Goal: Task Accomplishment & Management: Manage account settings

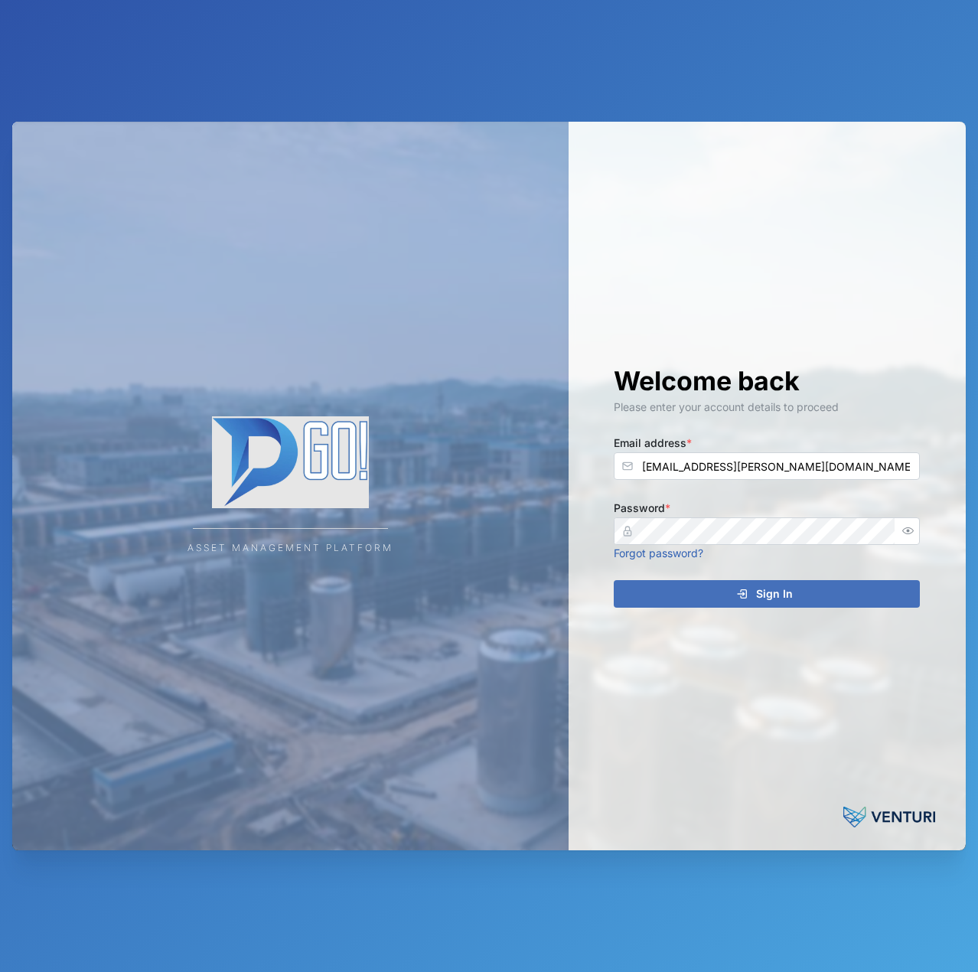
type input "[EMAIL_ADDRESS][PERSON_NAME][DOMAIN_NAME]"
click at [614, 580] on button "Sign In" at bounding box center [767, 594] width 306 height 28
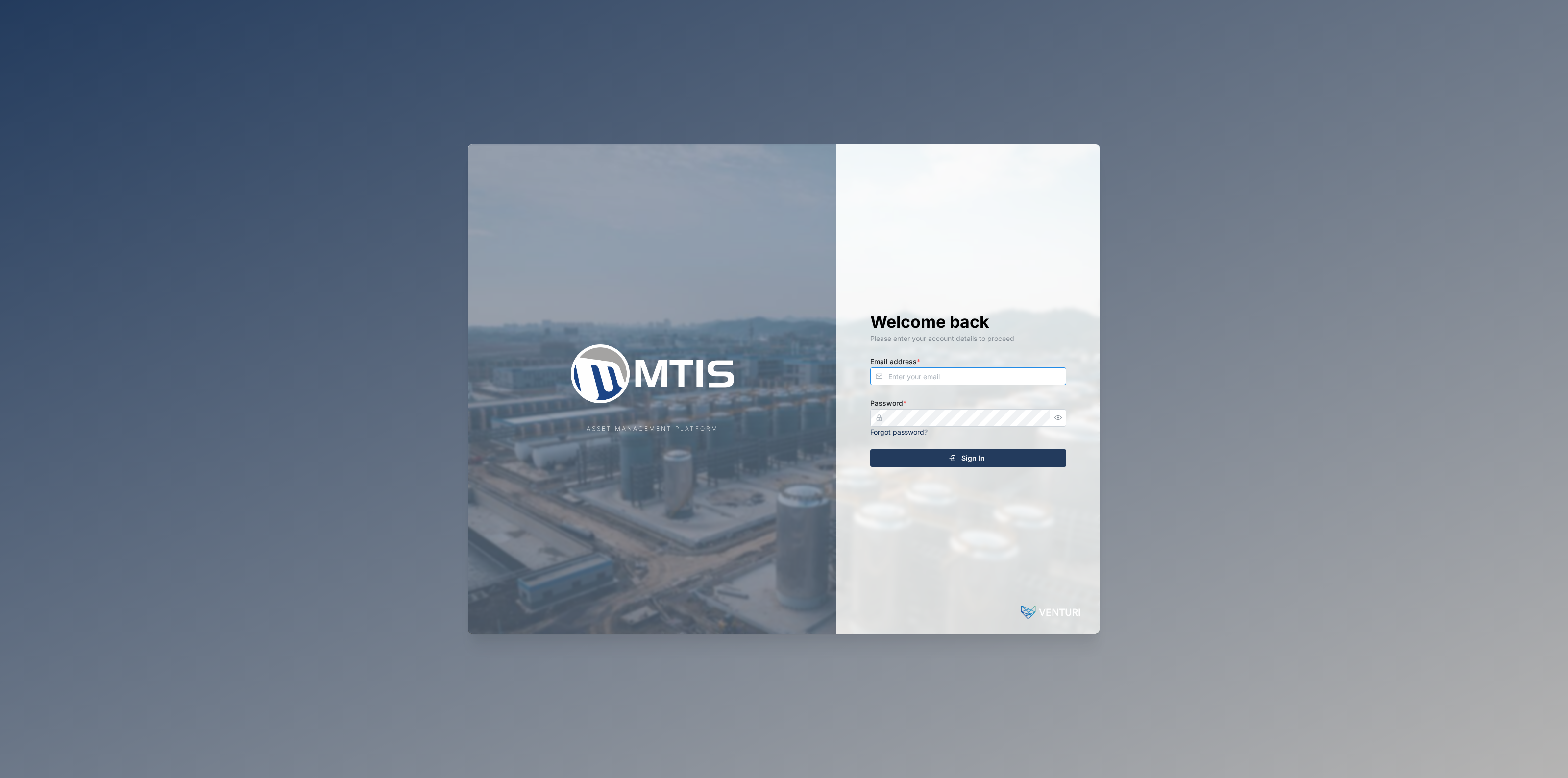
click at [782, 351] on input "Email address *" at bounding box center [968, 377] width 196 height 18
type input "declan.delahunty@venturi.io"
click at [782, 351] on button "Sign In" at bounding box center [968, 458] width 196 height 18
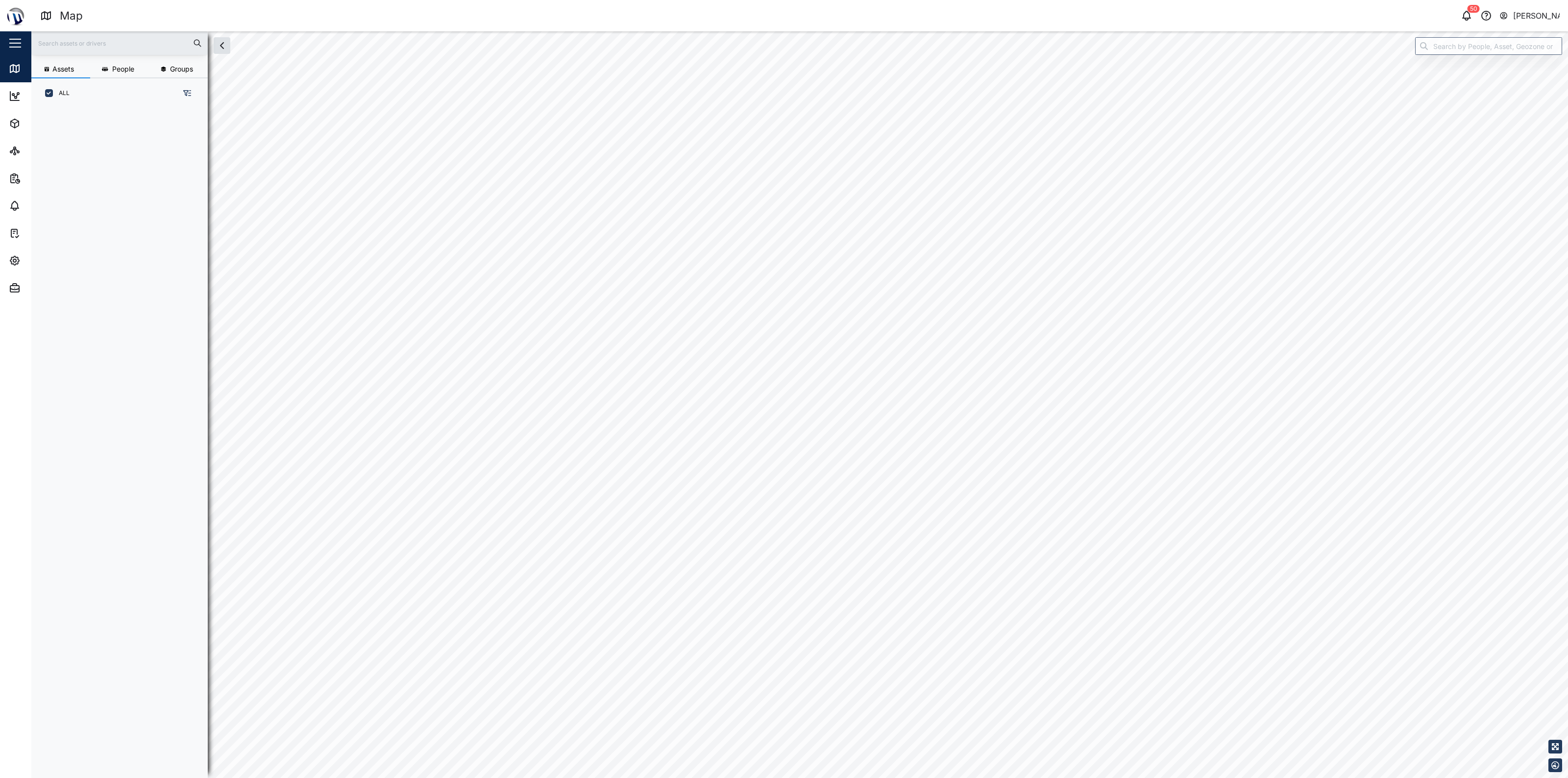
scroll to position [656, 152]
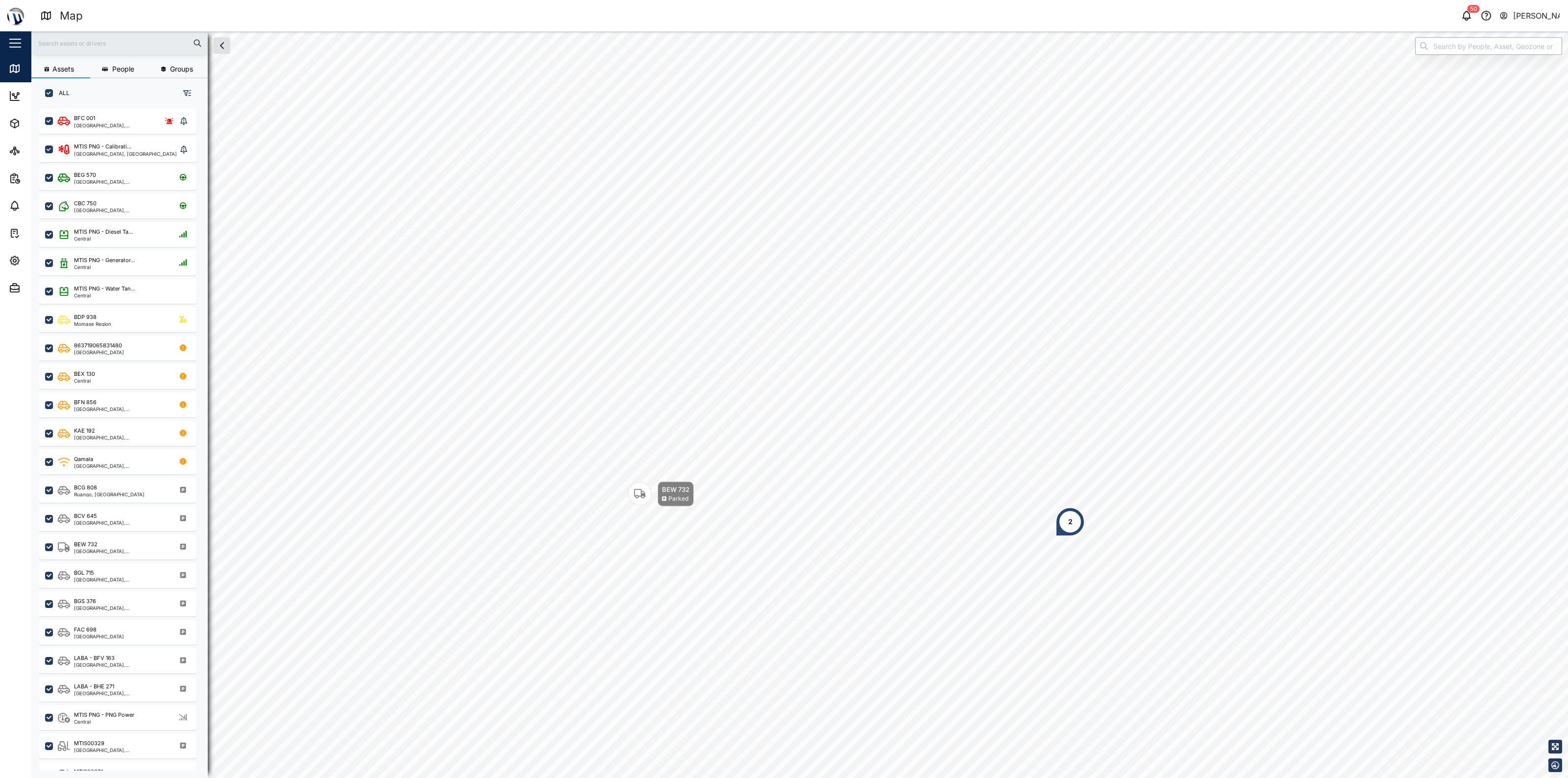
click at [782, 49] on input "search" at bounding box center [1489, 46] width 147 height 18
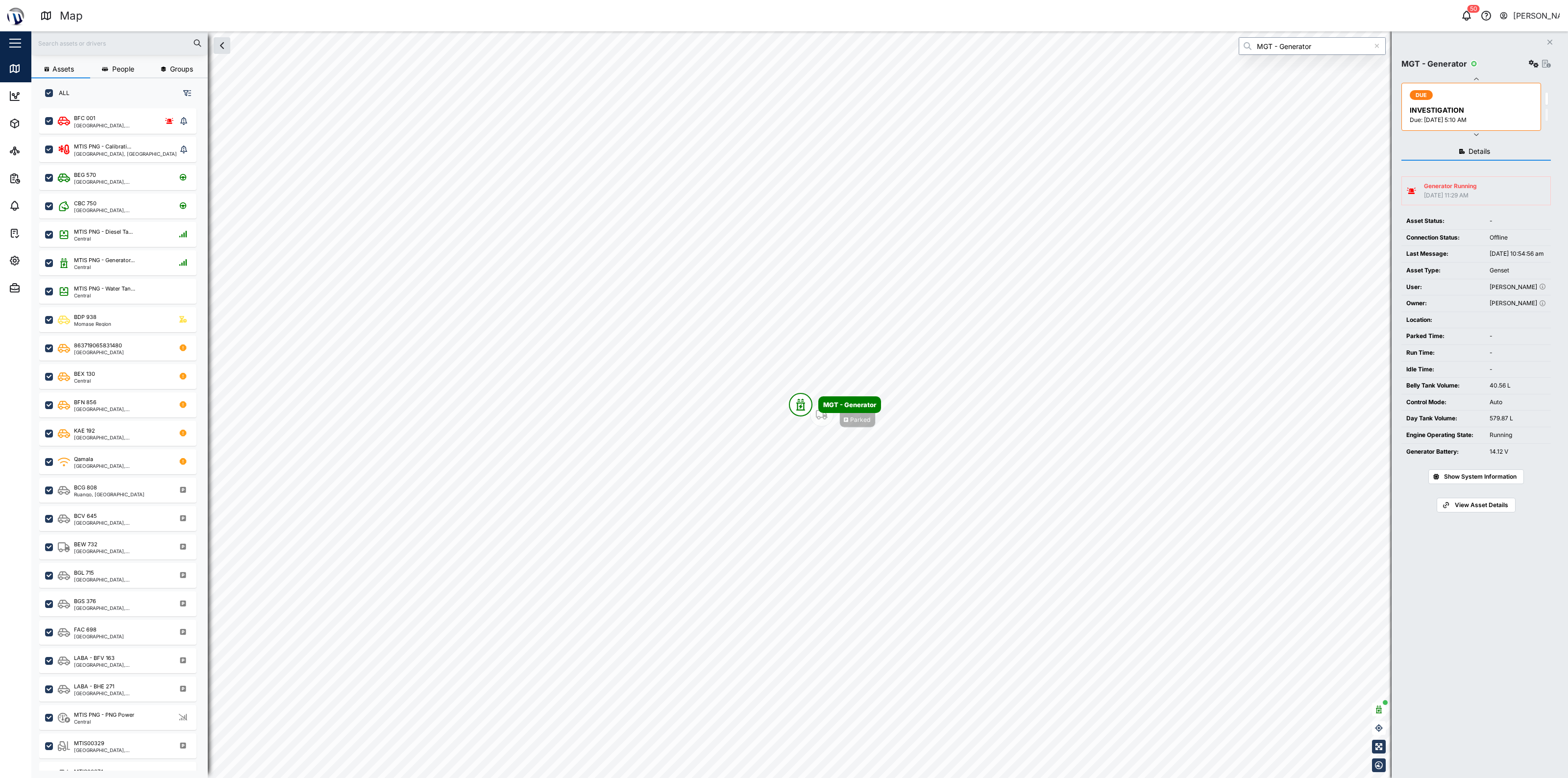
type input "MGT - Generator"
click at [782, 351] on button "button" at bounding box center [1378, 709] width 13 height 13
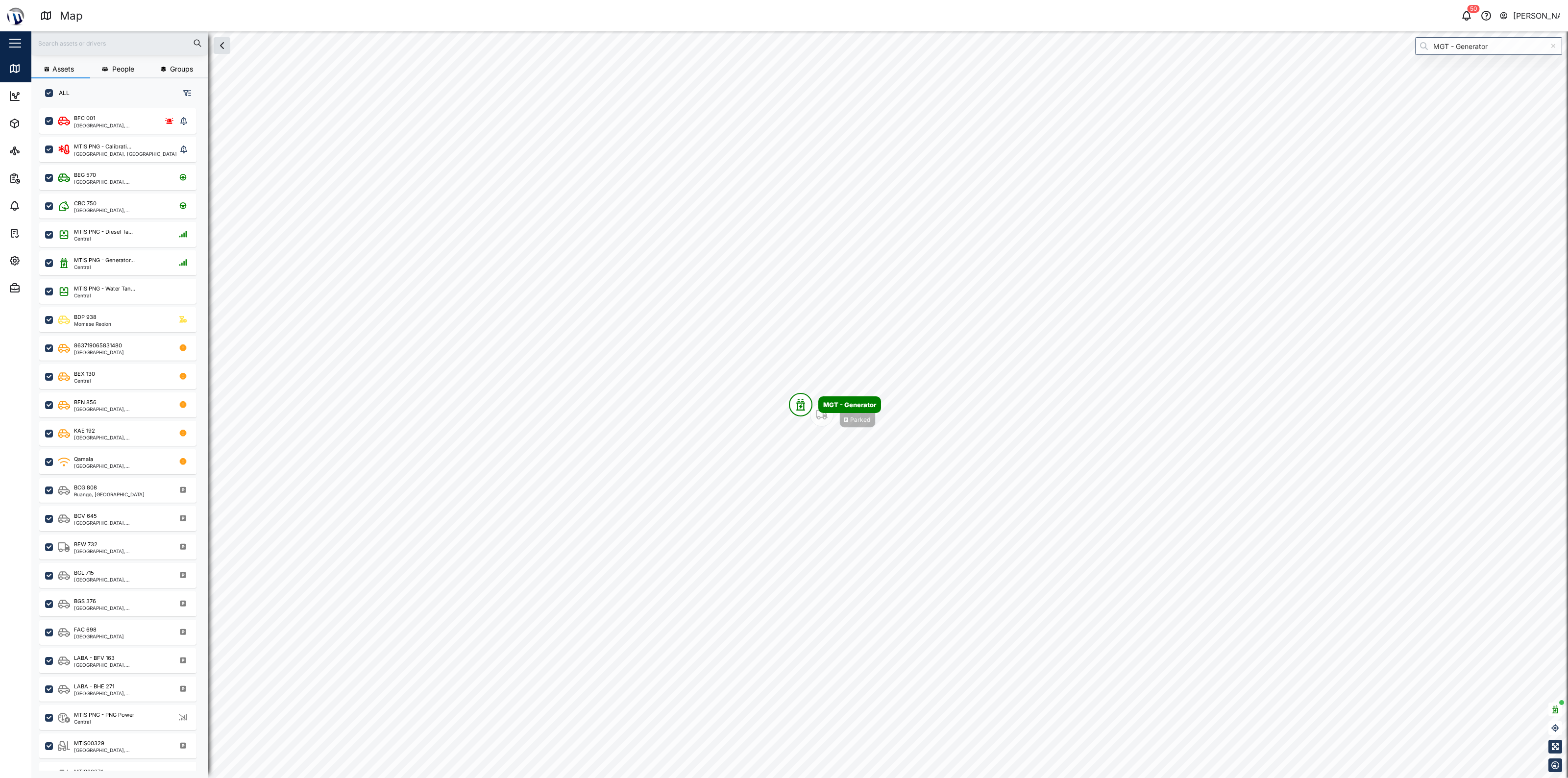
click at [782, 351] on div "Unfocus" at bounding box center [1555, 737] width 13 height 70
click at [782, 351] on icon "button" at bounding box center [1555, 709] width 6 height 8
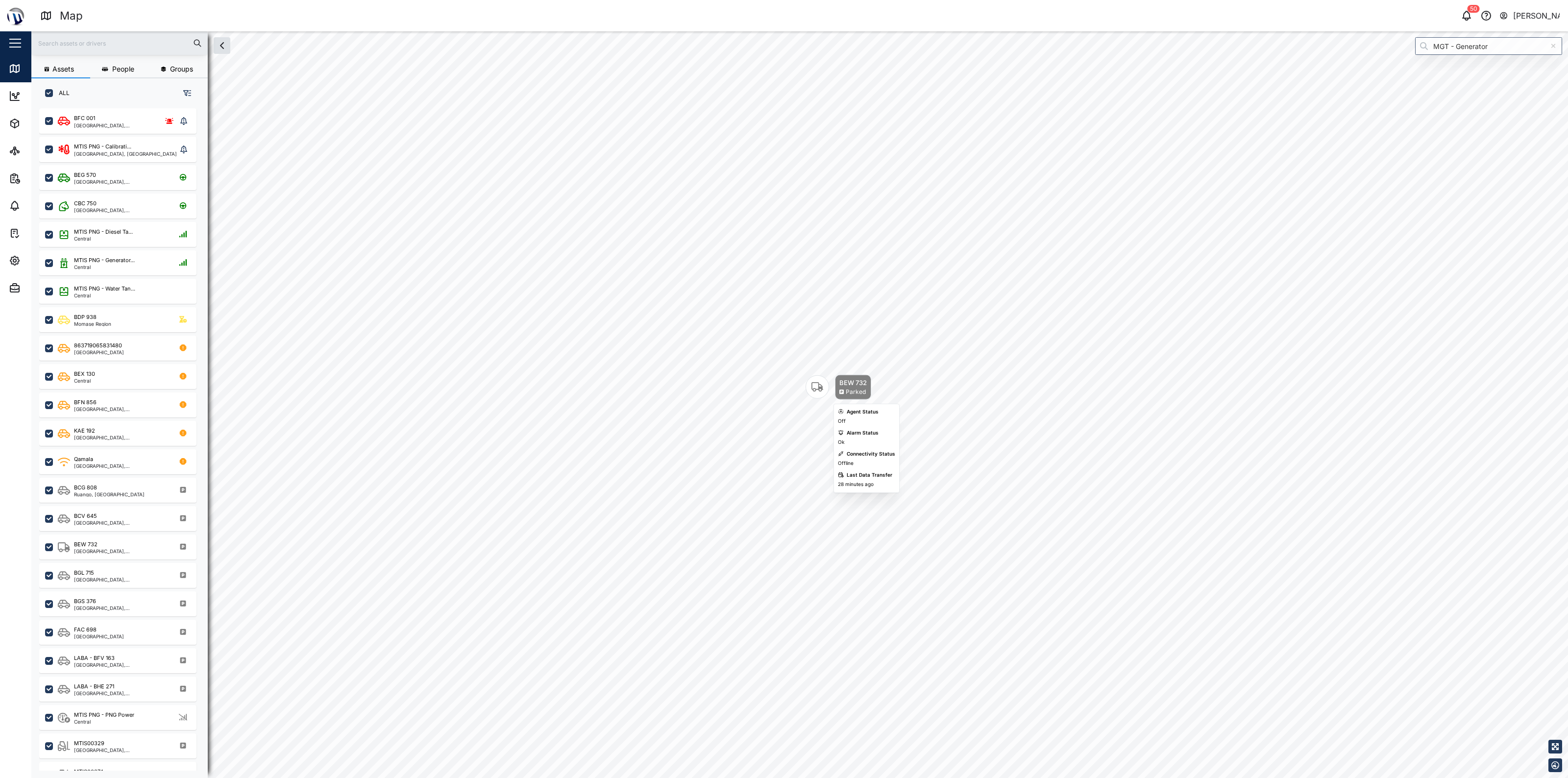
click at [782, 351] on icon "Map marker" at bounding box center [817, 387] width 12 height 12
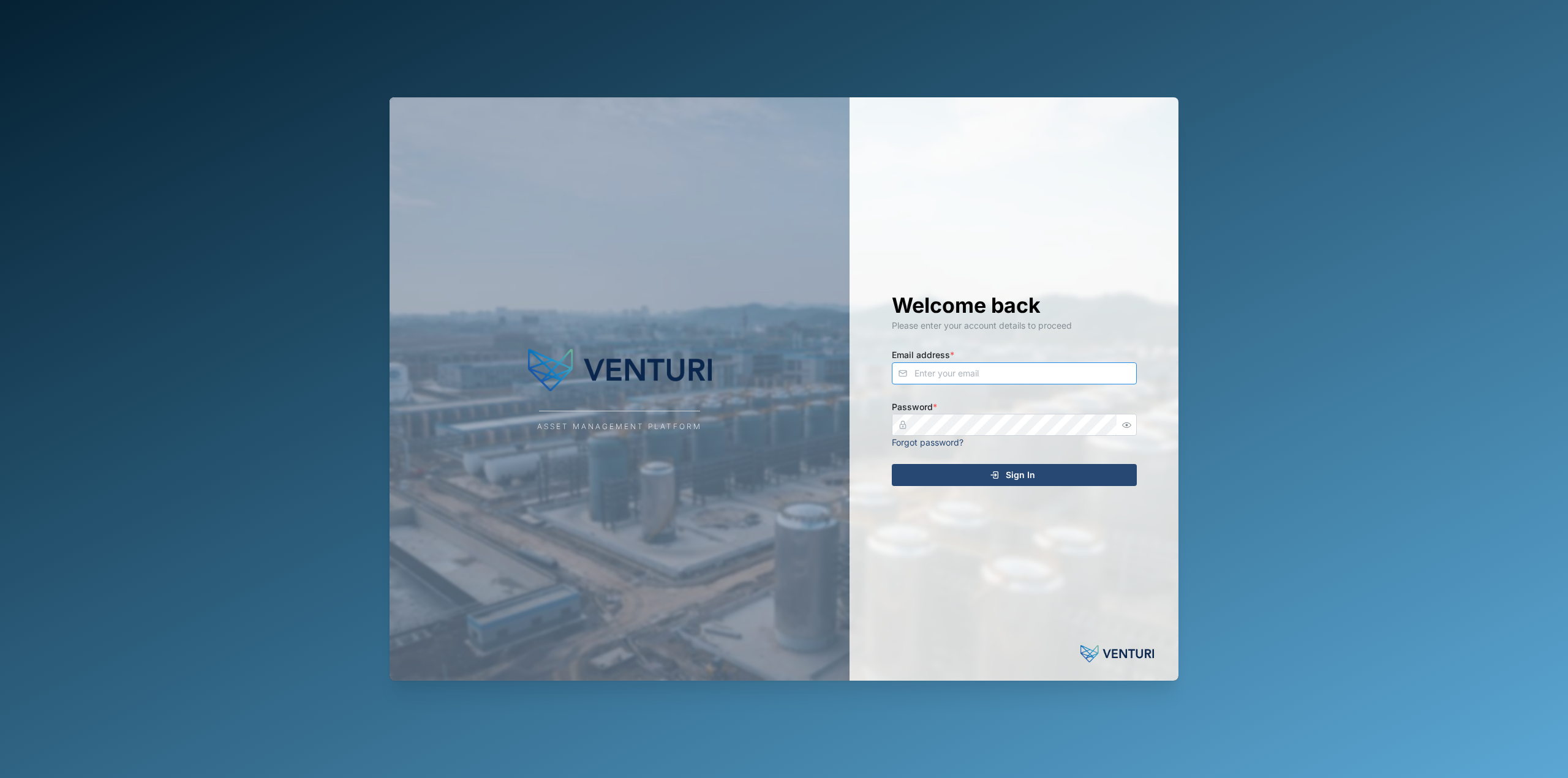
click at [976, 371] on input "Email address *" at bounding box center [1014, 374] width 245 height 22
click at [1127, 423] on icon "button" at bounding box center [1126, 425] width 9 height 9
click at [684, 90] on div "Asset Management Platform Welcome back Please enter your account details to pro…" at bounding box center [784, 389] width 808 height 778
click at [920, 466] on div "Sign In" at bounding box center [1013, 475] width 226 height 21
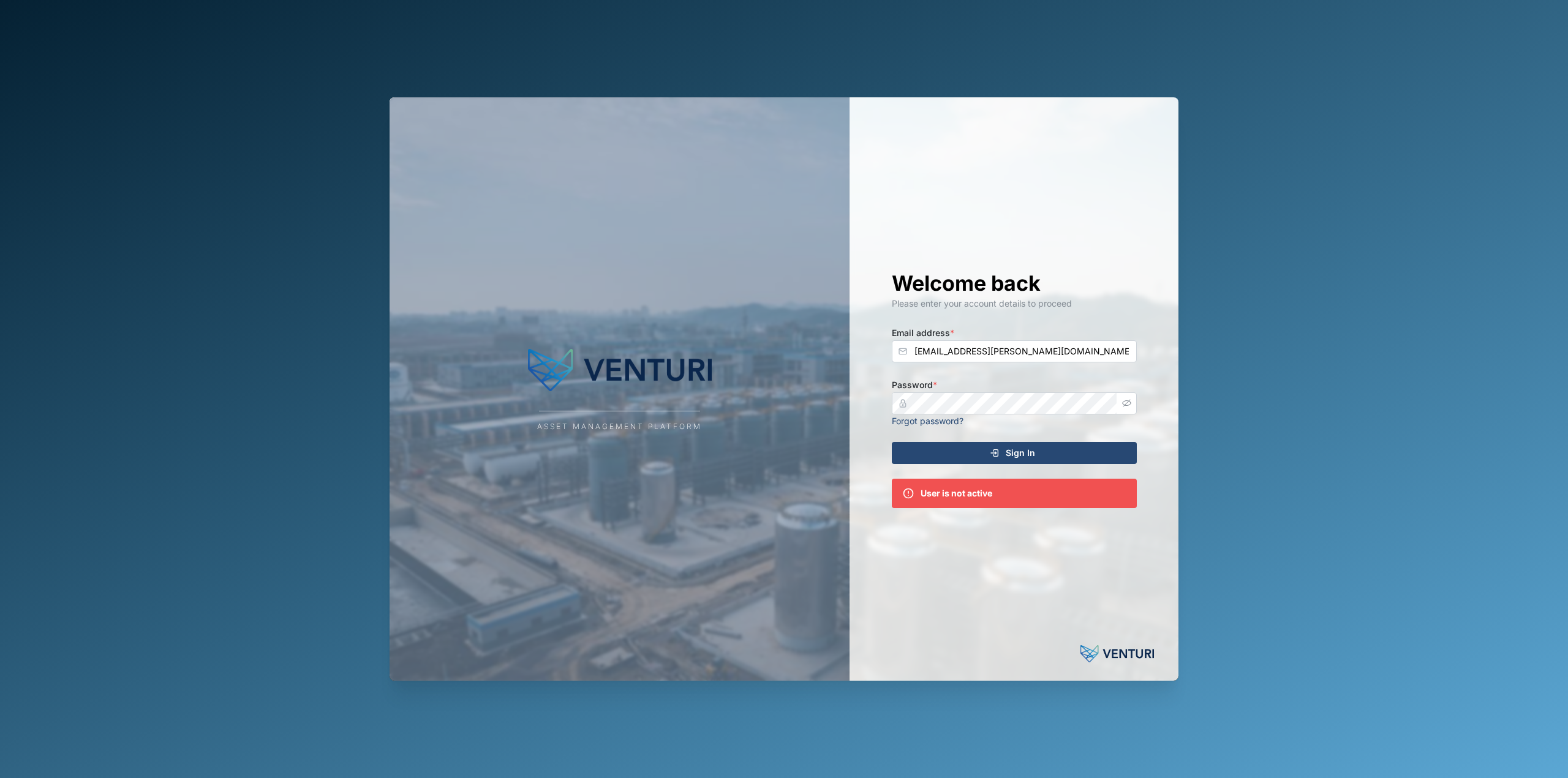
click at [966, 363] on div "Welcome back Please enter your account details to proceed Email address * decla…" at bounding box center [1013, 389] width 294 height 584
click at [966, 355] on input "[EMAIL_ADDRESS][PERSON_NAME][DOMAIN_NAME]" at bounding box center [1014, 351] width 245 height 22
click at [892, 442] on button "Sign In" at bounding box center [1014, 453] width 245 height 22
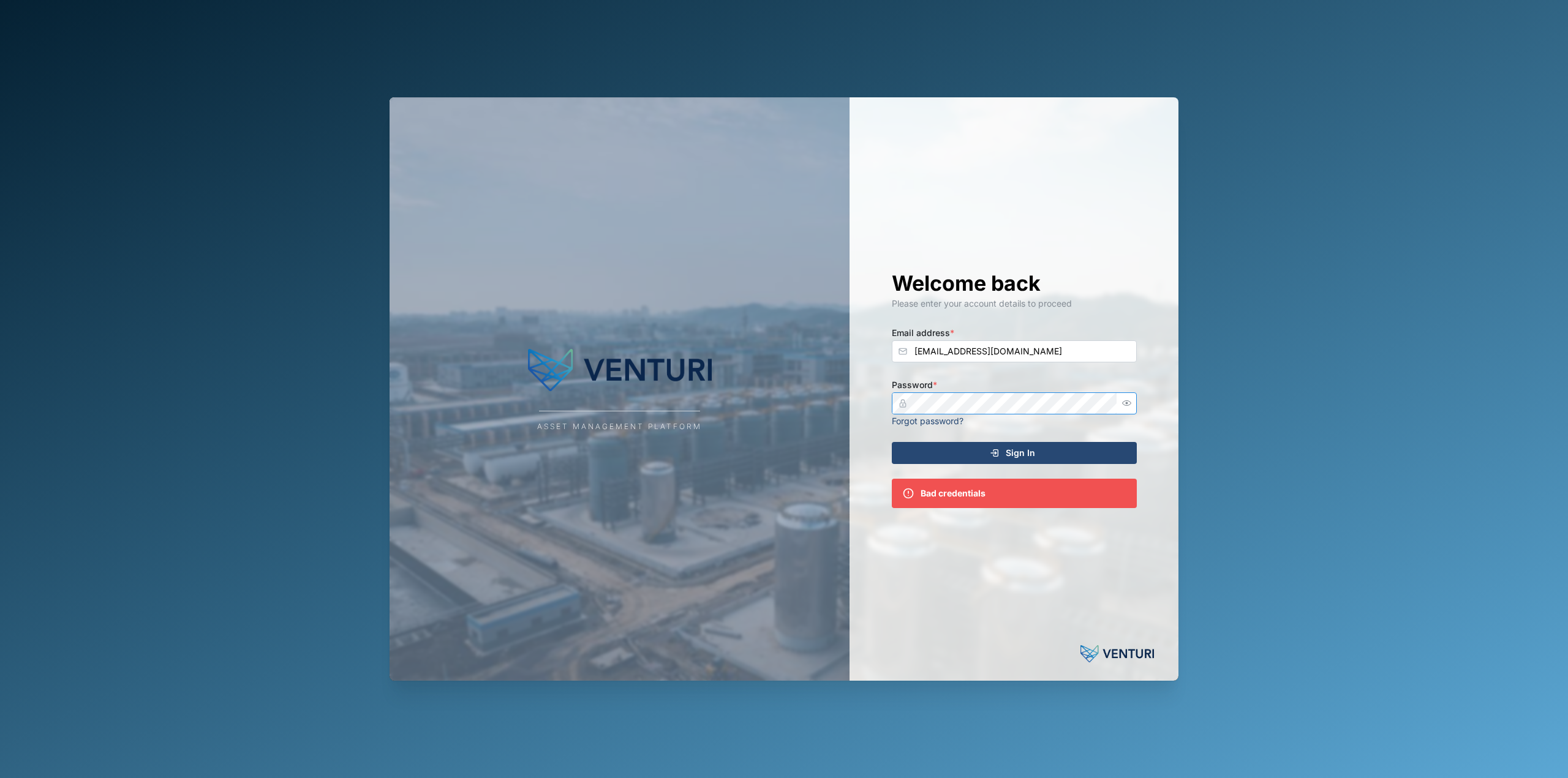
click at [1125, 403] on icon "button" at bounding box center [1126, 403] width 9 height 9
click at [958, 351] on input "admin@venturi.io" at bounding box center [1014, 351] width 245 height 22
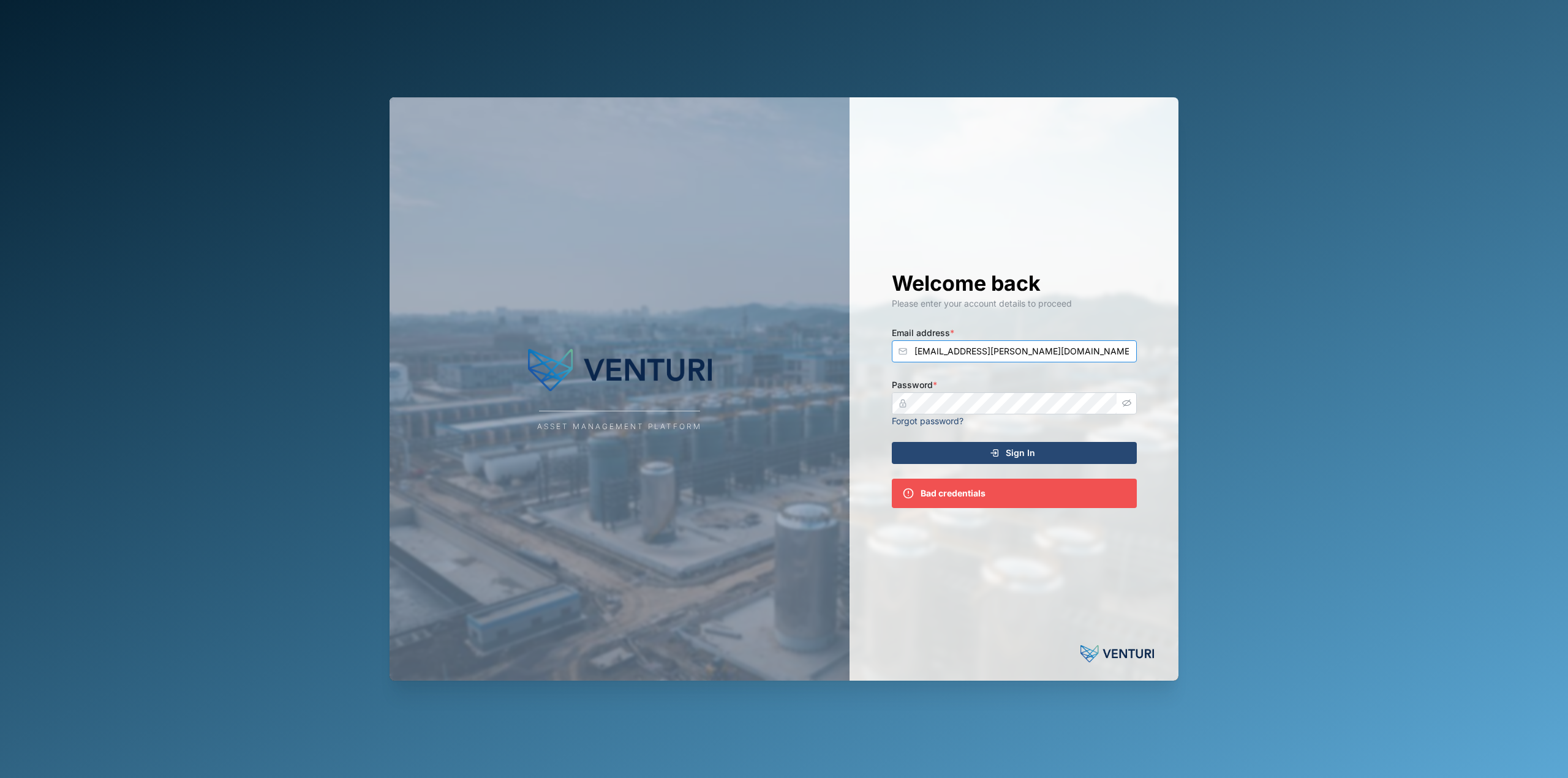
type input "[EMAIL_ADDRESS][PERSON_NAME][DOMAIN_NAME]"
click at [892, 442] on button "Sign In" at bounding box center [1014, 453] width 245 height 22
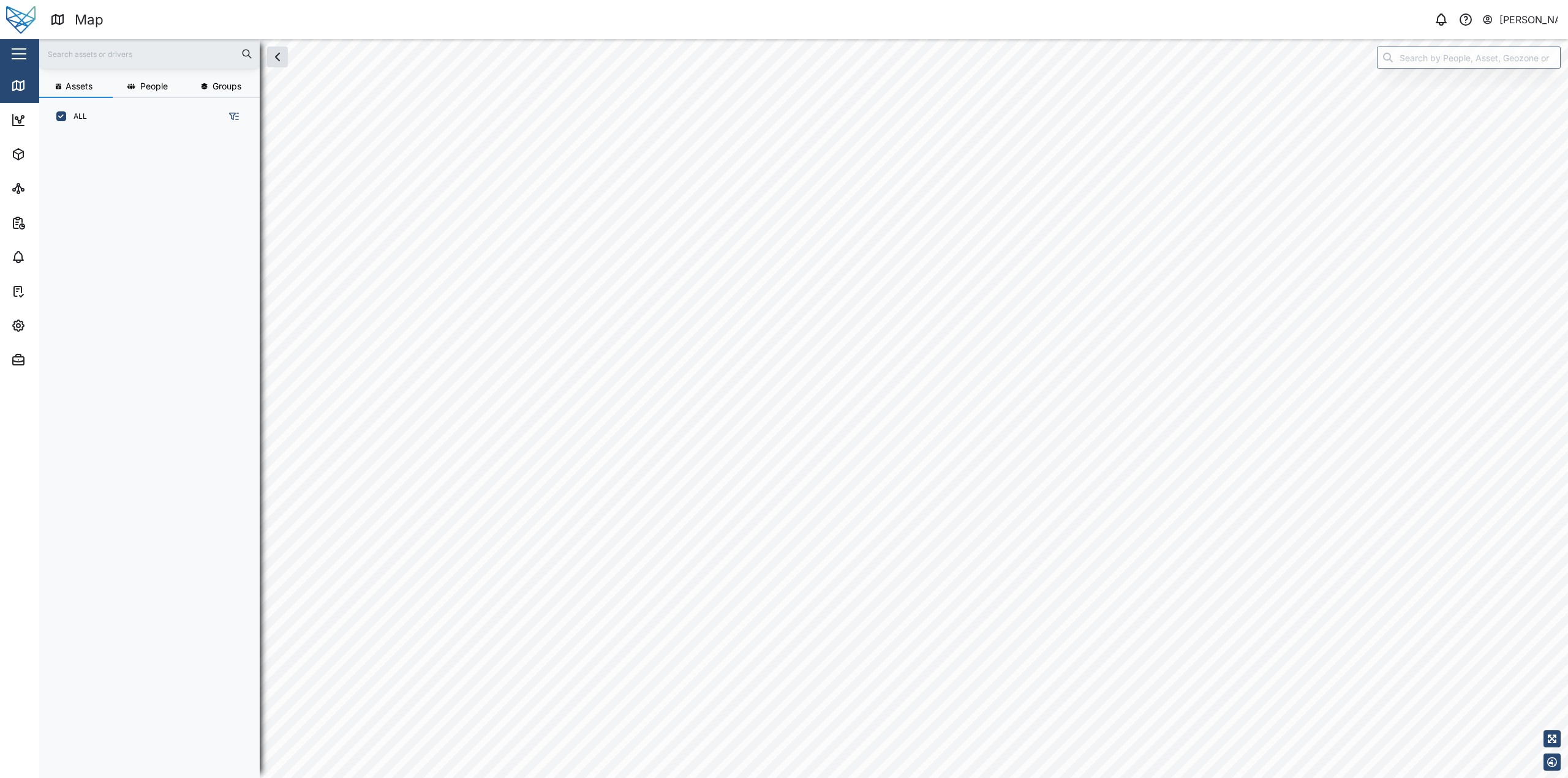
scroll to position [10, 10]
click at [22, 363] on icon "button" at bounding box center [18, 360] width 14 height 14
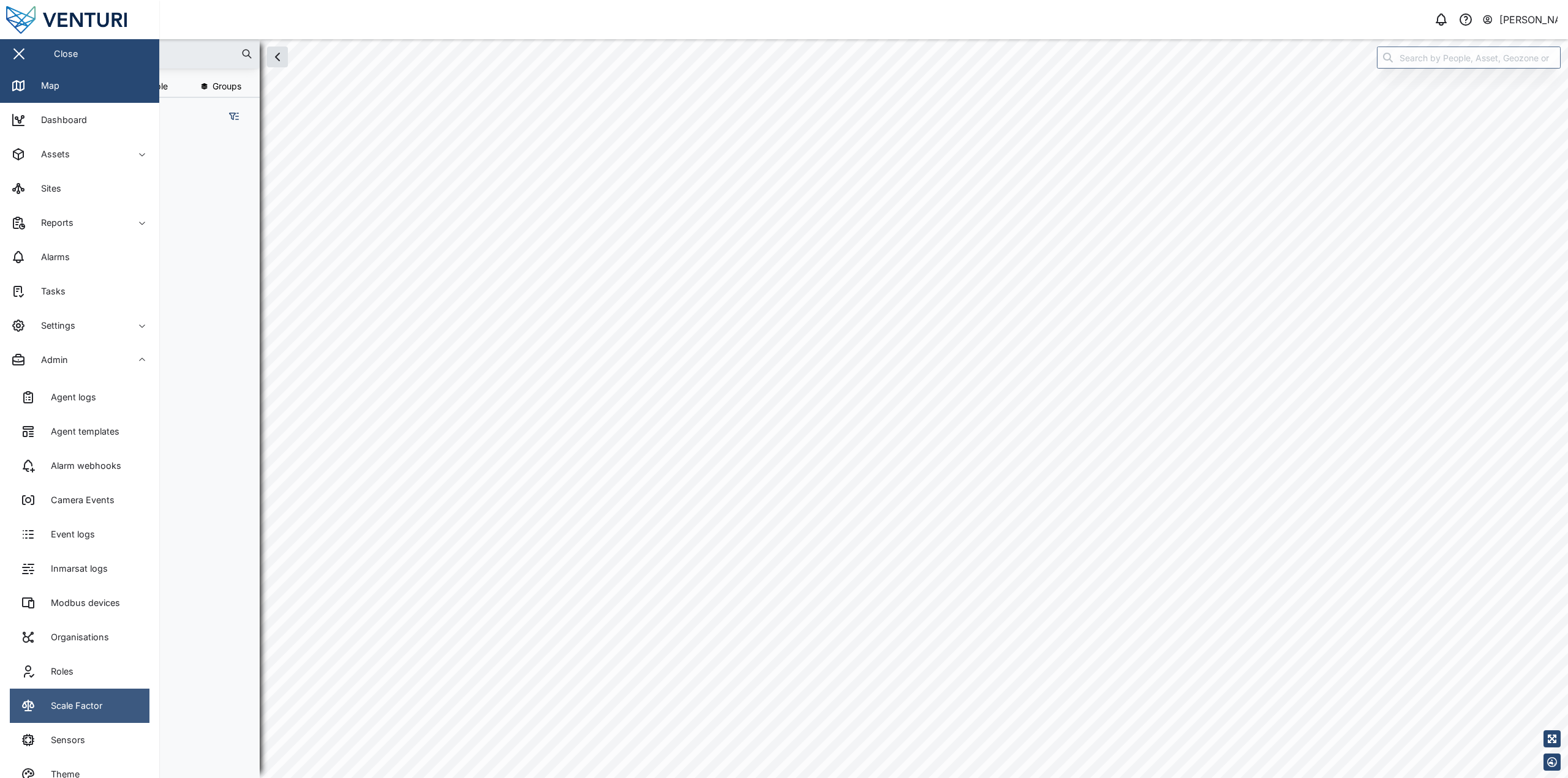
scroll to position [23, 0]
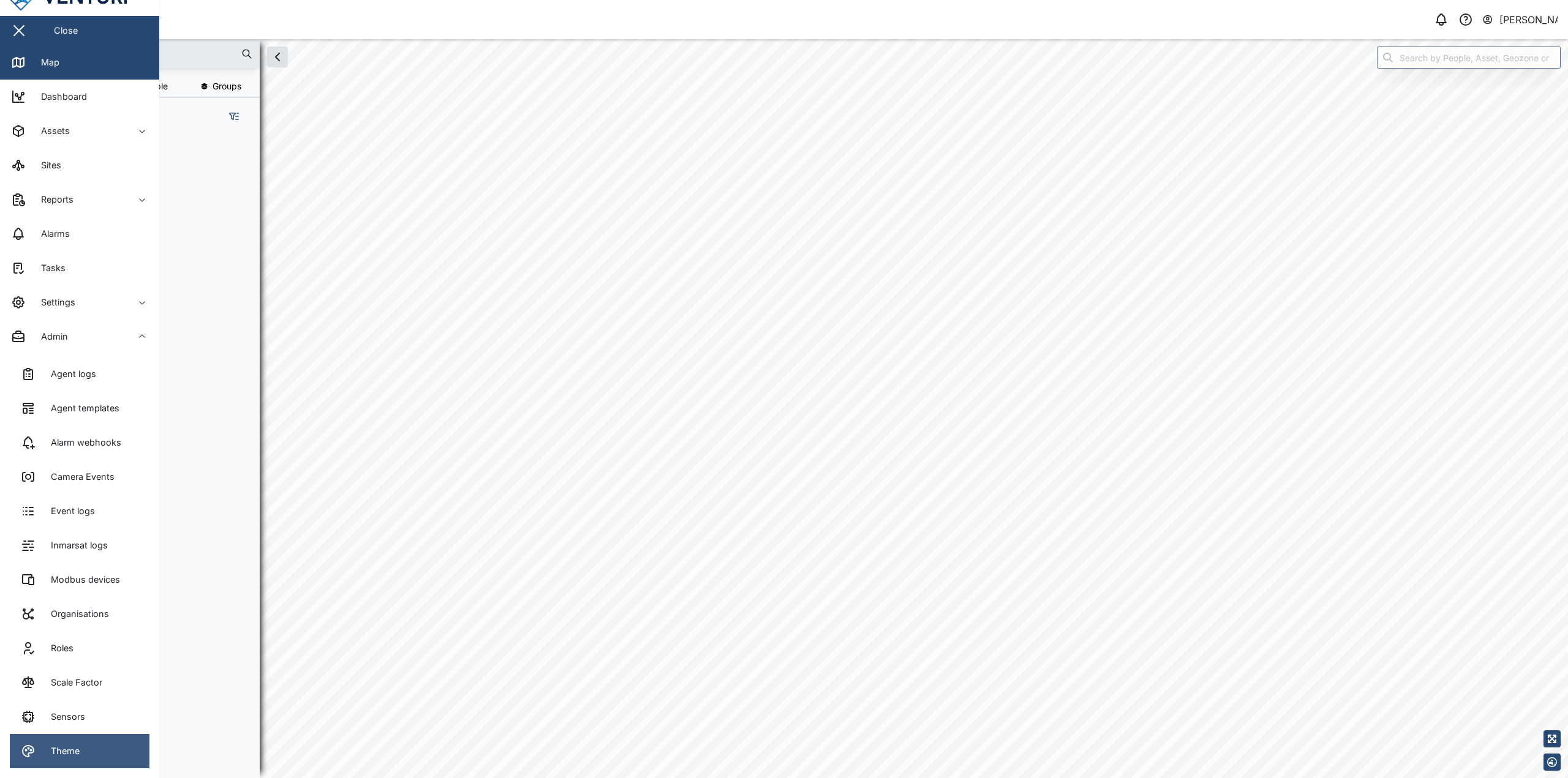
click at [79, 747] on div "Theme" at bounding box center [60, 751] width 38 height 14
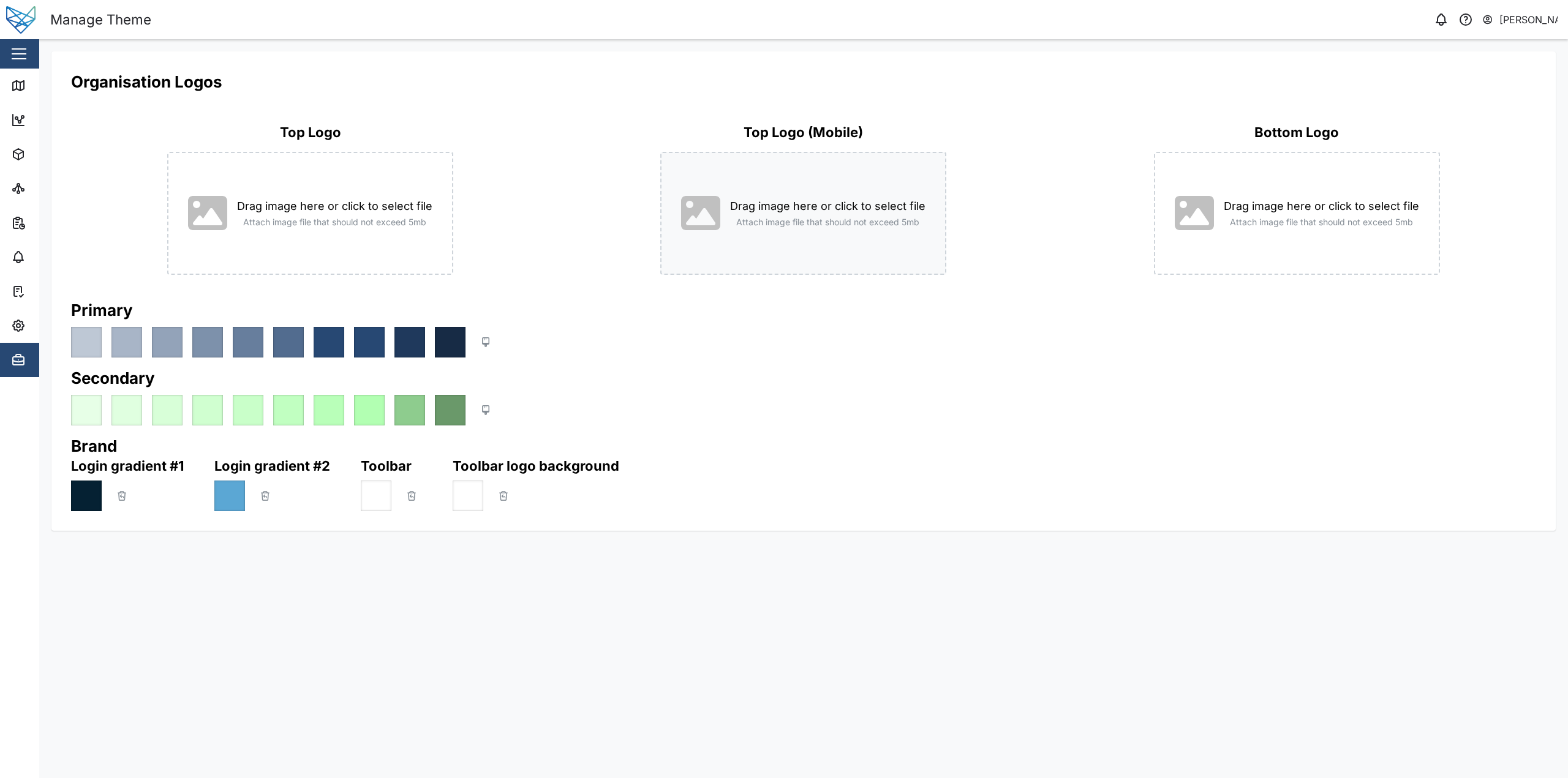
click at [781, 204] on div "Drag image here or click to select file Attach image file that should not excee…" at bounding box center [803, 214] width 286 height 123
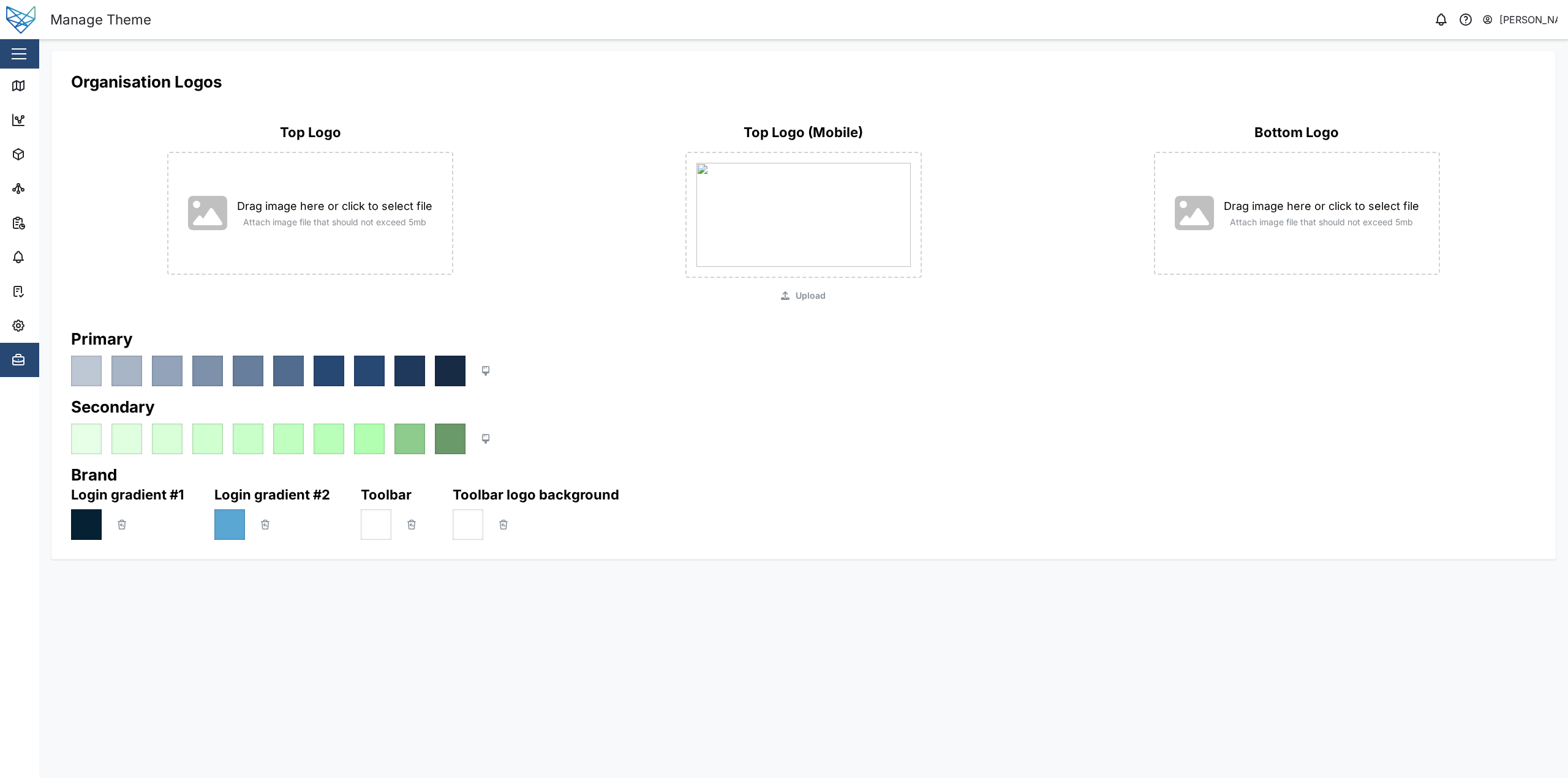
click at [716, 347] on h2 "Primary" at bounding box center [804, 339] width 1465 height 22
click at [800, 299] on span "Upload" at bounding box center [810, 295] width 30 height 14
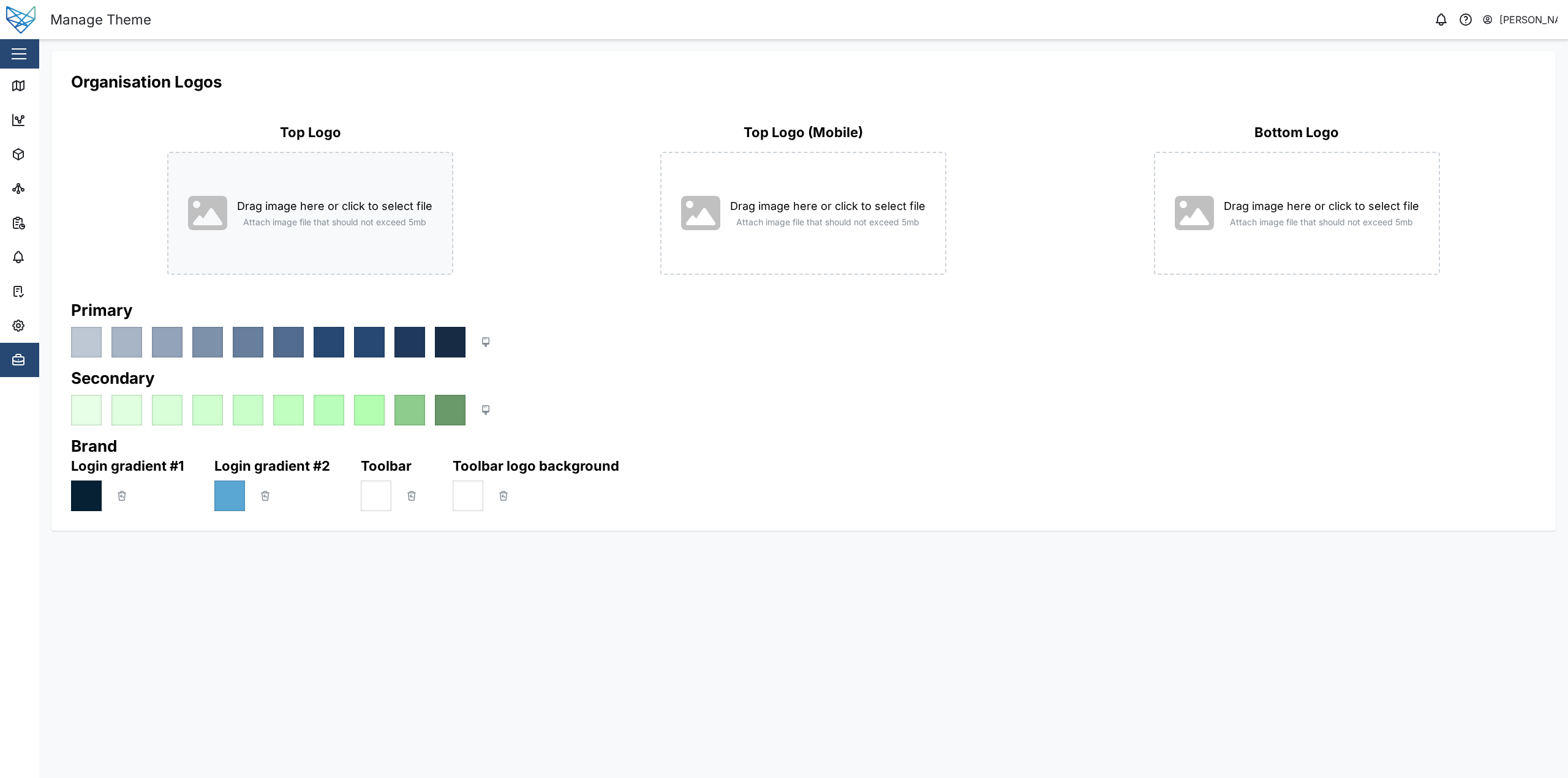
click at [343, 208] on div "Drag image here or click to select file Attach image file that should not excee…" at bounding box center [310, 214] width 286 height 123
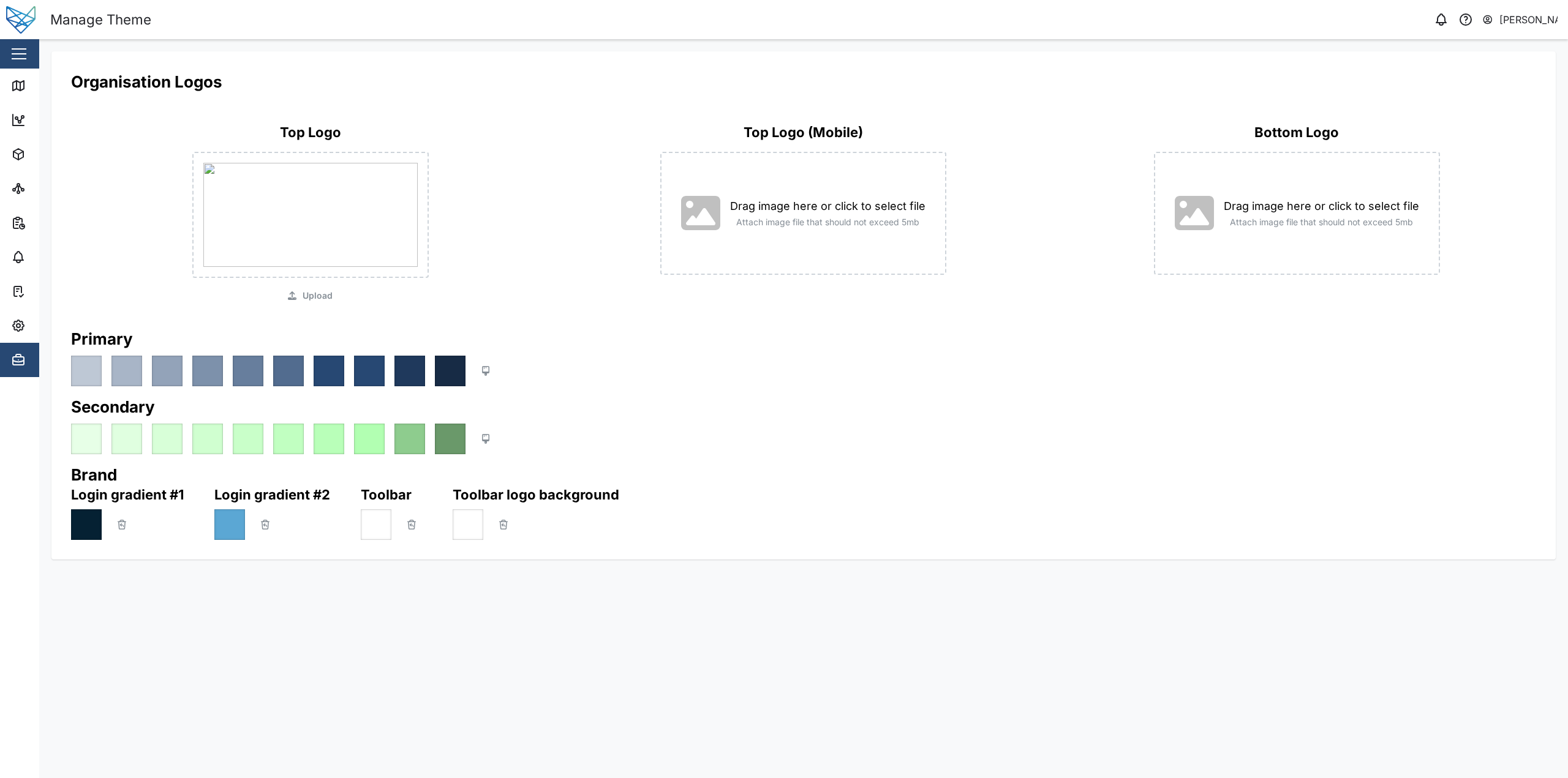
click at [290, 284] on div "Top Logo Upload" at bounding box center [311, 214] width 479 height 181
click at [295, 292] on icon "button" at bounding box center [292, 295] width 9 height 9
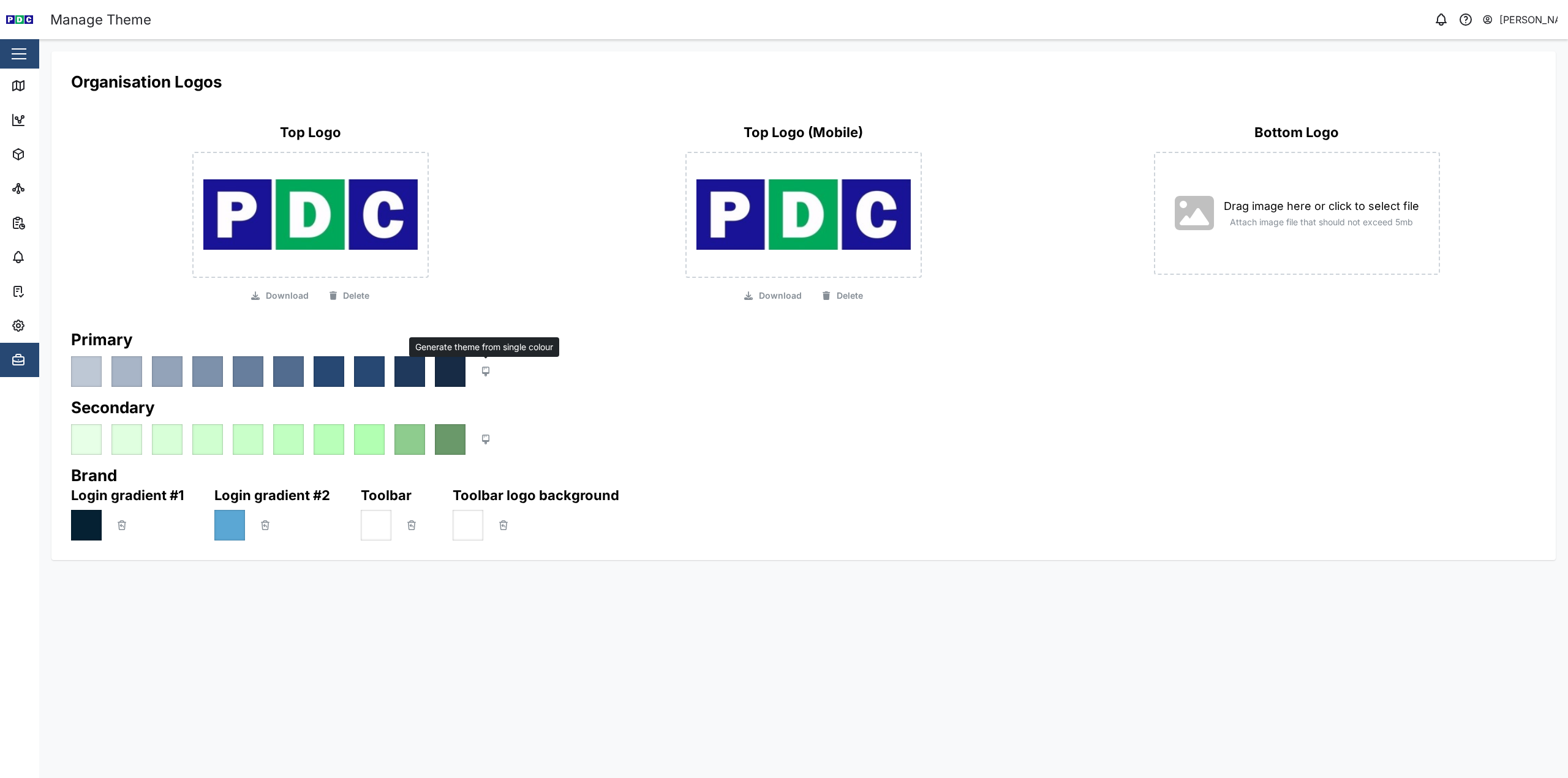
click at [483, 374] on icon "button" at bounding box center [485, 371] width 7 height 10
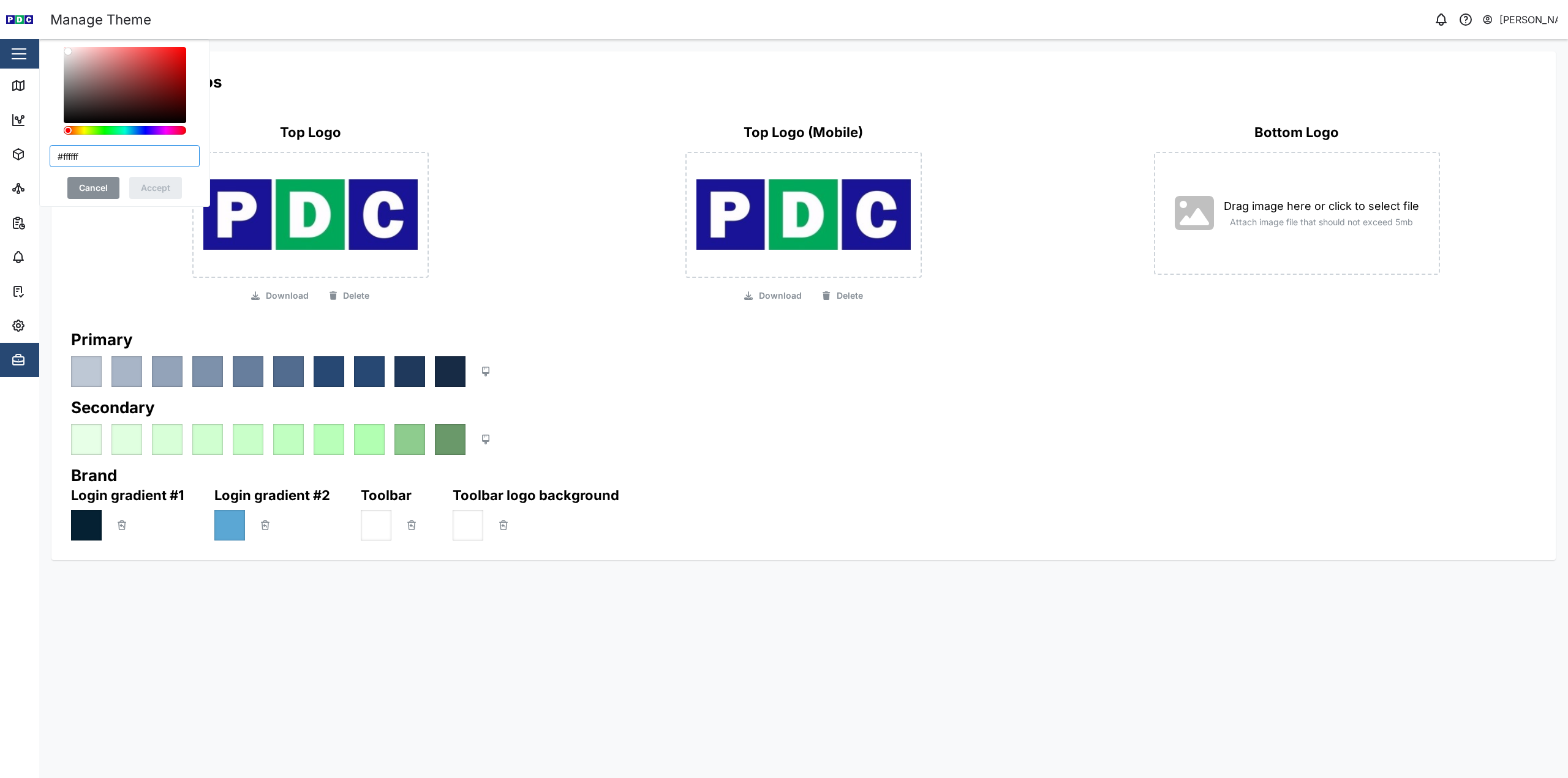
click at [79, 152] on input "#ffffff" at bounding box center [124, 156] width 150 height 22
paste input "191396"
type input "#191396"
click at [121, 140] on div "#191396 Cancel Accept" at bounding box center [124, 123] width 150 height 152
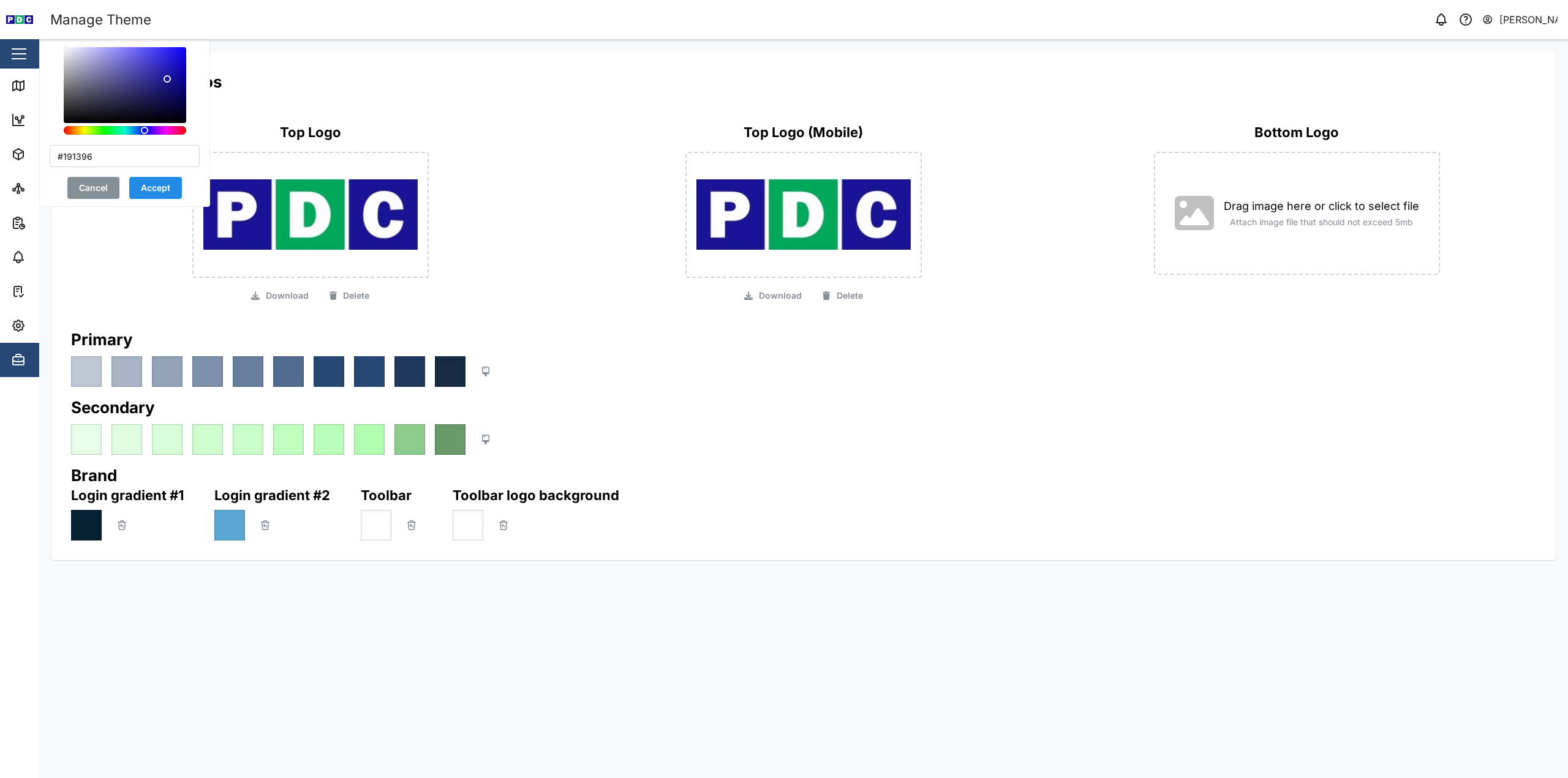
click at [158, 186] on span "Accept" at bounding box center [155, 188] width 30 height 21
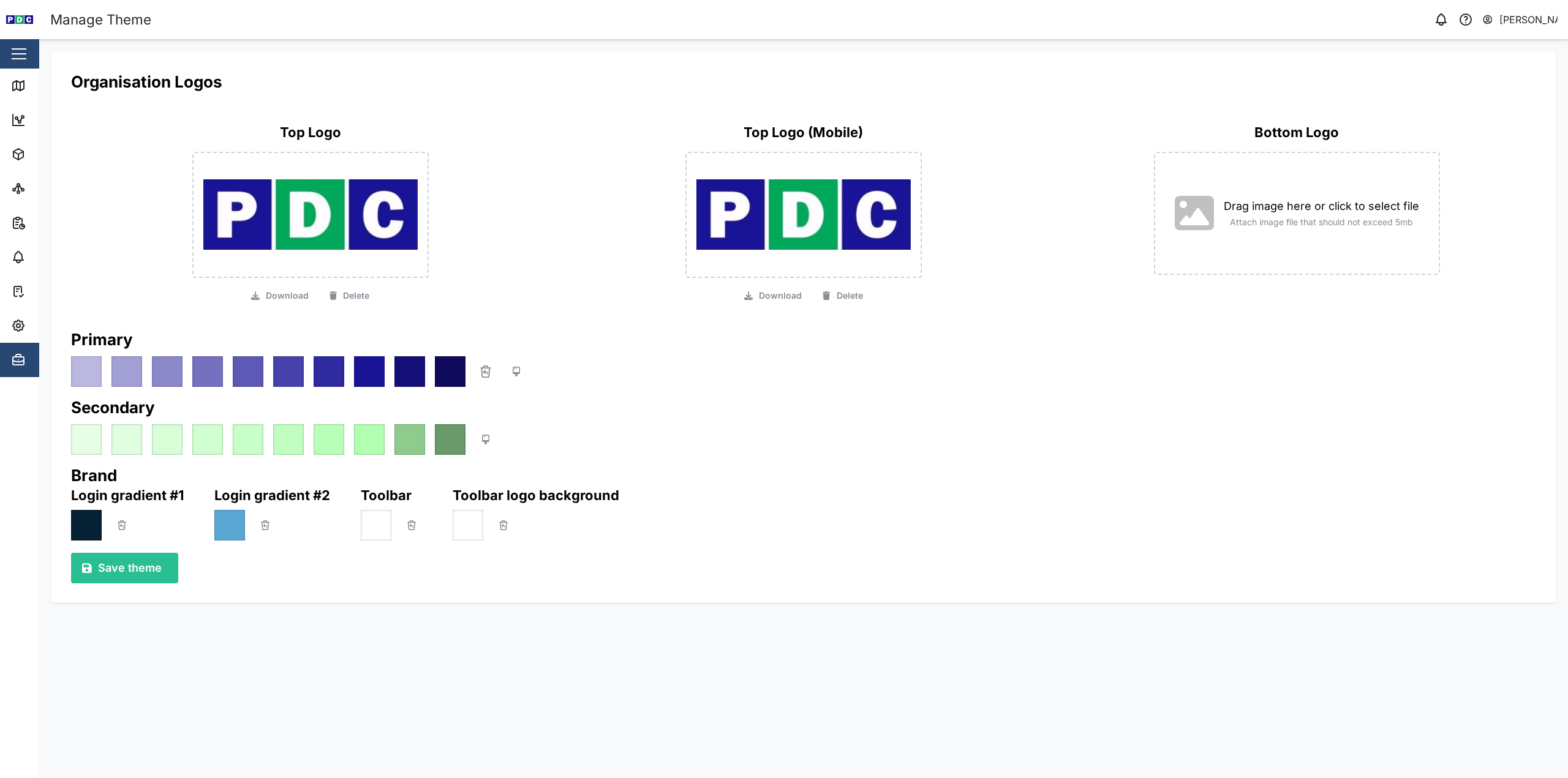
click at [146, 575] on span "Save theme" at bounding box center [130, 568] width 64 height 30
click at [107, 236] on div "Top Logo Download Delete" at bounding box center [311, 214] width 479 height 181
click at [540, 384] on div at bounding box center [804, 371] width 1465 height 30
click at [455, 371] on div at bounding box center [450, 371] width 30 height 30
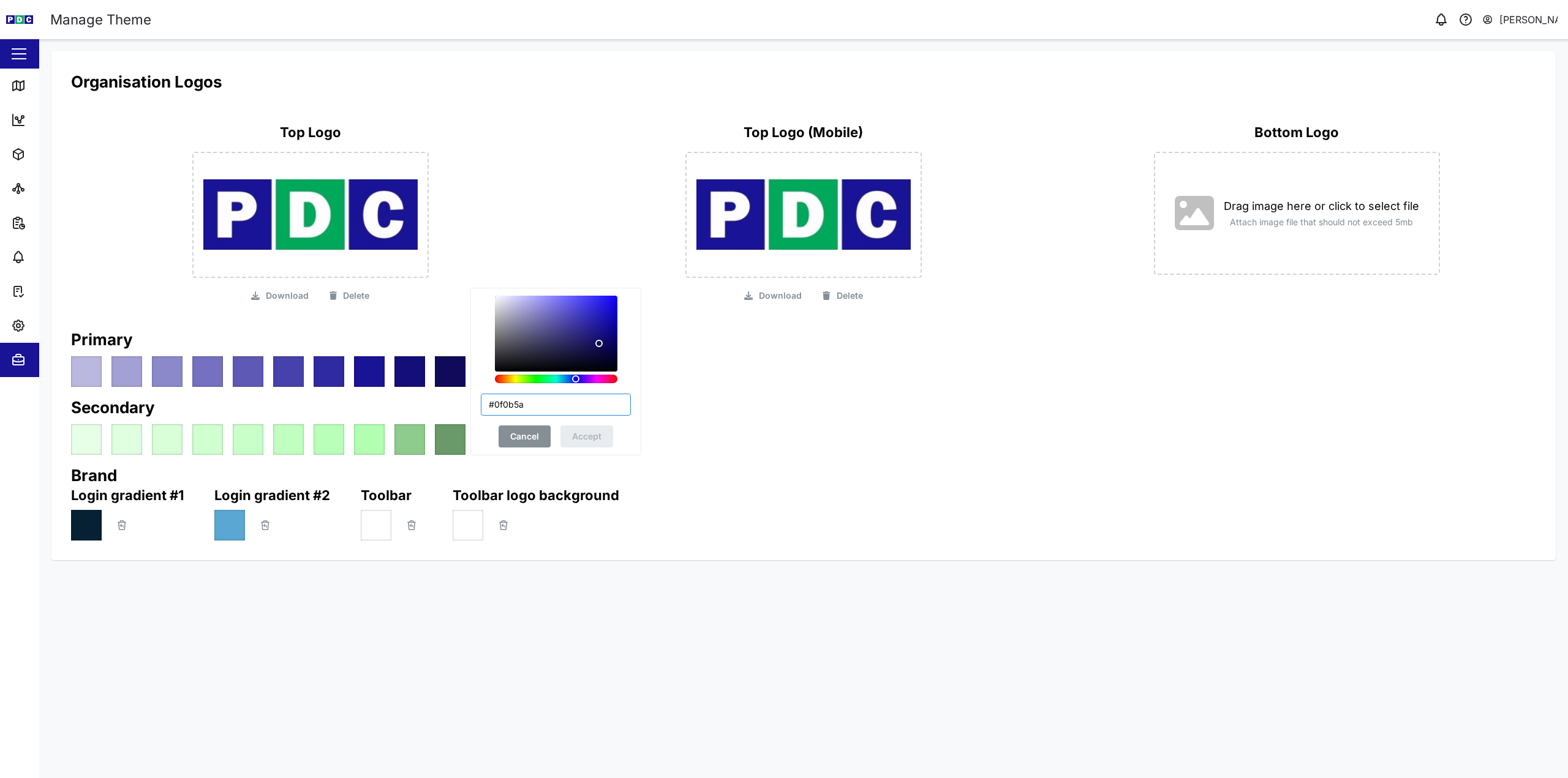
click at [507, 408] on input "#0f0b5a" at bounding box center [555, 405] width 150 height 22
paste input "0aa5b"
type input "#00aa5b"
click at [478, 356] on div "#00aa5b Cancel Accept" at bounding box center [555, 372] width 170 height 168
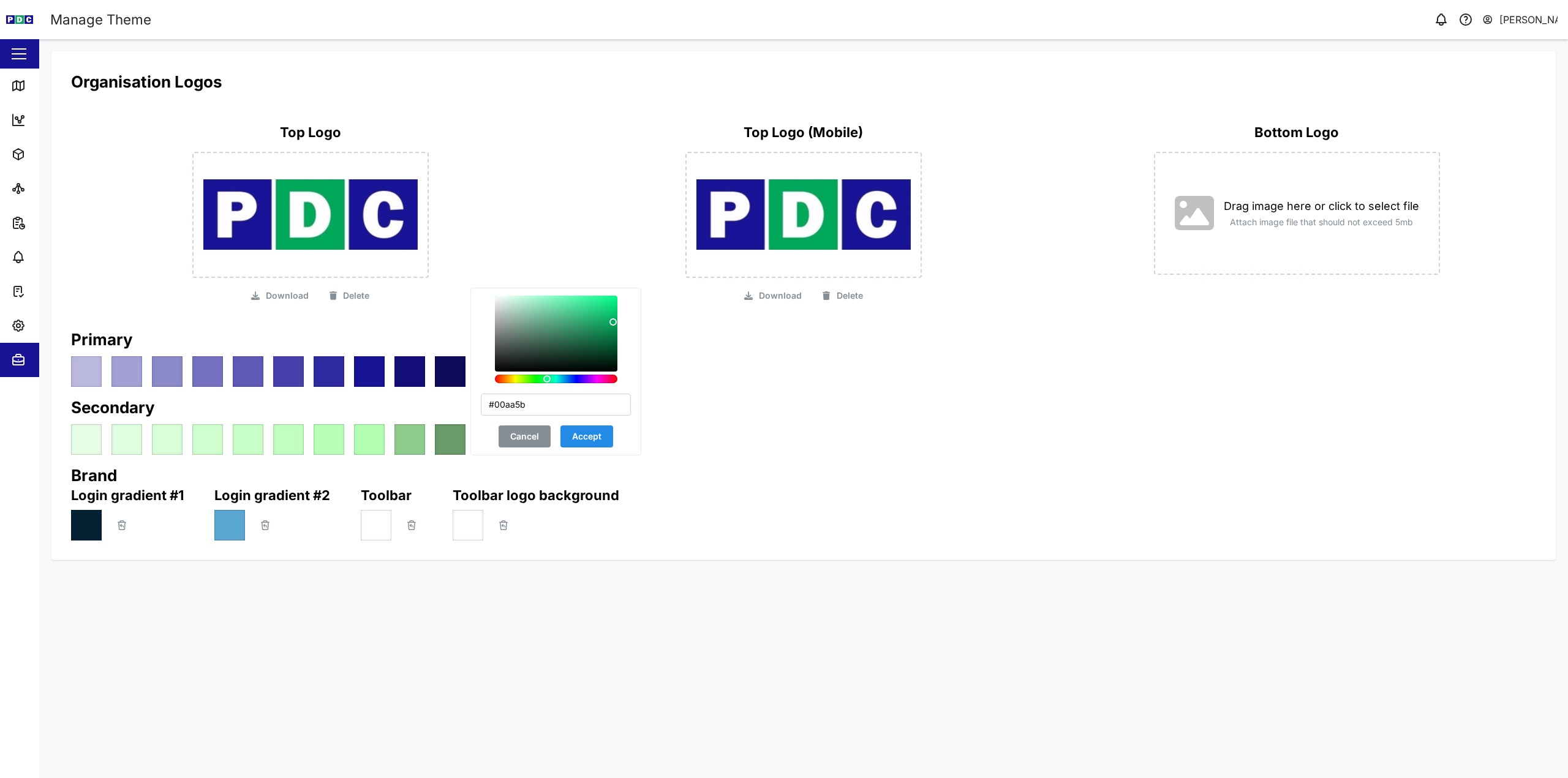
click at [585, 437] on span "Accept" at bounding box center [587, 436] width 30 height 21
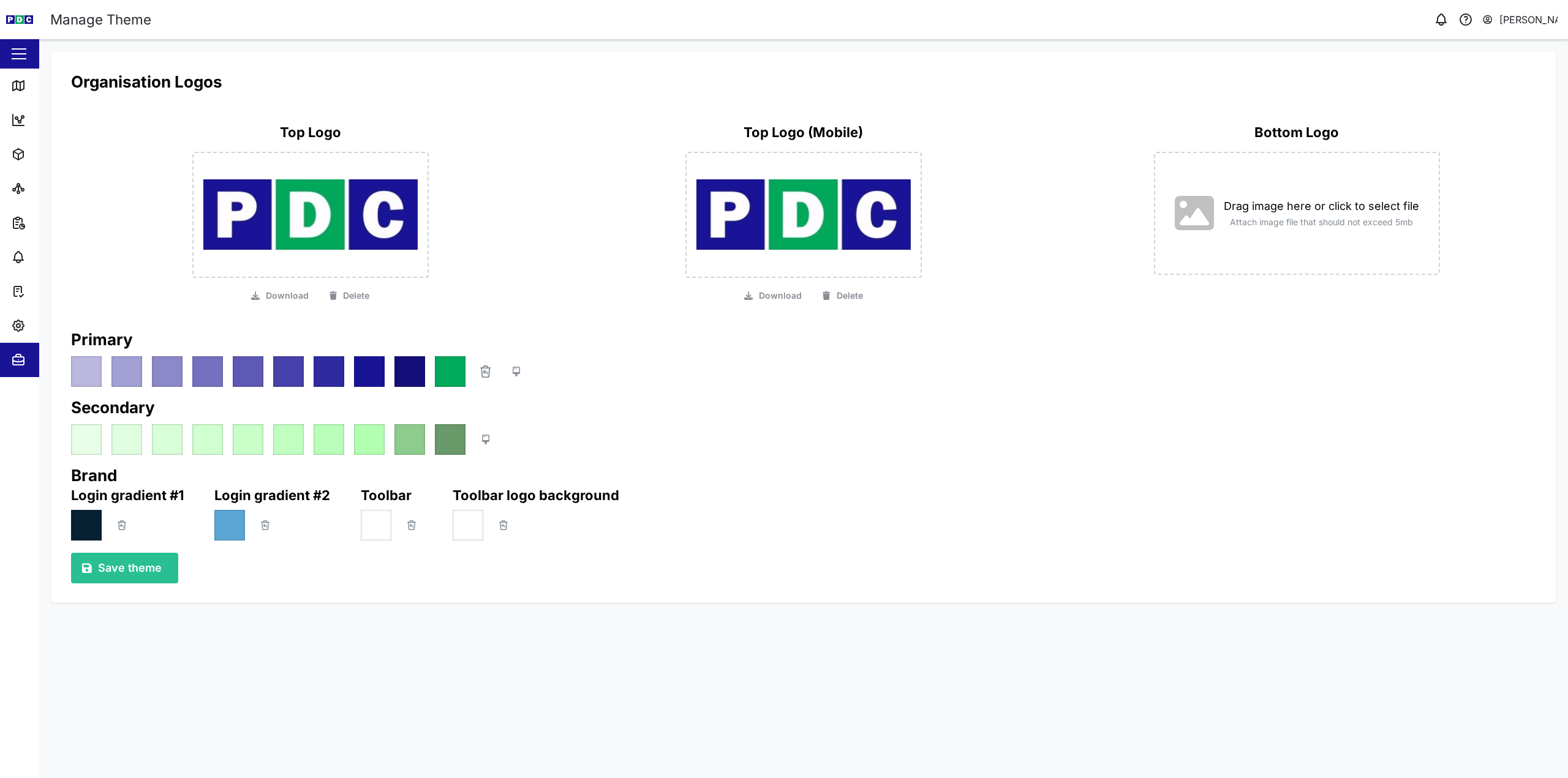
click at [114, 564] on span "Save theme" at bounding box center [130, 568] width 64 height 30
click at [741, 355] on div "Primary" at bounding box center [804, 358] width 1465 height 58
click at [483, 369] on icon "button" at bounding box center [485, 371] width 7 height 10
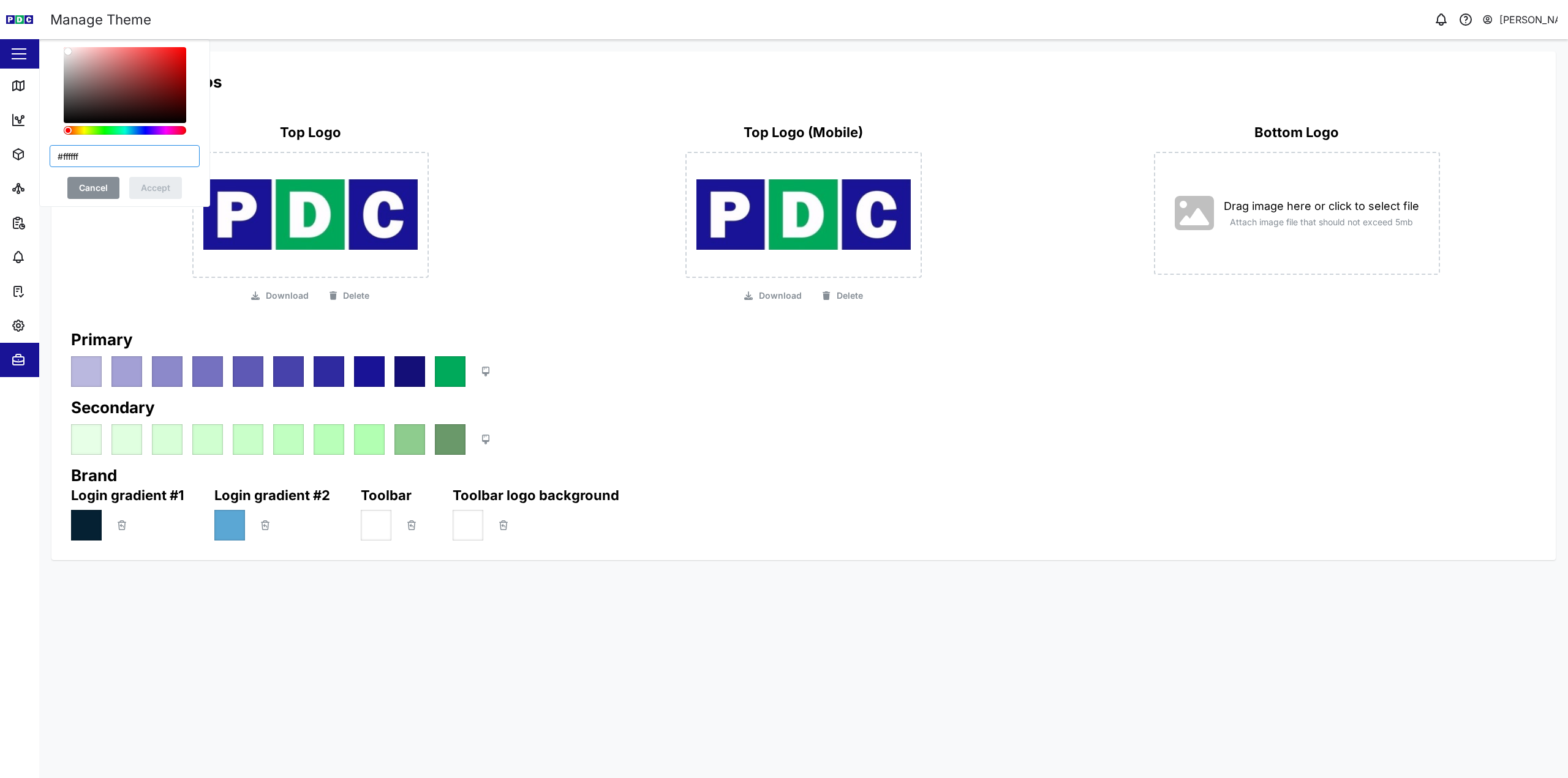
click at [66, 160] on input "#ffffff" at bounding box center [124, 156] width 150 height 22
paste input "00aa5b"
type input "#00aa5b"
click at [81, 171] on div "#00aa5b Cancel Accept" at bounding box center [124, 123] width 150 height 152
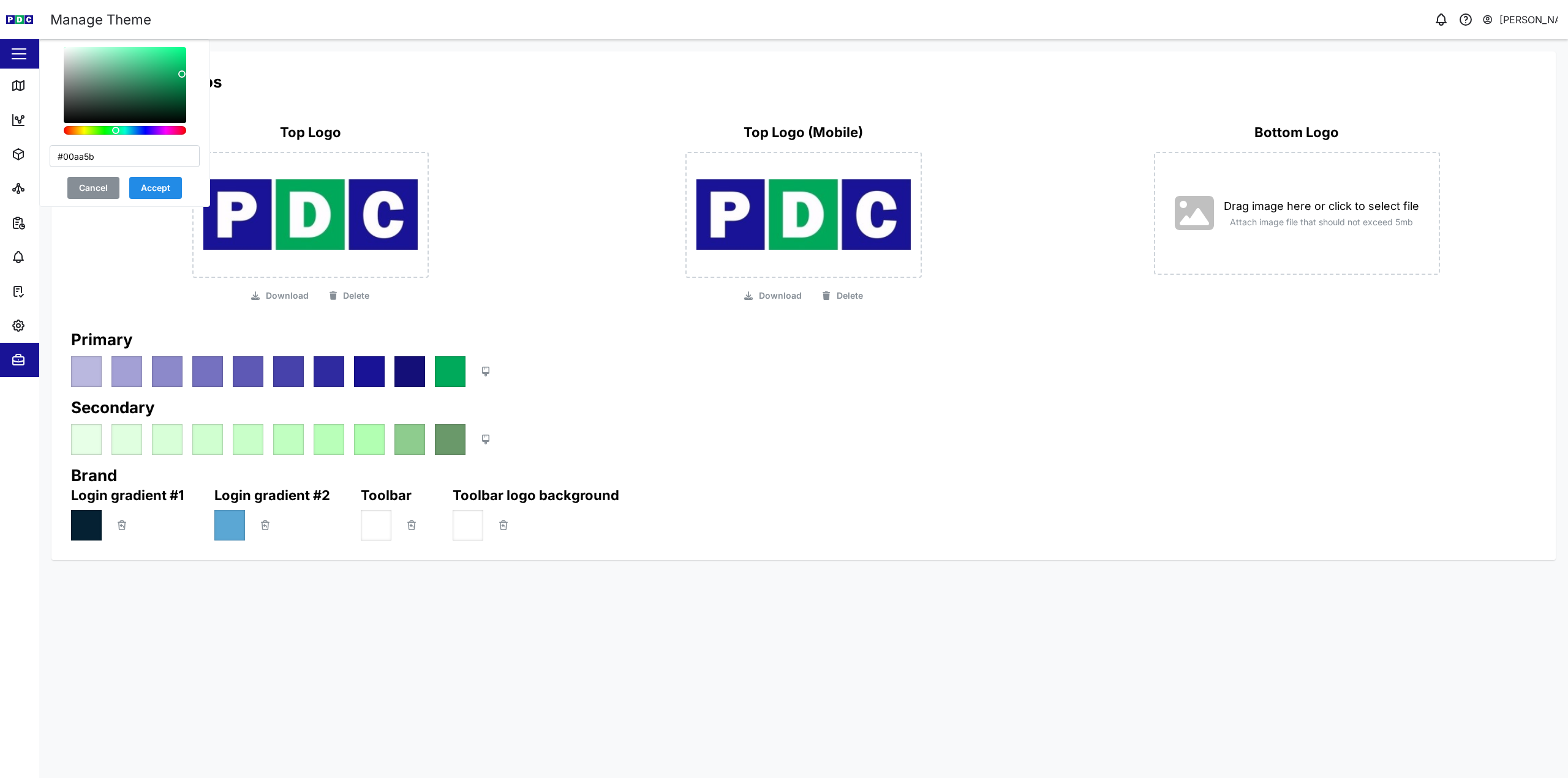
click at [141, 184] on span "Accept" at bounding box center [155, 188] width 30 height 21
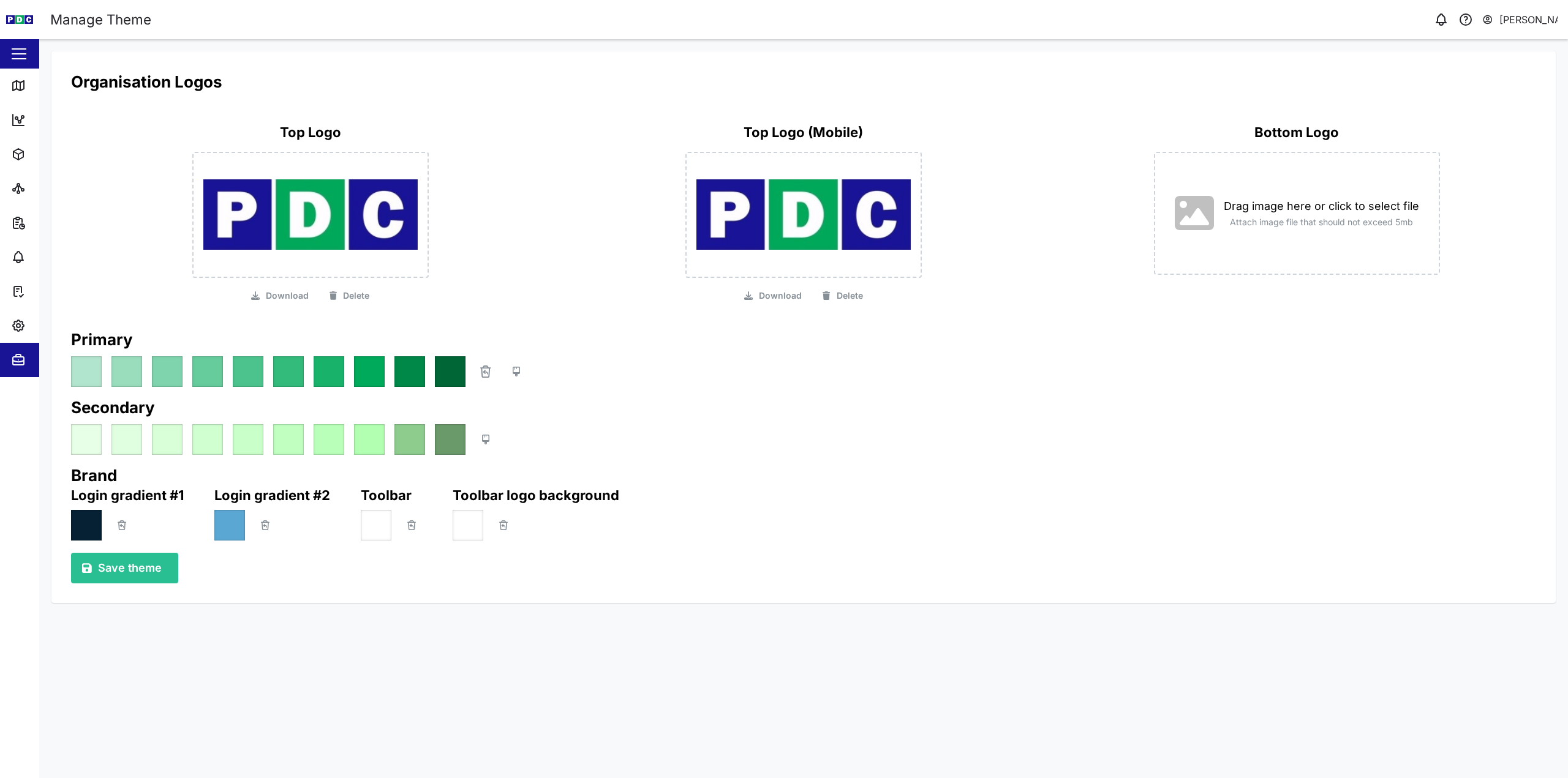
click at [141, 577] on span "Save theme" at bounding box center [130, 568] width 64 height 30
click at [28, 82] on div "Map" at bounding box center [35, 86] width 48 height 14
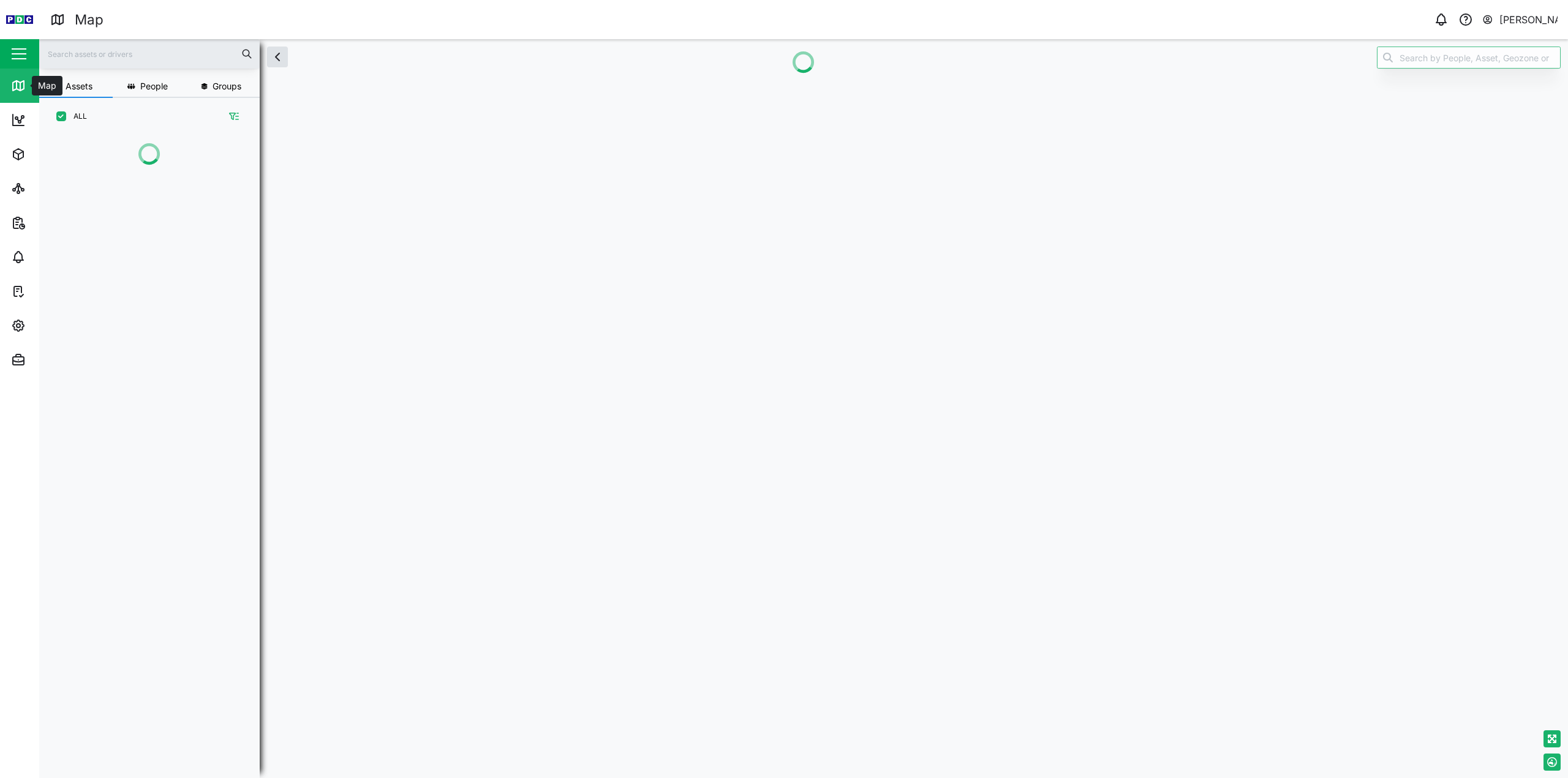
scroll to position [628, 191]
click at [23, 43] on button "button" at bounding box center [19, 54] width 21 height 21
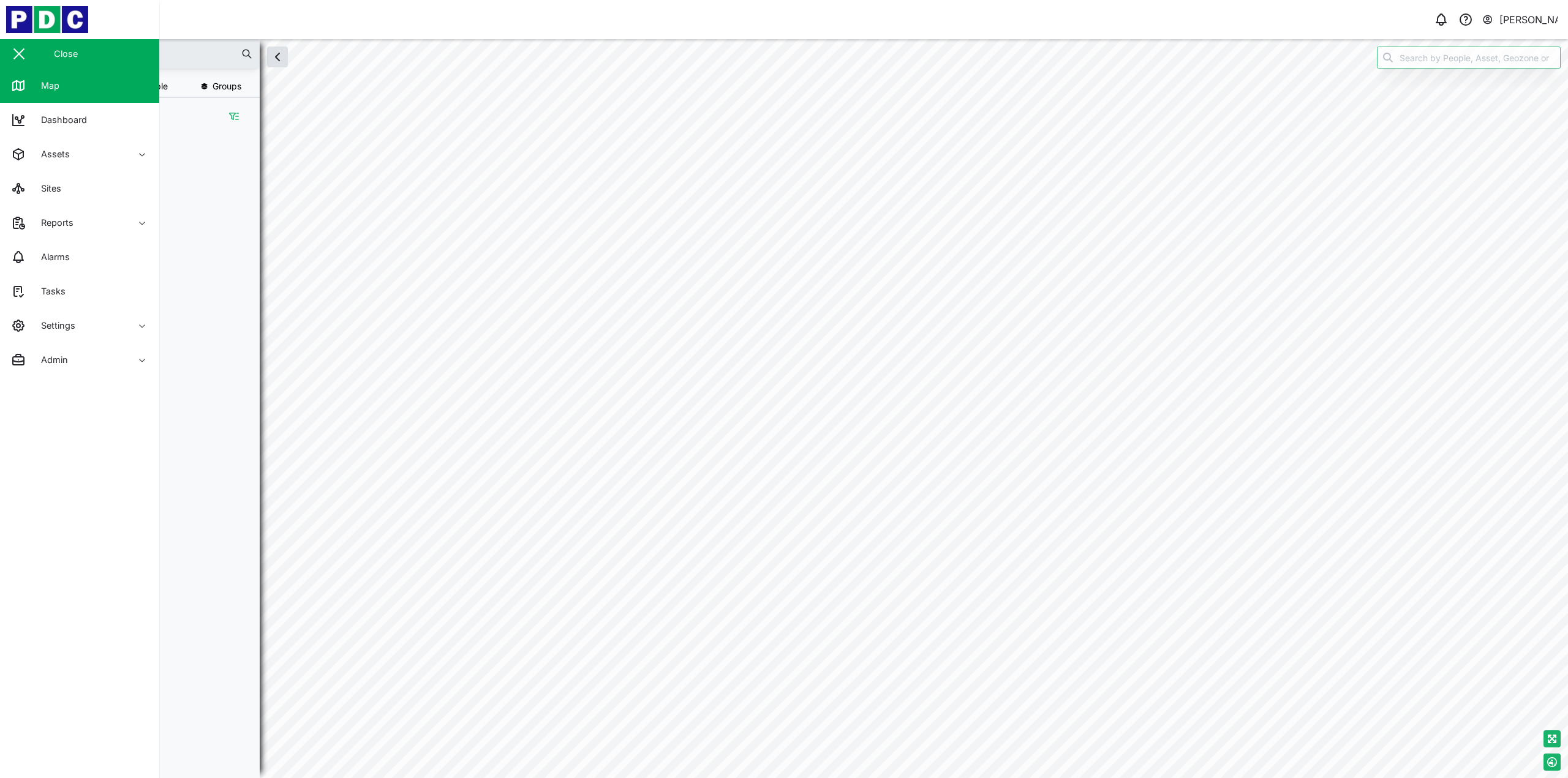
click at [22, 46] on button "button" at bounding box center [19, 54] width 21 height 21
click at [1521, 21] on div "[PERSON_NAME]" at bounding box center [1528, 19] width 58 height 15
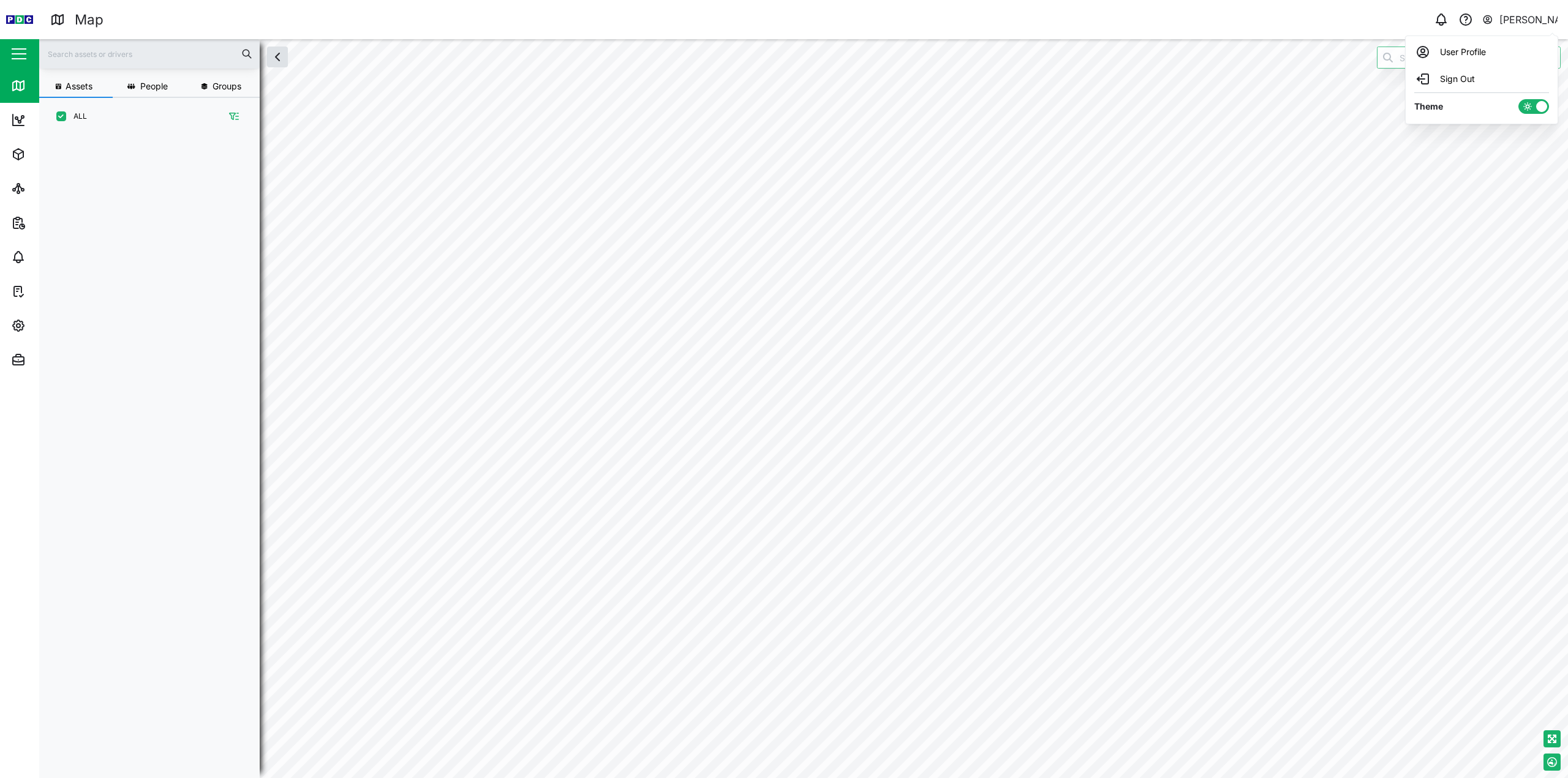
click at [1469, 82] on div "Sign Out" at bounding box center [1481, 79] width 132 height 14
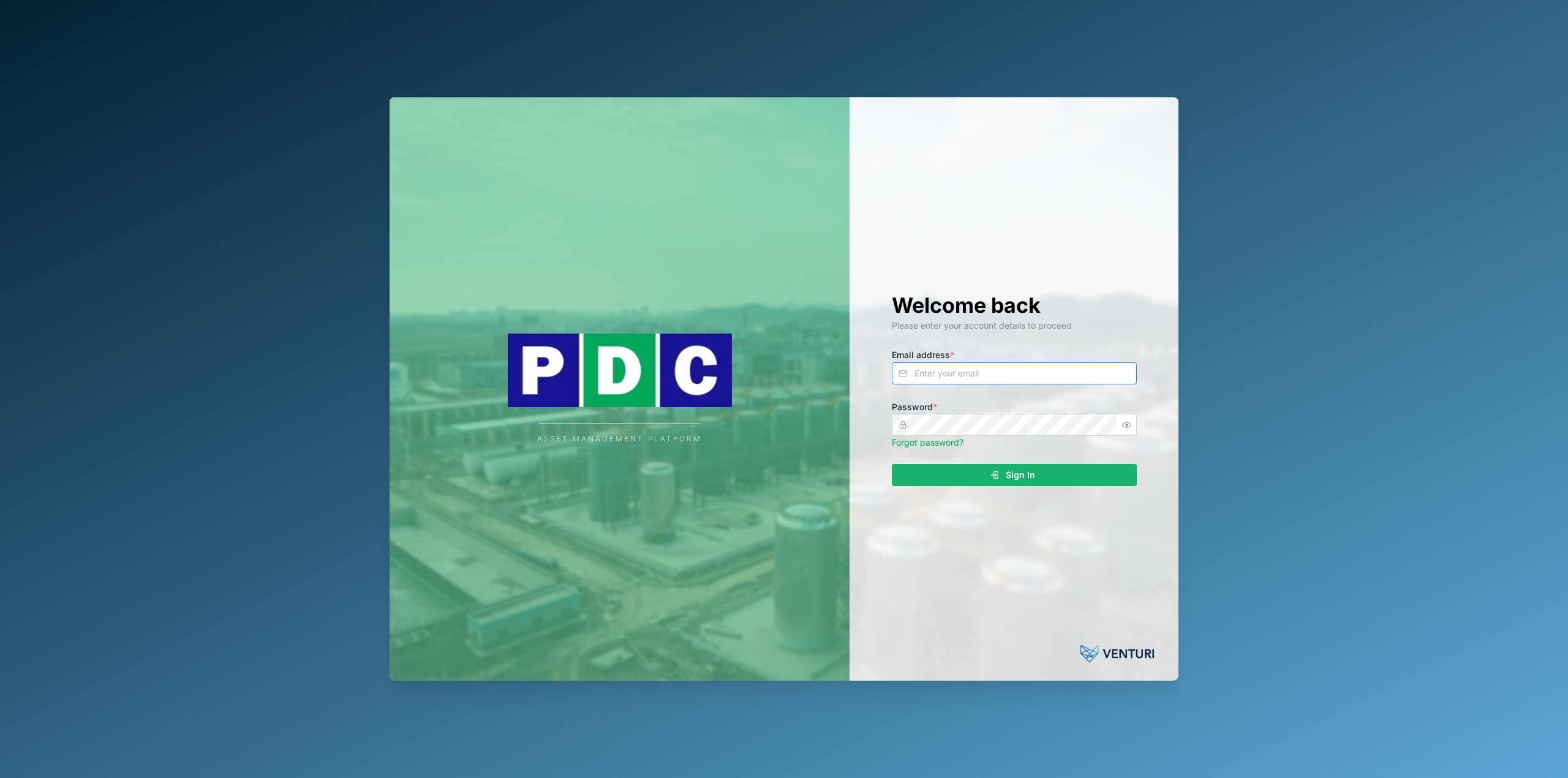
click at [1041, 370] on input "Email address *" at bounding box center [1014, 374] width 245 height 22
type input "[EMAIL_ADDRESS][PERSON_NAME][DOMAIN_NAME]"
click at [892, 464] on button "Sign In" at bounding box center [1014, 475] width 245 height 22
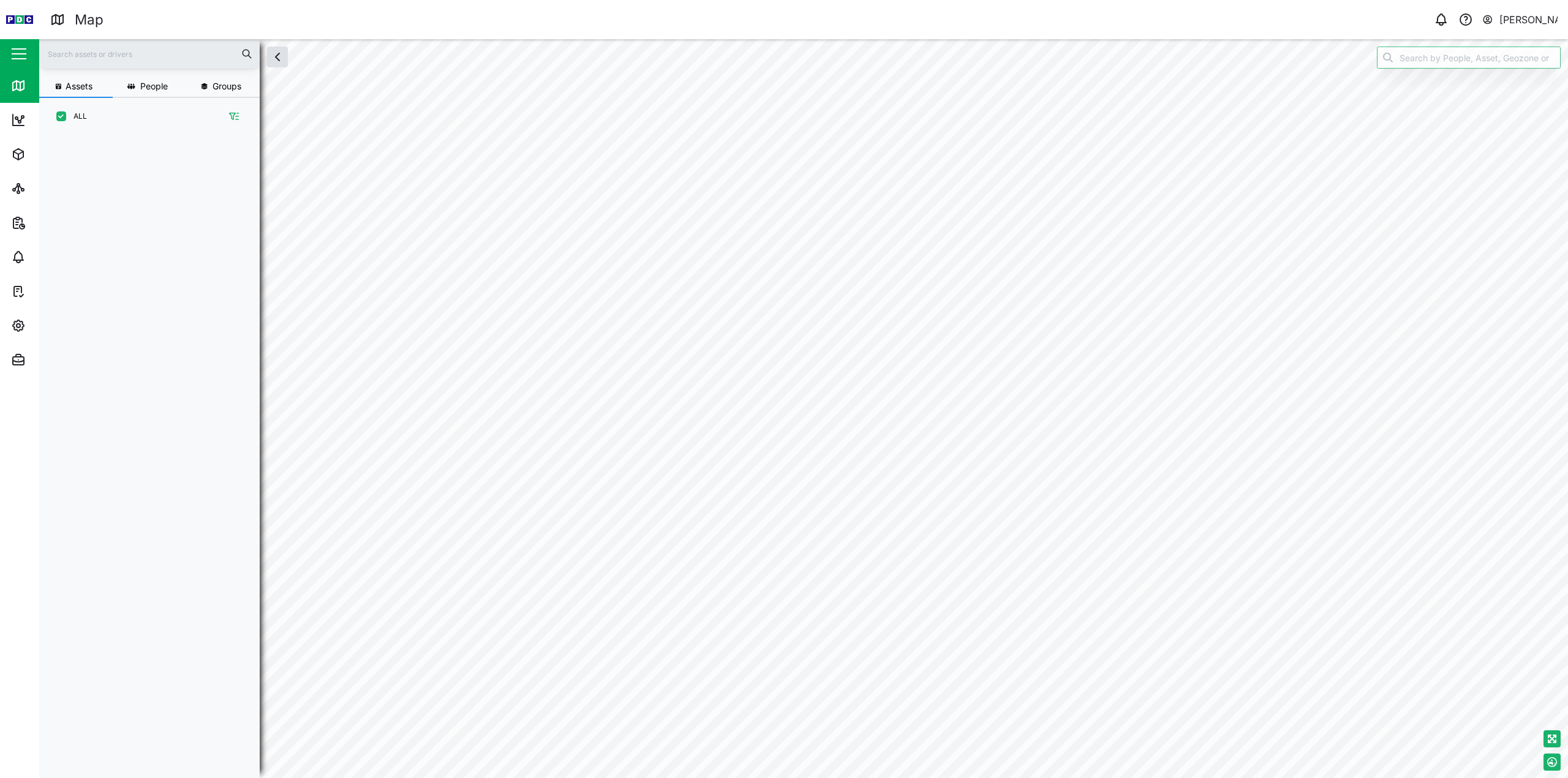
scroll to position [628, 191]
click at [14, 349] on span "Admin" at bounding box center [66, 359] width 111 height 34
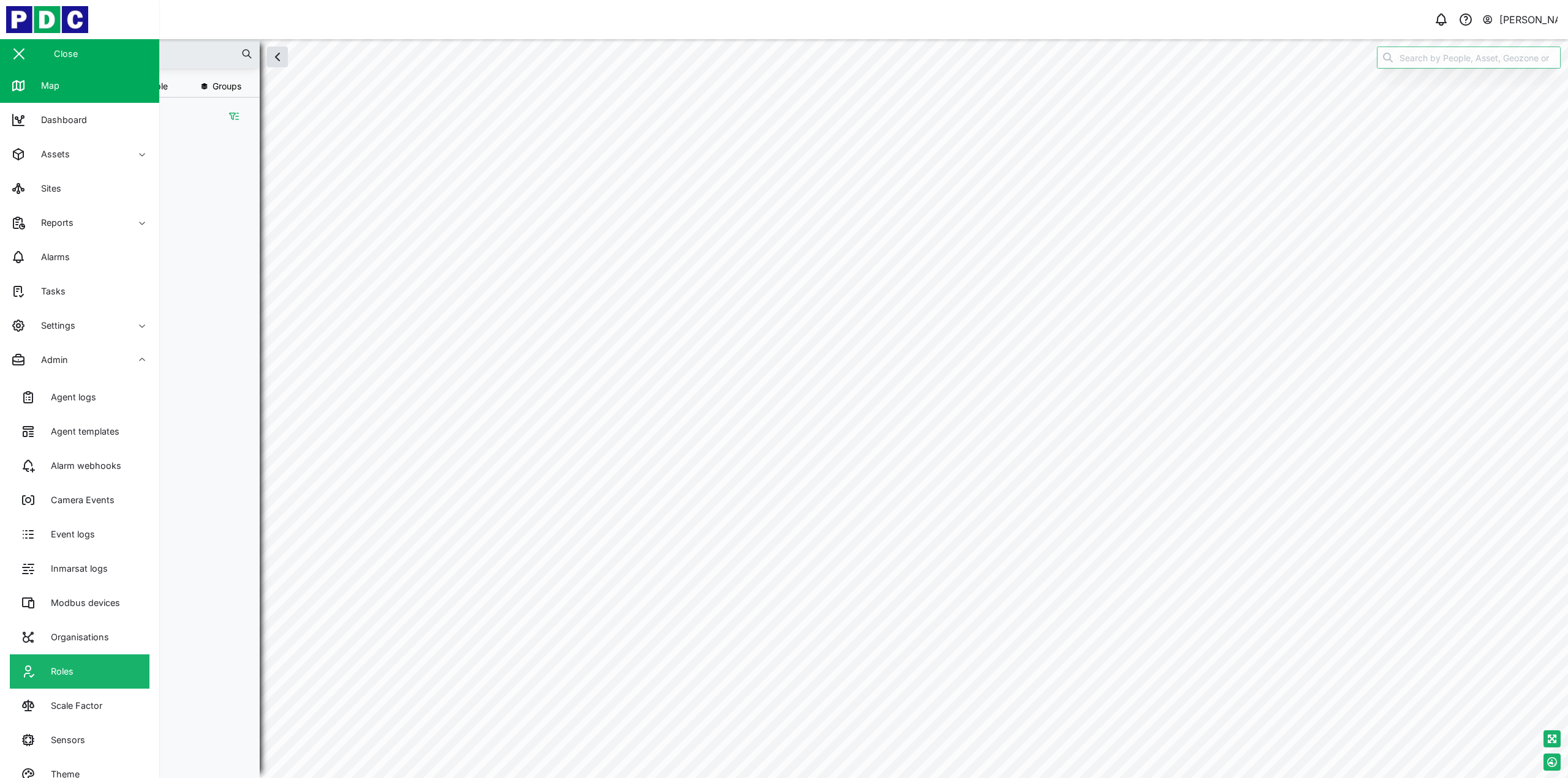
scroll to position [23, 0]
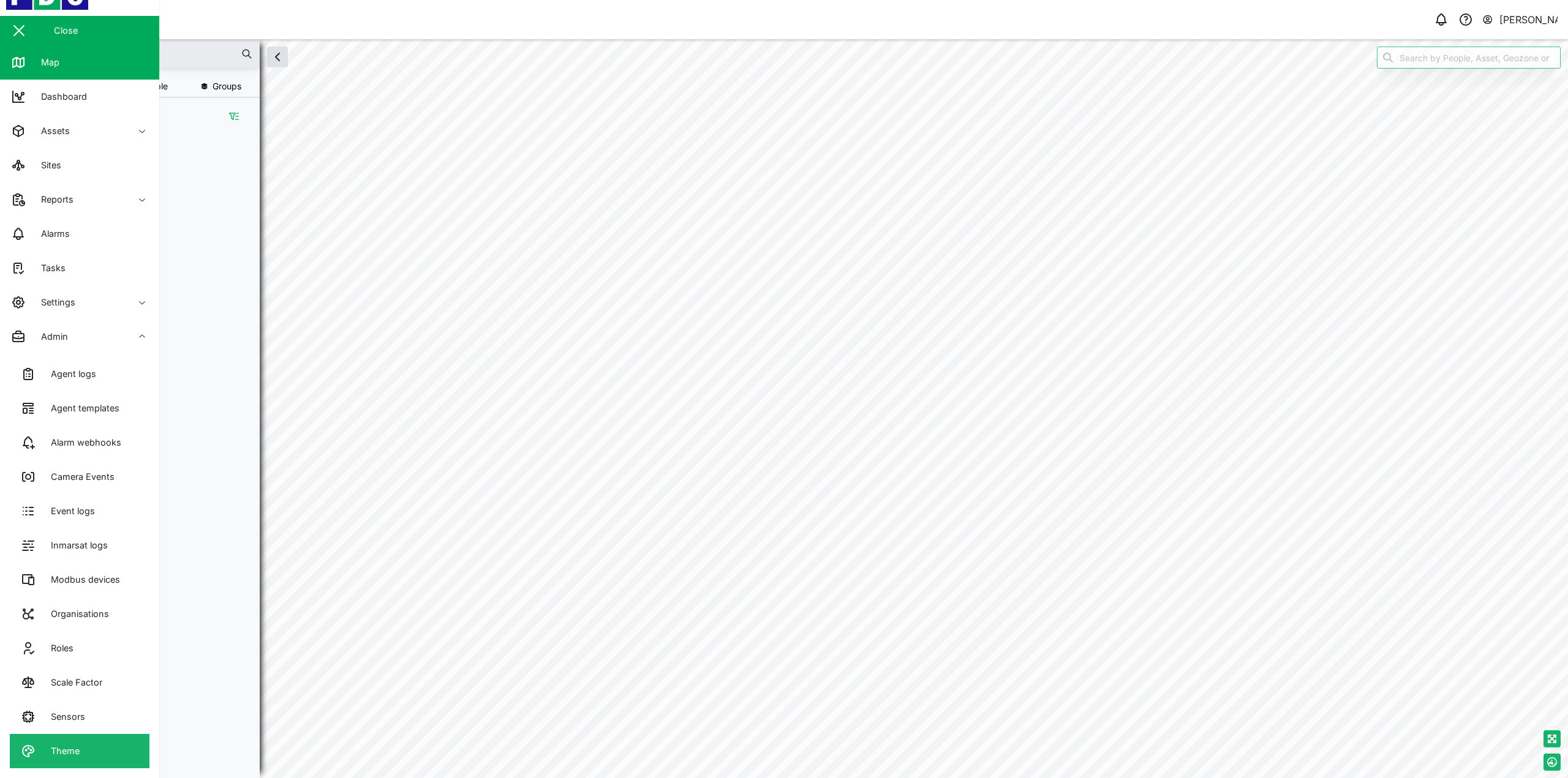
click at [66, 755] on div "Theme" at bounding box center [60, 751] width 38 height 14
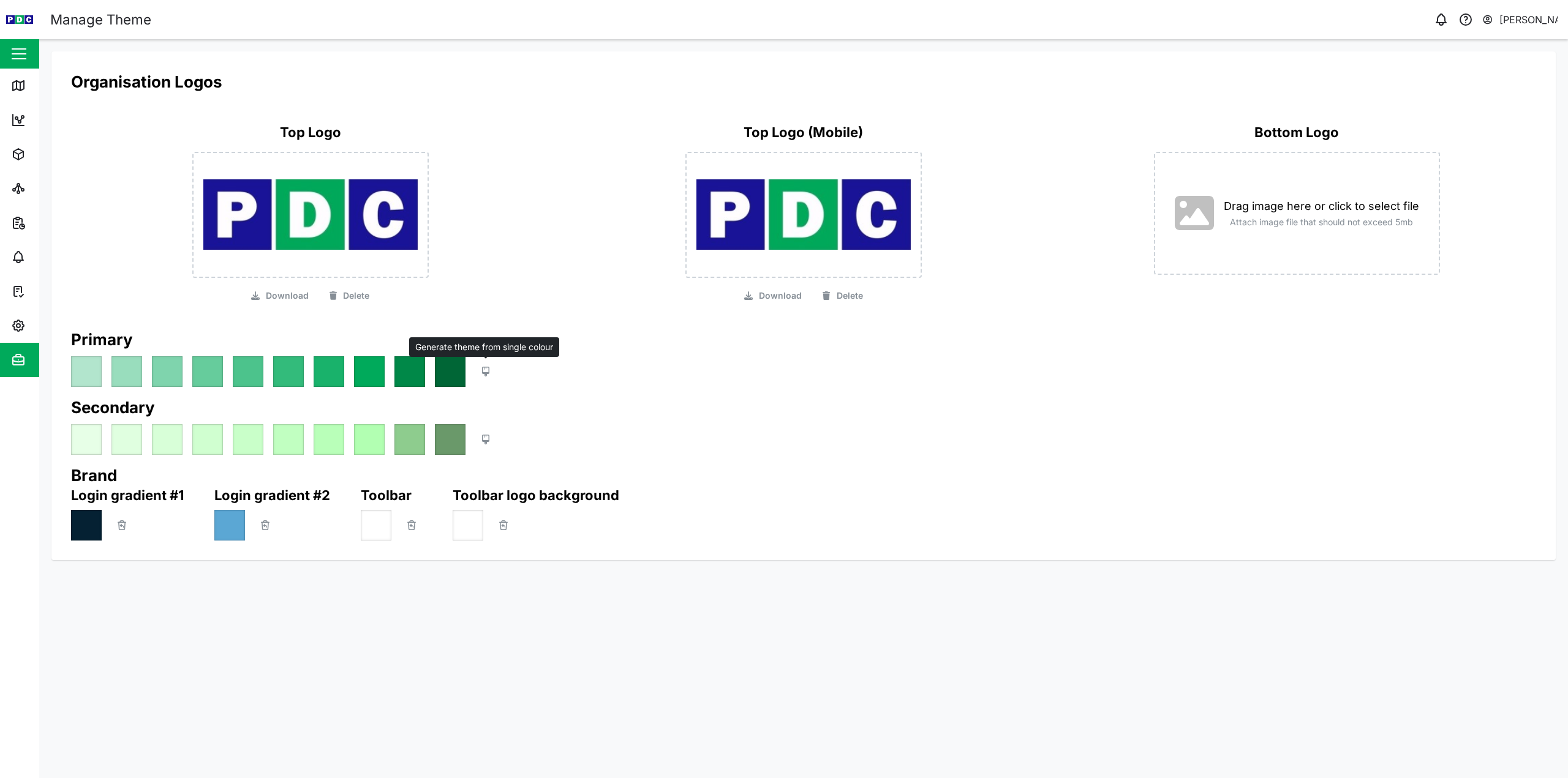
click at [483, 375] on icon "button" at bounding box center [485, 371] width 7 height 10
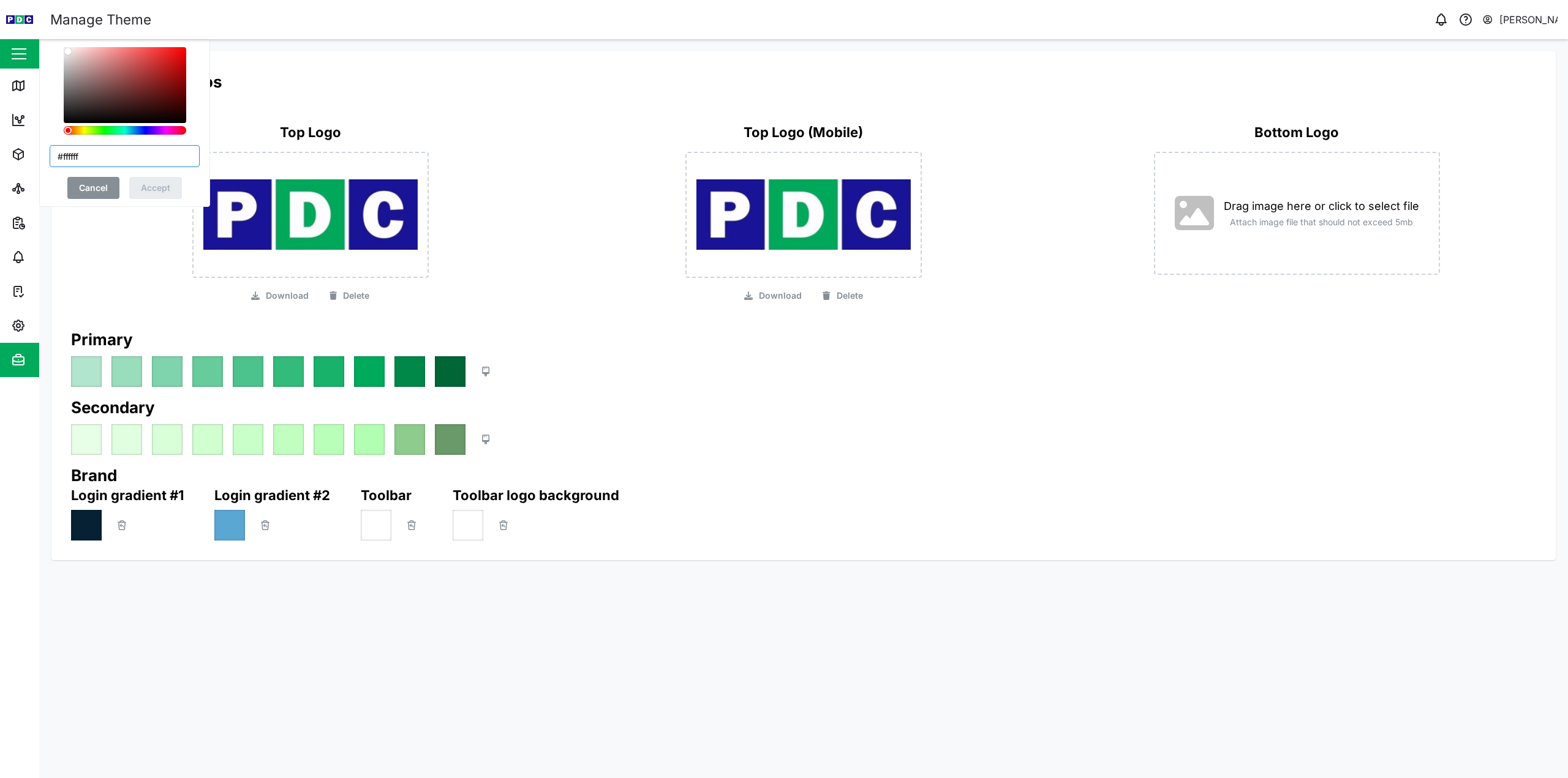
click at [85, 159] on input "#ffffff" at bounding box center [124, 156] width 150 height 22
type input "#191396"
click at [139, 143] on div "#191396 Cancel Accept" at bounding box center [124, 123] width 150 height 152
click at [154, 184] on span "Accept" at bounding box center [155, 188] width 30 height 21
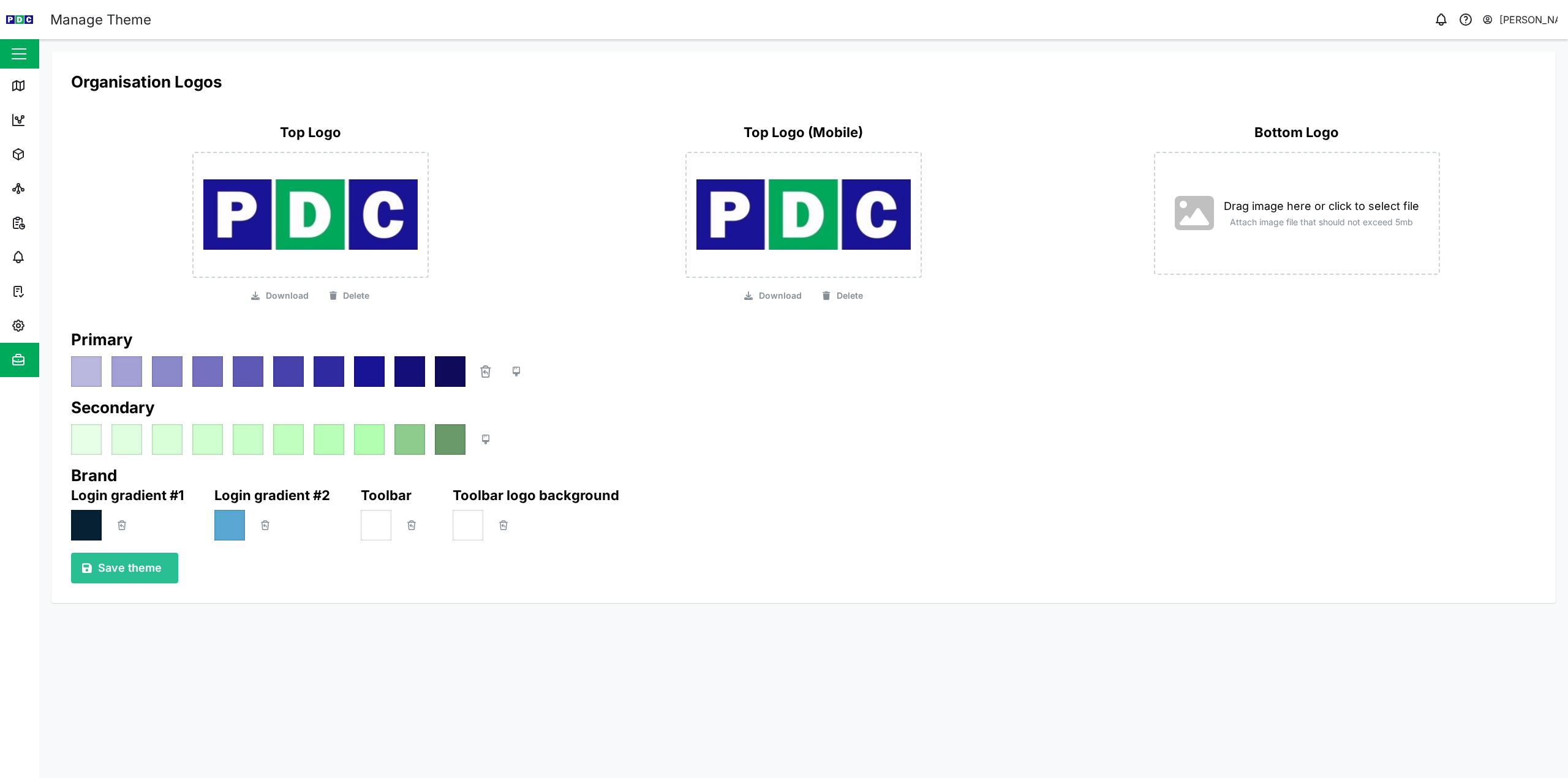
click at [150, 566] on span "Save theme" at bounding box center [130, 568] width 64 height 30
click at [1521, 21] on div "[PERSON_NAME]" at bounding box center [1528, 19] width 58 height 15
click at [1475, 84] on div "Sign Out" at bounding box center [1481, 79] width 132 height 14
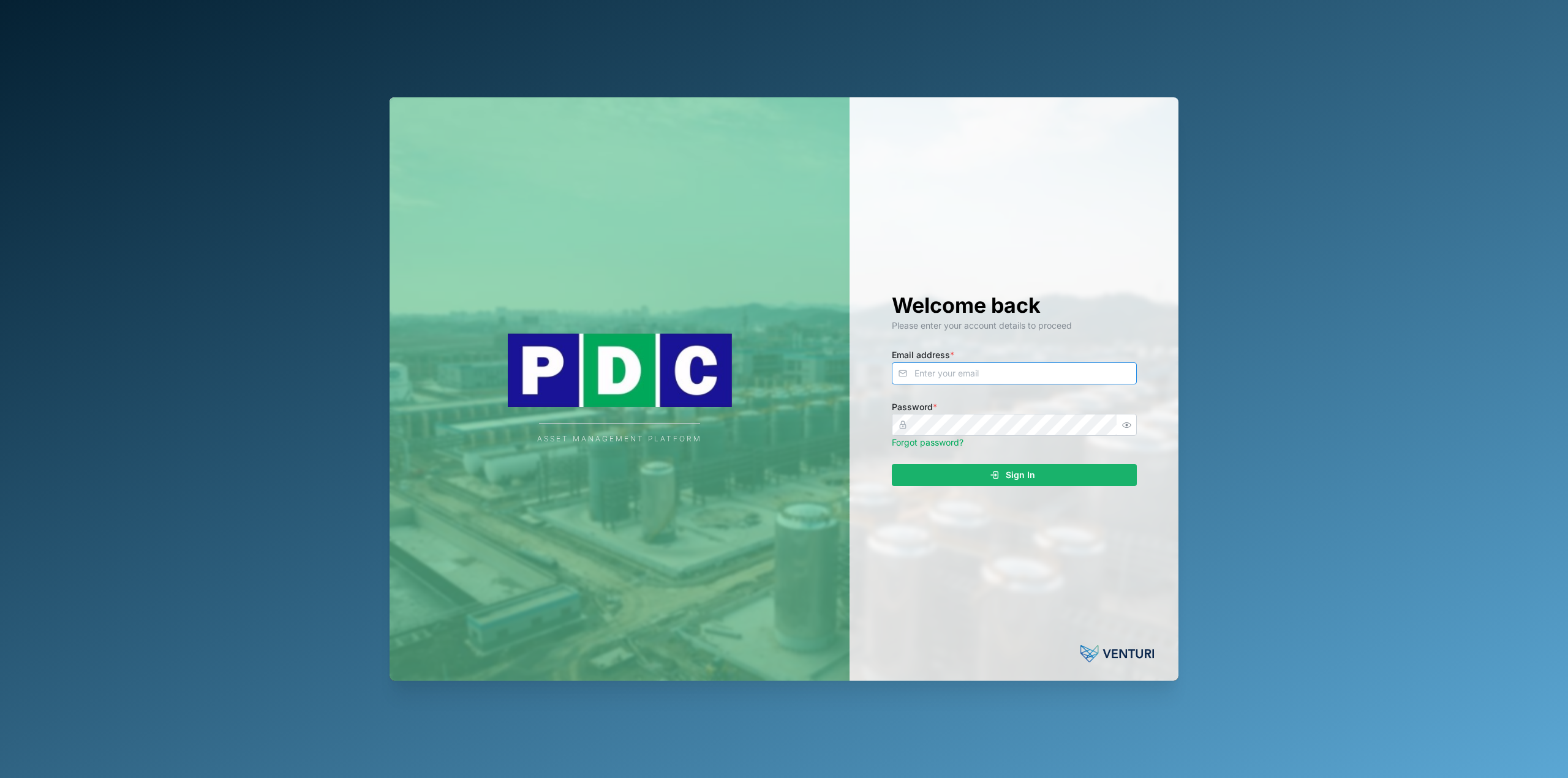
click at [1018, 377] on input "Email address *" at bounding box center [1014, 374] width 245 height 22
type input "[EMAIL_ADDRESS][PERSON_NAME][DOMAIN_NAME]"
click at [892, 464] on button "Sign In" at bounding box center [1014, 475] width 245 height 22
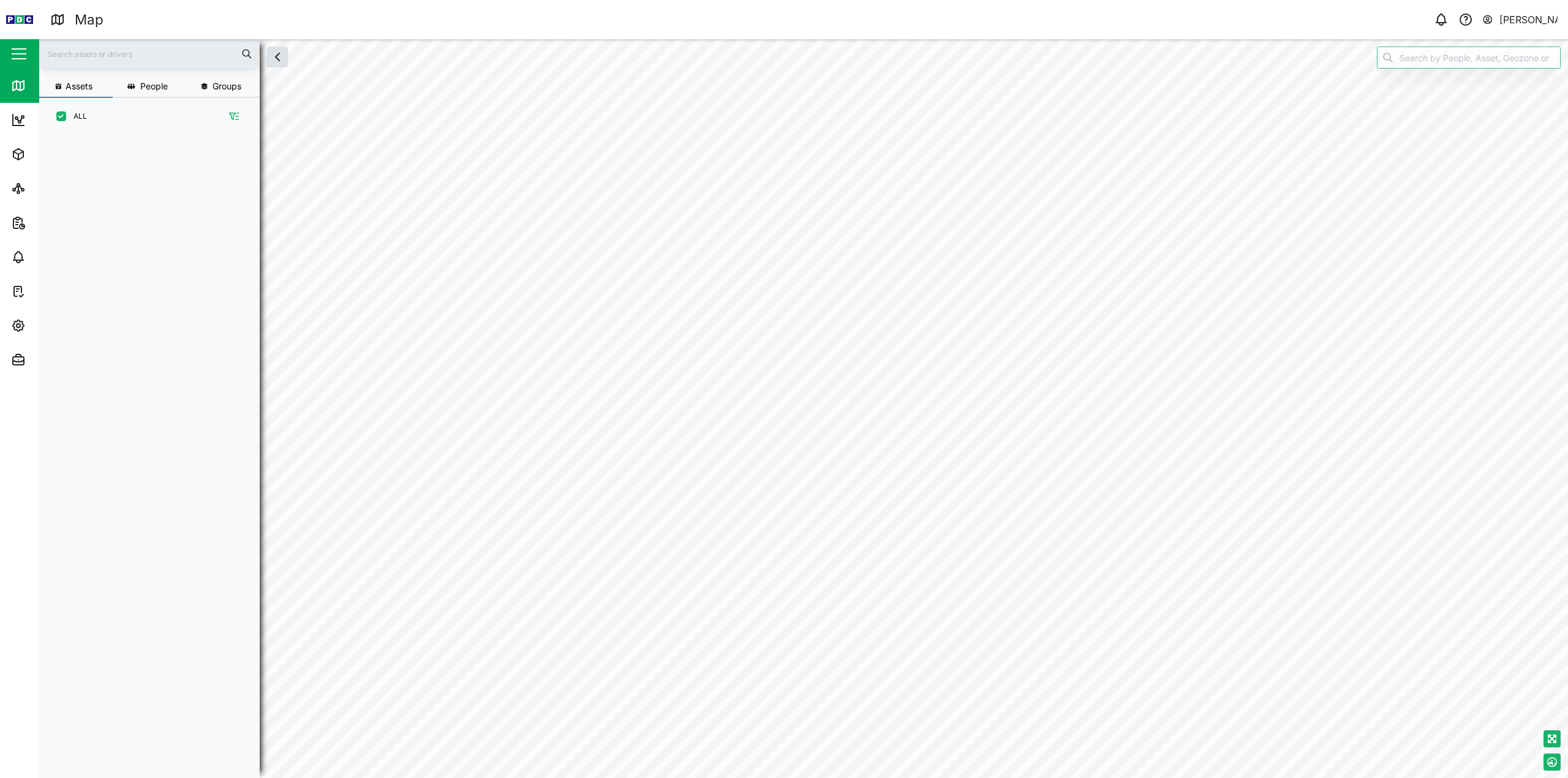
scroll to position [628, 191]
click at [22, 361] on icon "button" at bounding box center [18, 360] width 14 height 14
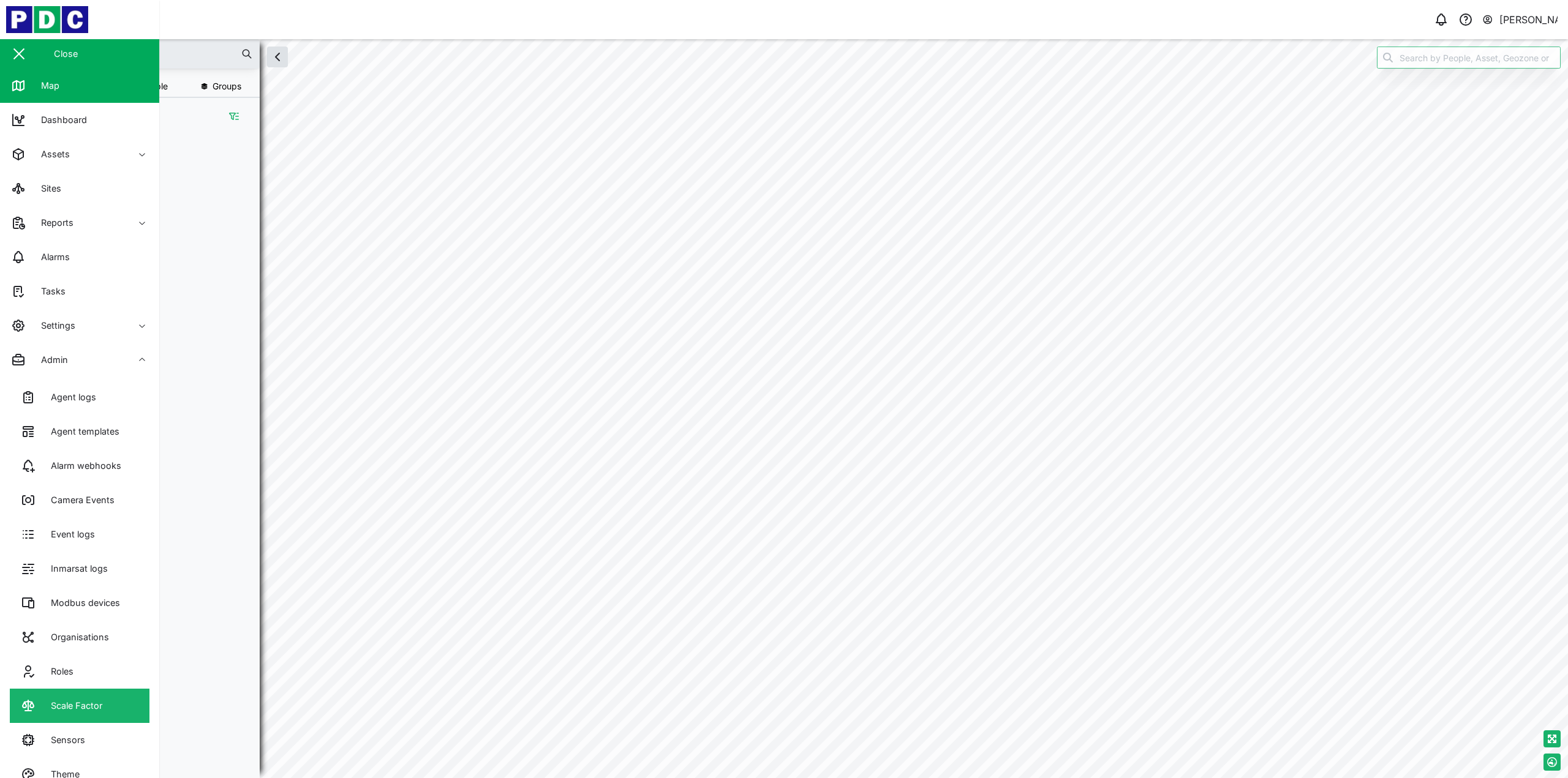
scroll to position [23, 0]
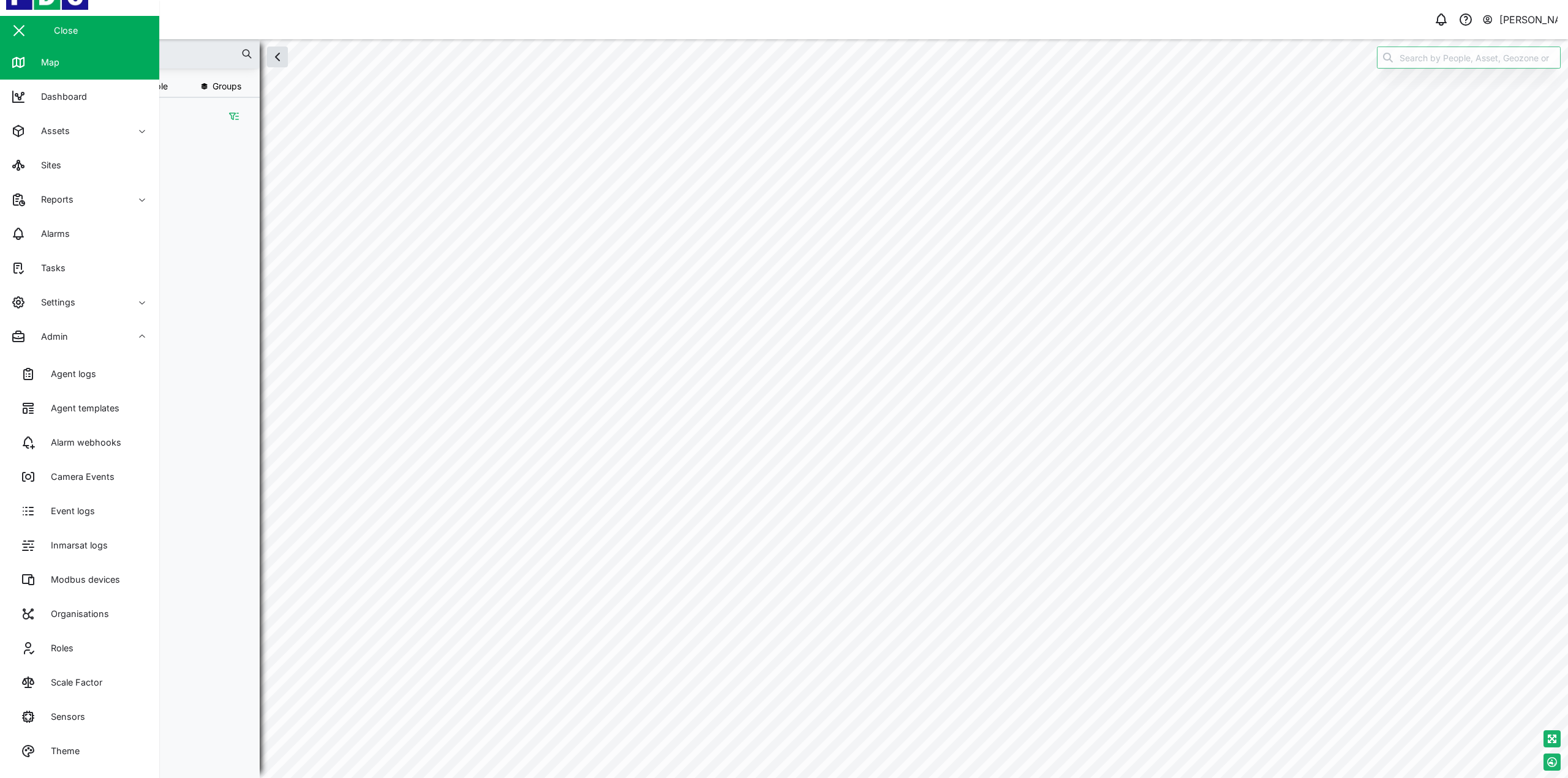
click at [114, 770] on div "Agent logs Agent templates Alarm webhooks Camera Events Event logs Inmarsat log…" at bounding box center [79, 566] width 159 height 424
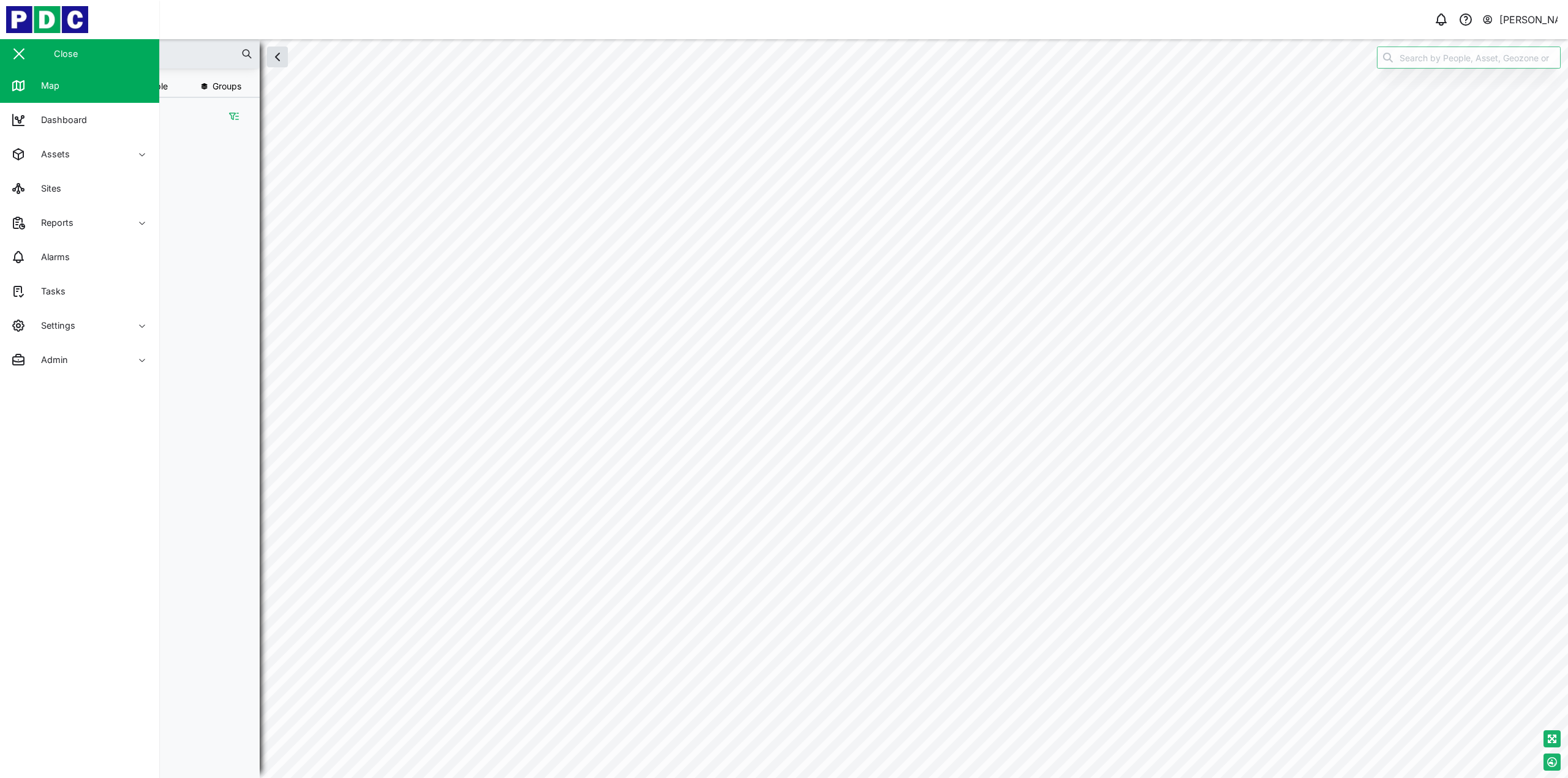
scroll to position [0, 0]
click at [103, 367] on span "Admin" at bounding box center [66, 359] width 111 height 34
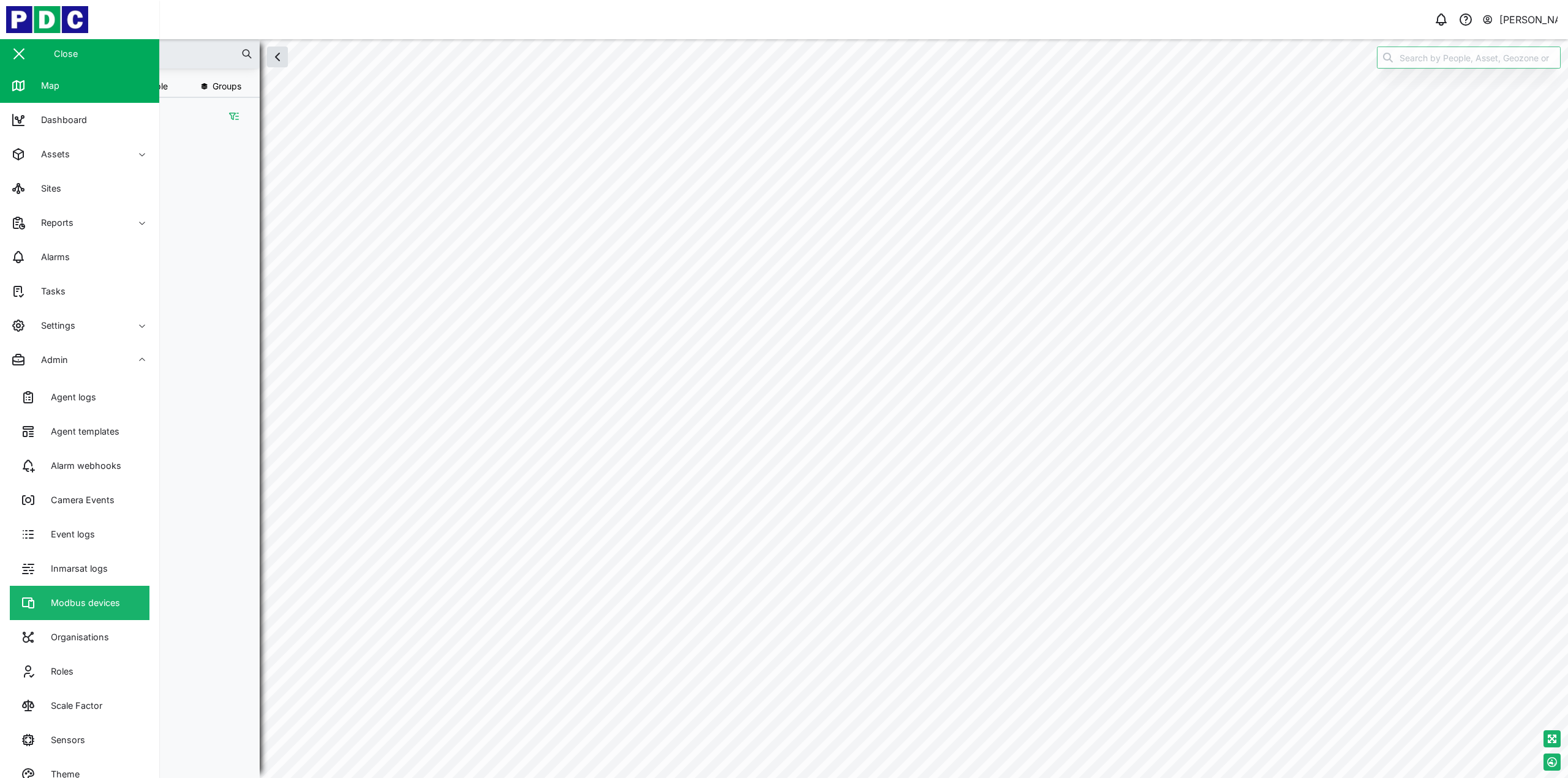
scroll to position [23, 0]
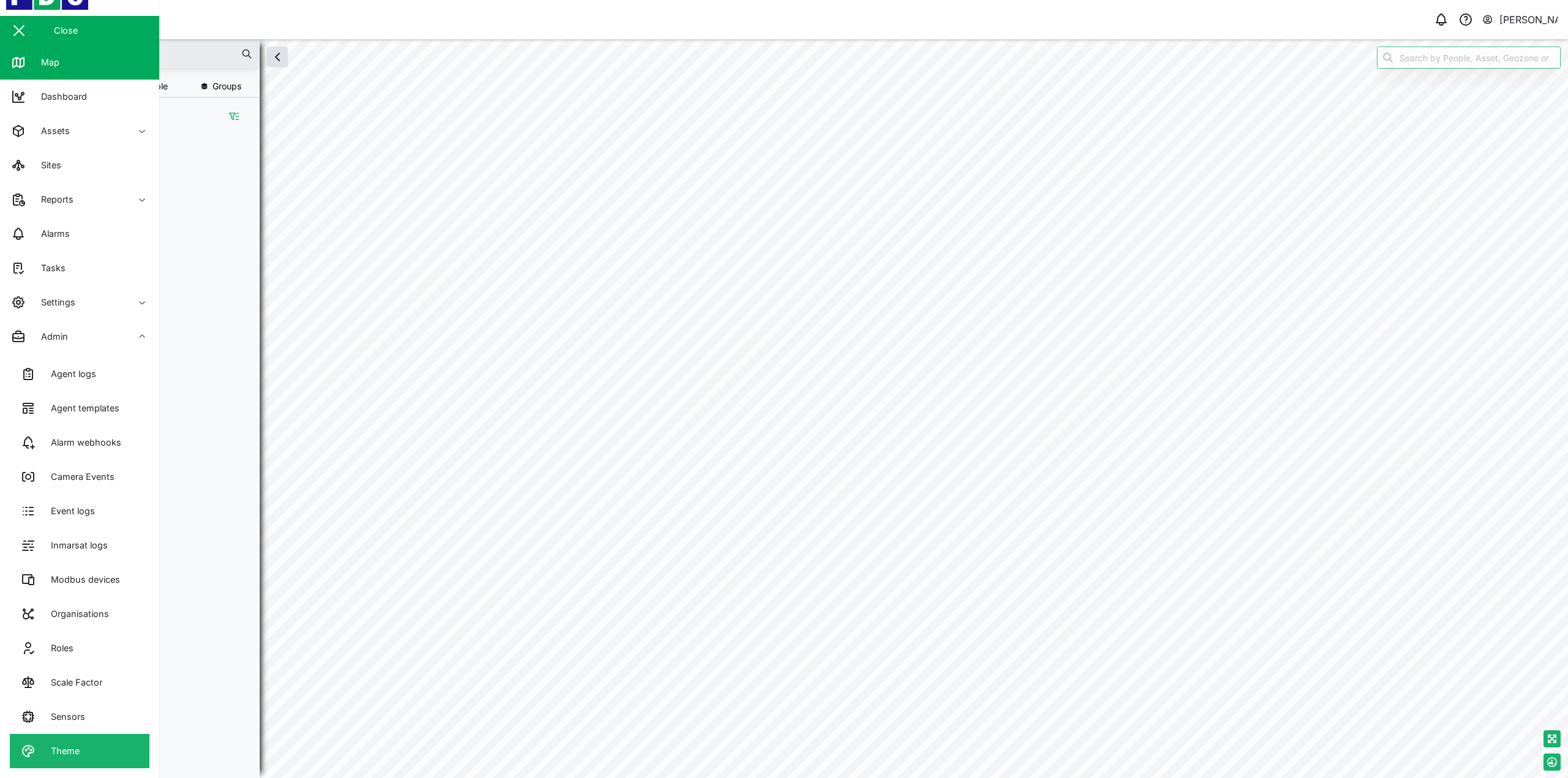
click at [81, 750] on link "Theme" at bounding box center [79, 751] width 139 height 34
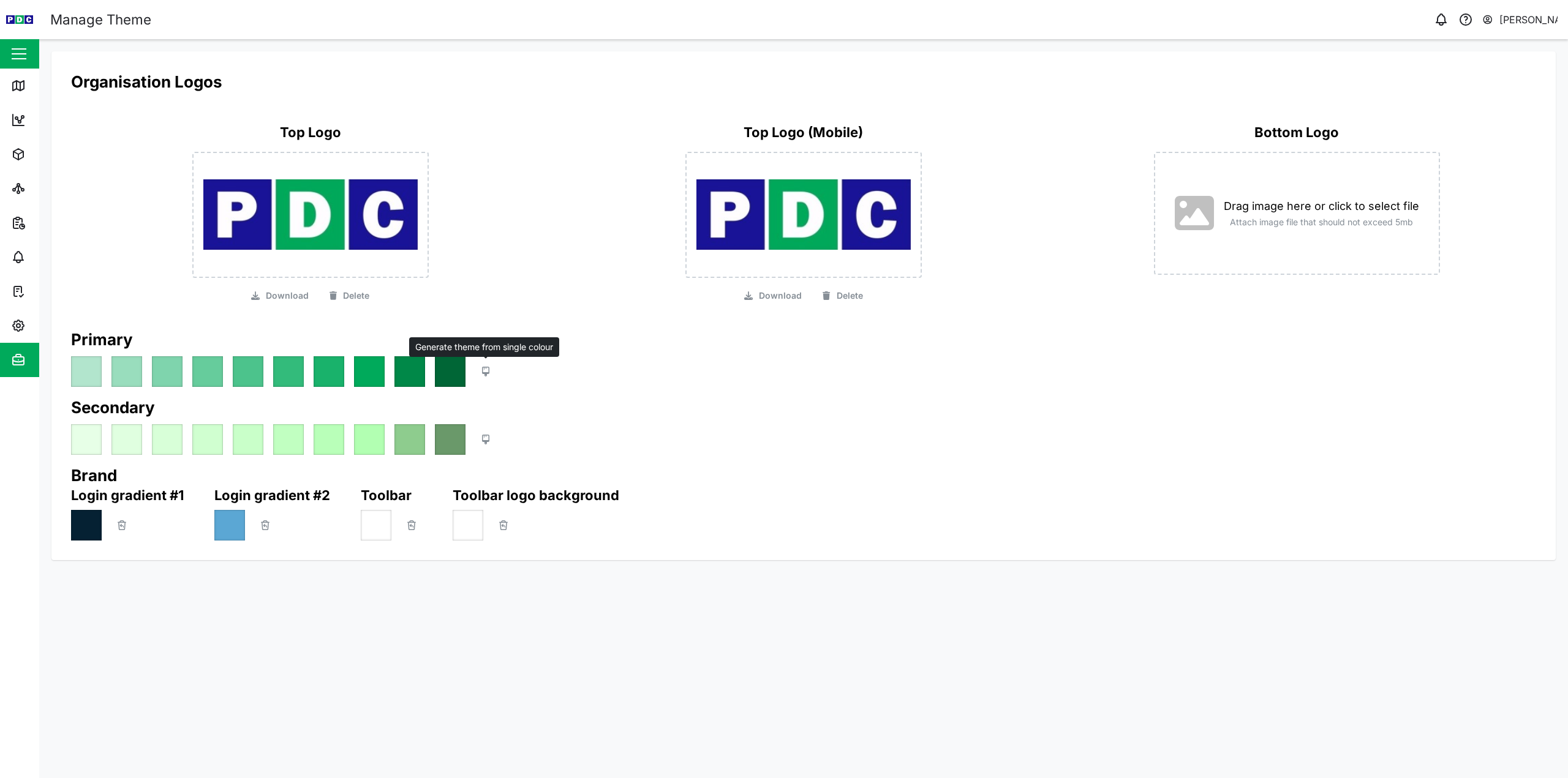
click at [496, 368] on div "Generate theme from single colour" at bounding box center [804, 371] width 1465 height 30
click at [486, 369] on icon "button" at bounding box center [485, 371] width 7 height 10
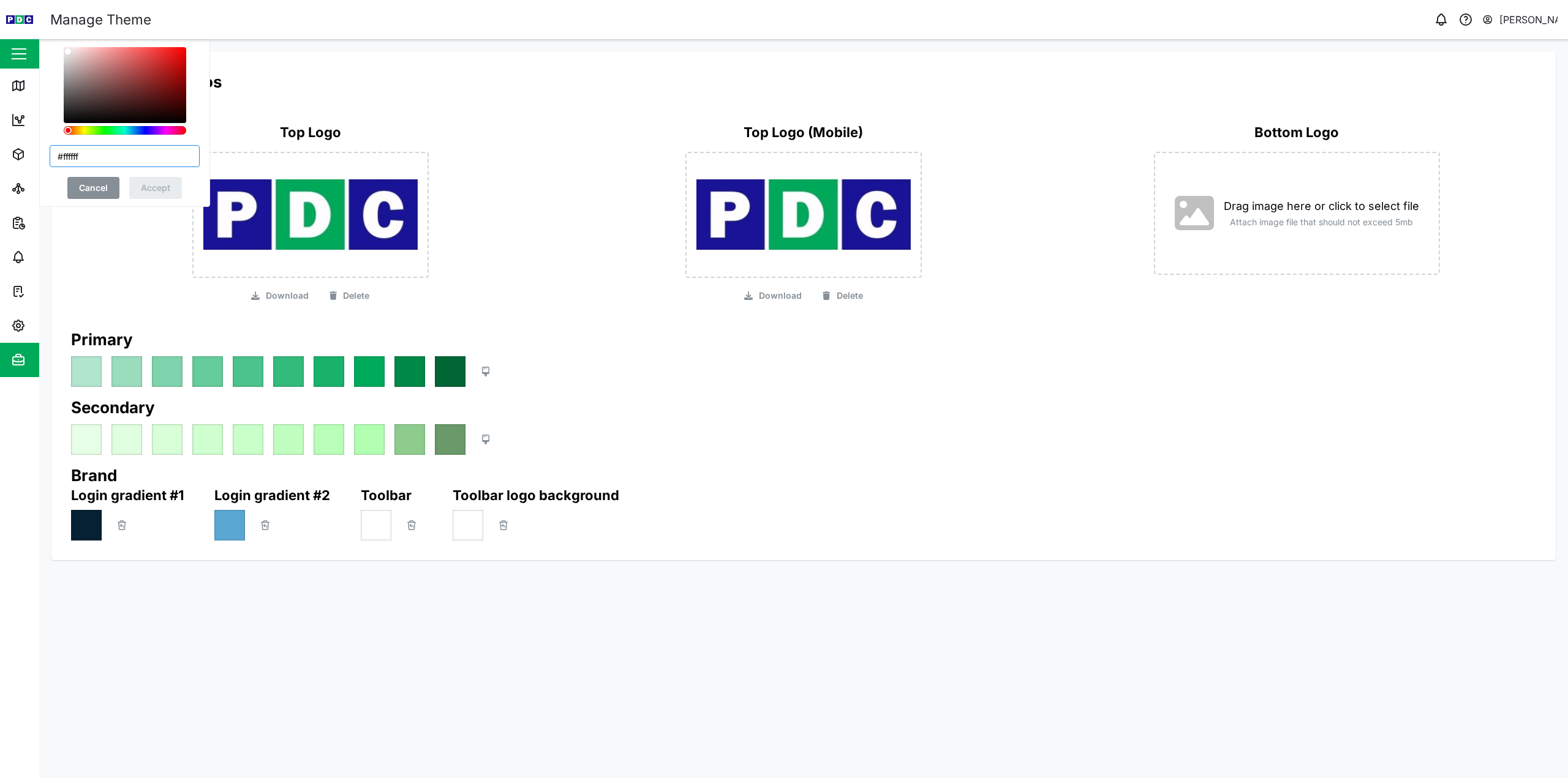
click at [86, 154] on input "#ffffff" at bounding box center [124, 156] width 150 height 22
type input "#191396"
click at [181, 137] on div "#191396 Cancel Accept" at bounding box center [124, 123] width 150 height 152
click at [150, 190] on span "Accept" at bounding box center [155, 188] width 30 height 21
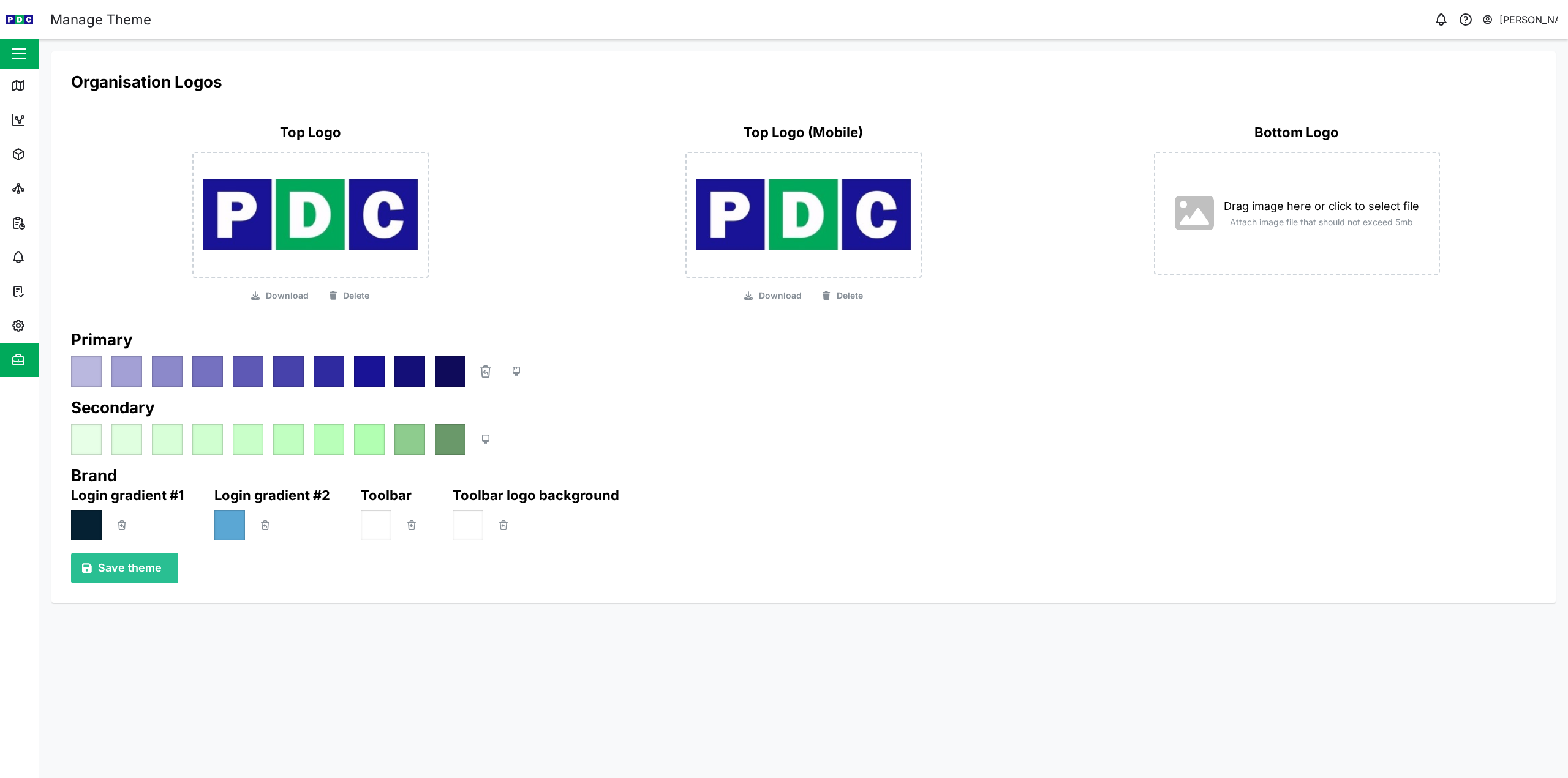
click at [142, 559] on span "Save theme" at bounding box center [130, 568] width 64 height 30
click at [632, 419] on div "Secondary" at bounding box center [804, 426] width 1465 height 58
click at [1550, 17] on div "[PERSON_NAME]" at bounding box center [1528, 19] width 58 height 15
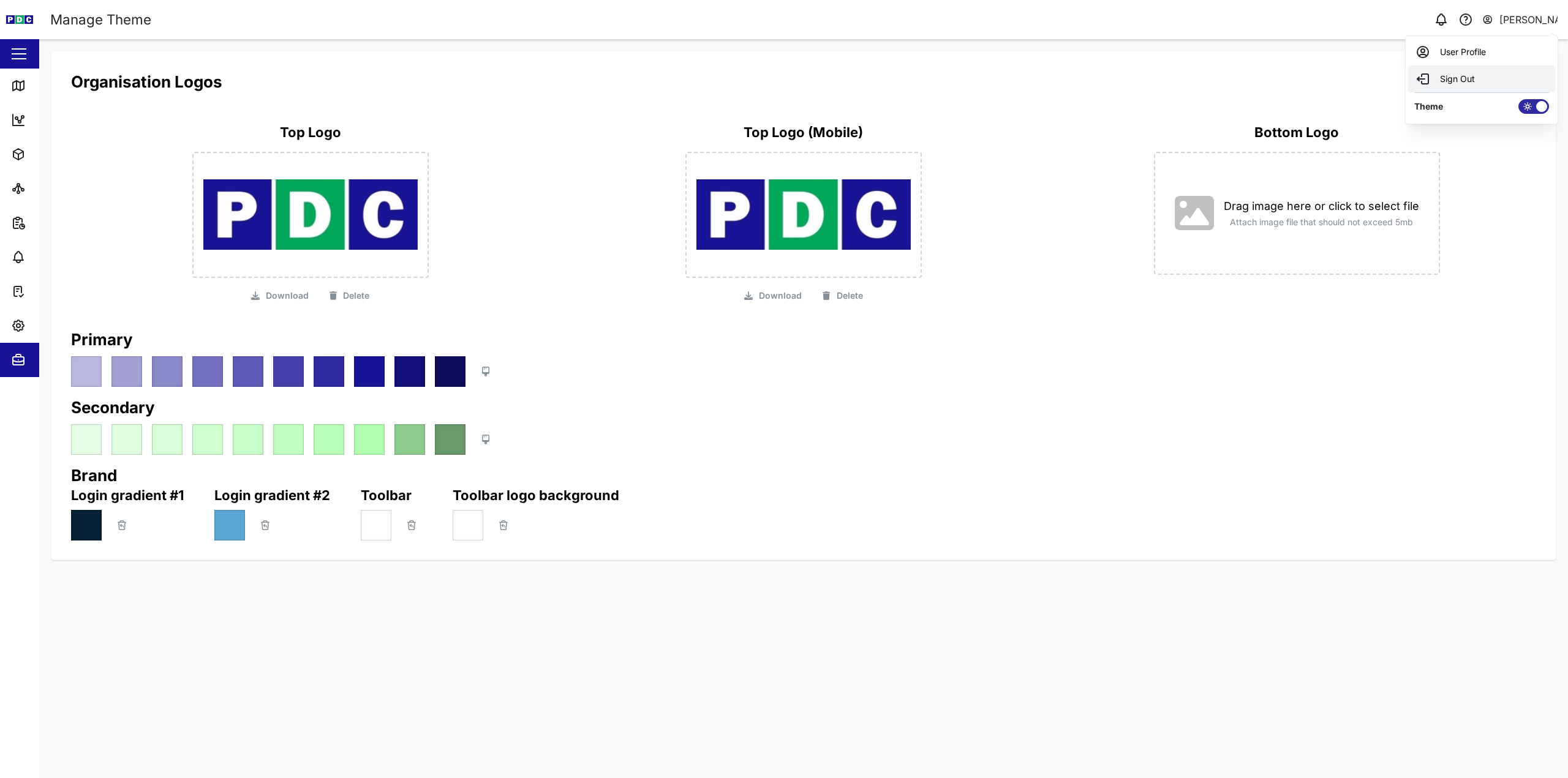
click at [1452, 83] on div "Sign Out" at bounding box center [1481, 79] width 132 height 14
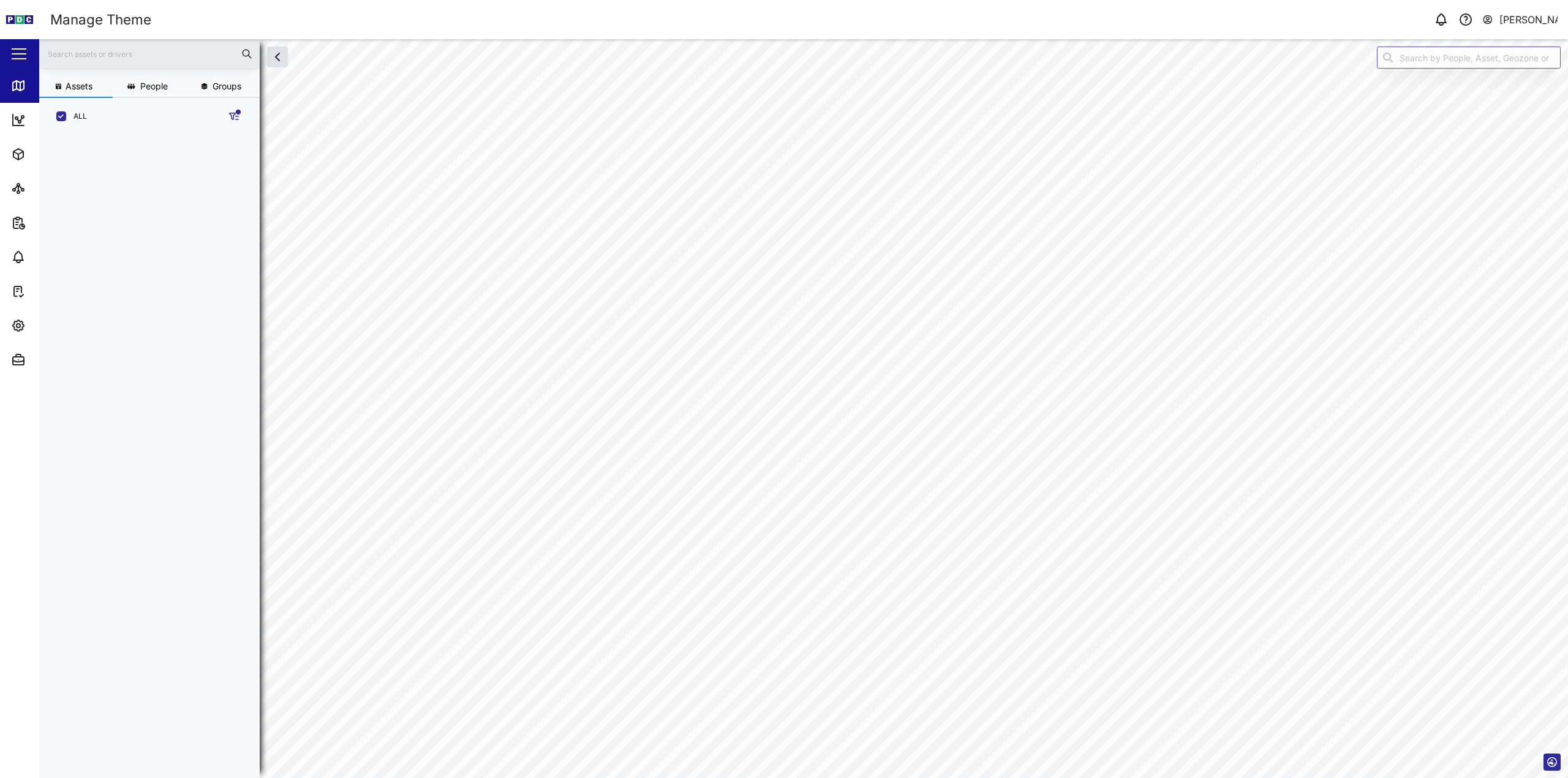
scroll to position [628, 191]
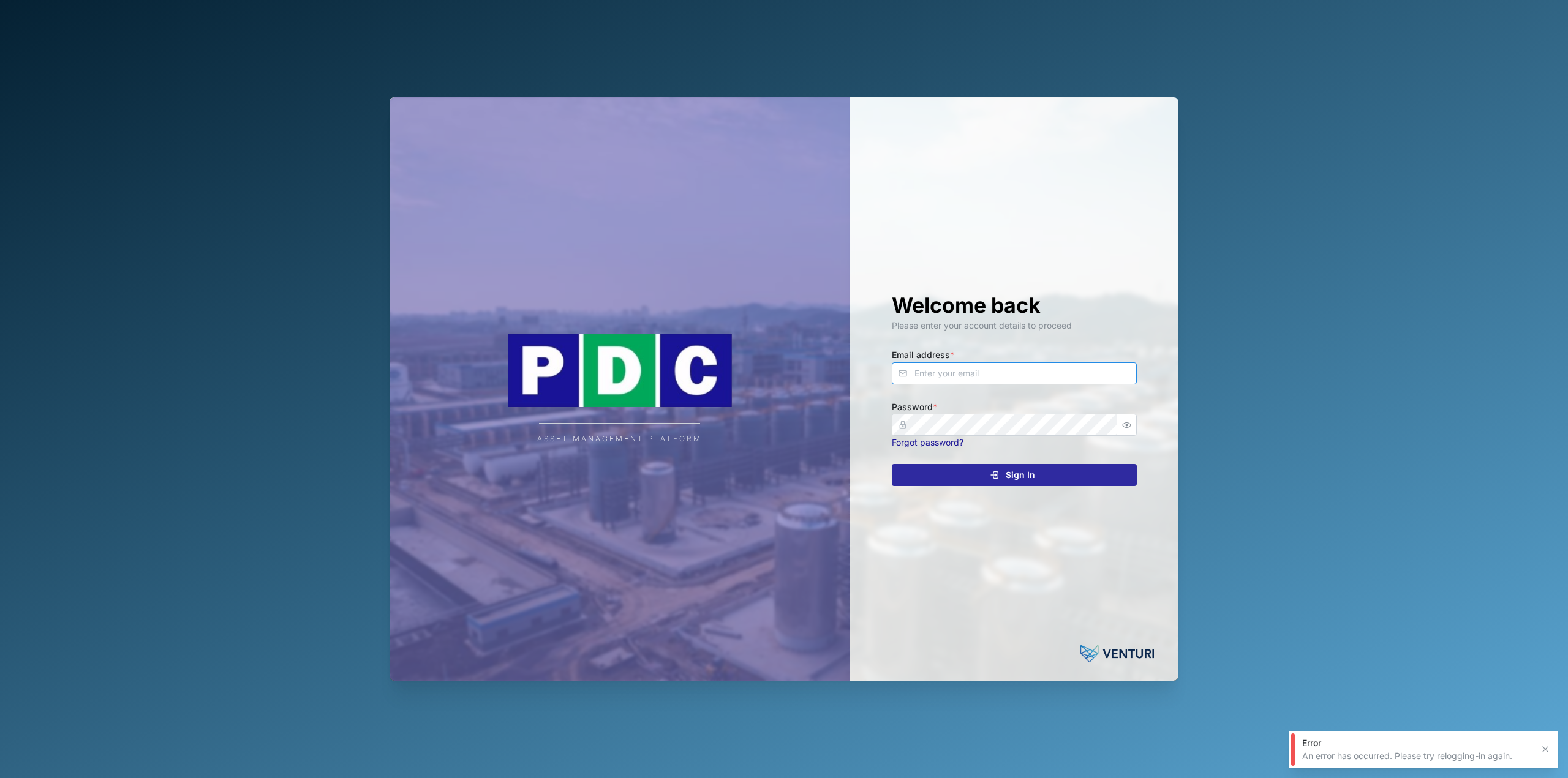
click at [986, 363] on input "Email address *" at bounding box center [1014, 374] width 245 height 22
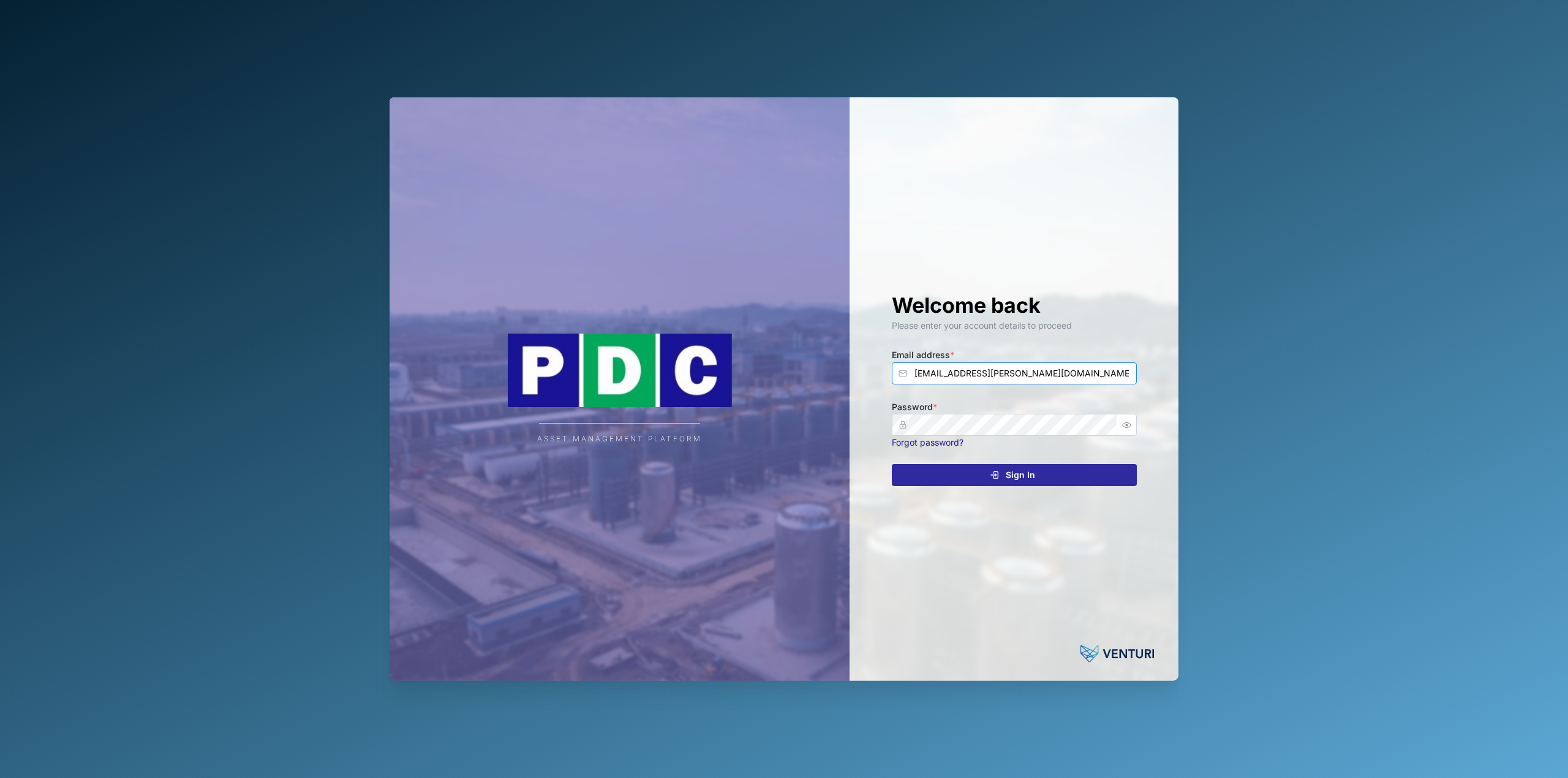
type input "[EMAIL_ADDRESS][PERSON_NAME][DOMAIN_NAME]"
click at [892, 464] on button "Sign In" at bounding box center [1014, 475] width 245 height 22
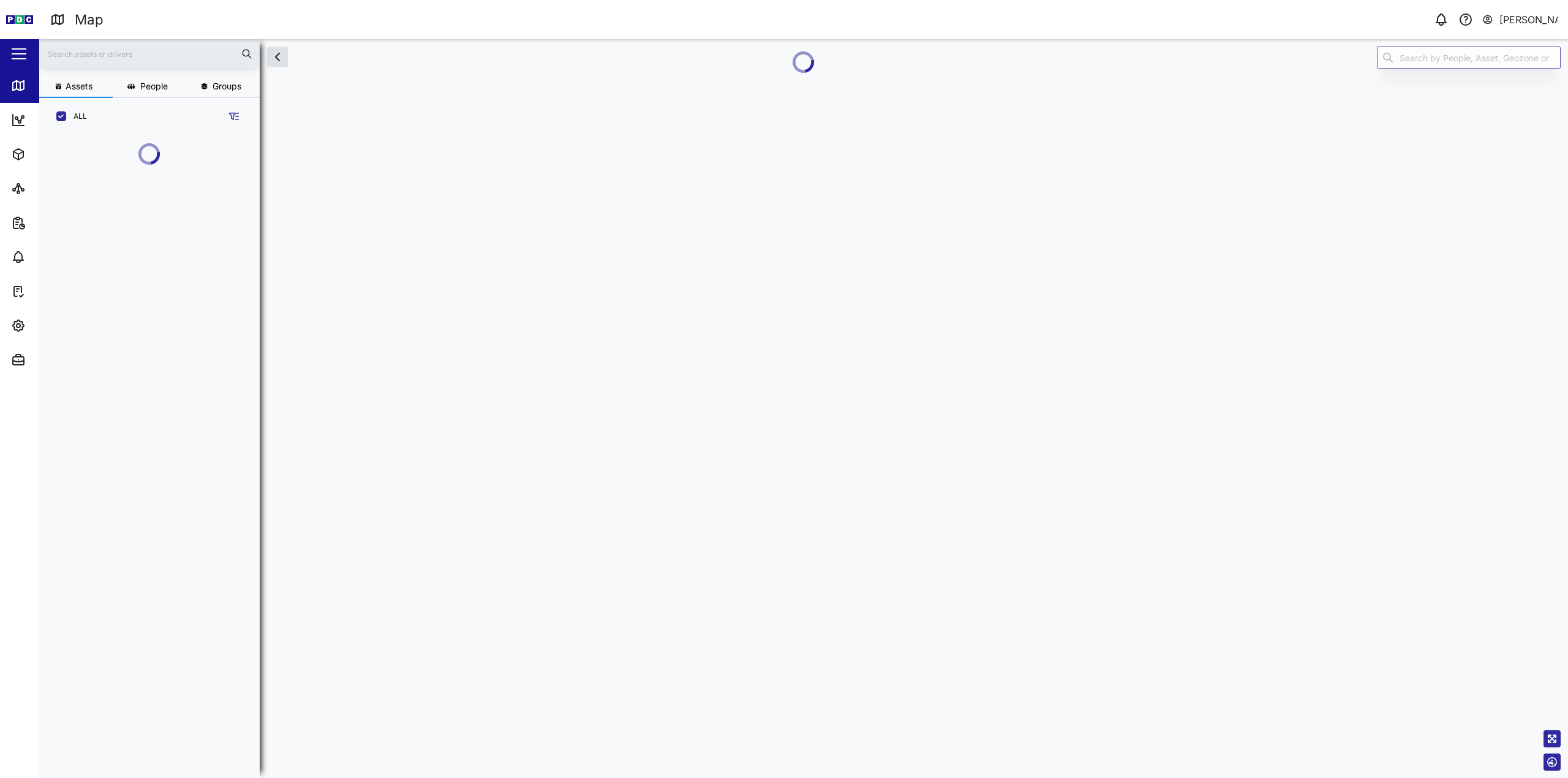
scroll to position [575, 191]
click at [18, 121] on icon at bounding box center [18, 120] width 14 height 14
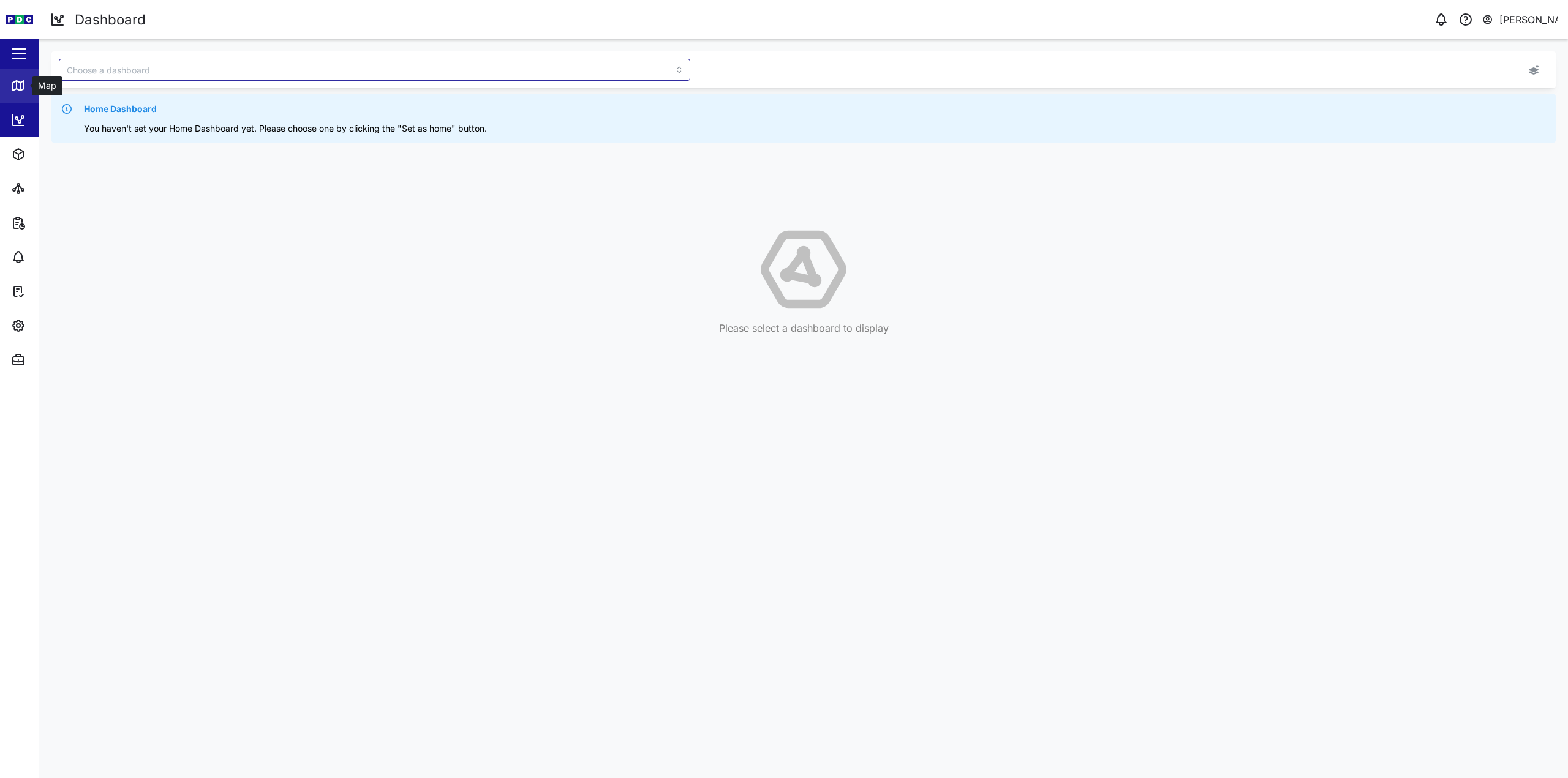
click at [22, 88] on icon at bounding box center [18, 86] width 14 height 14
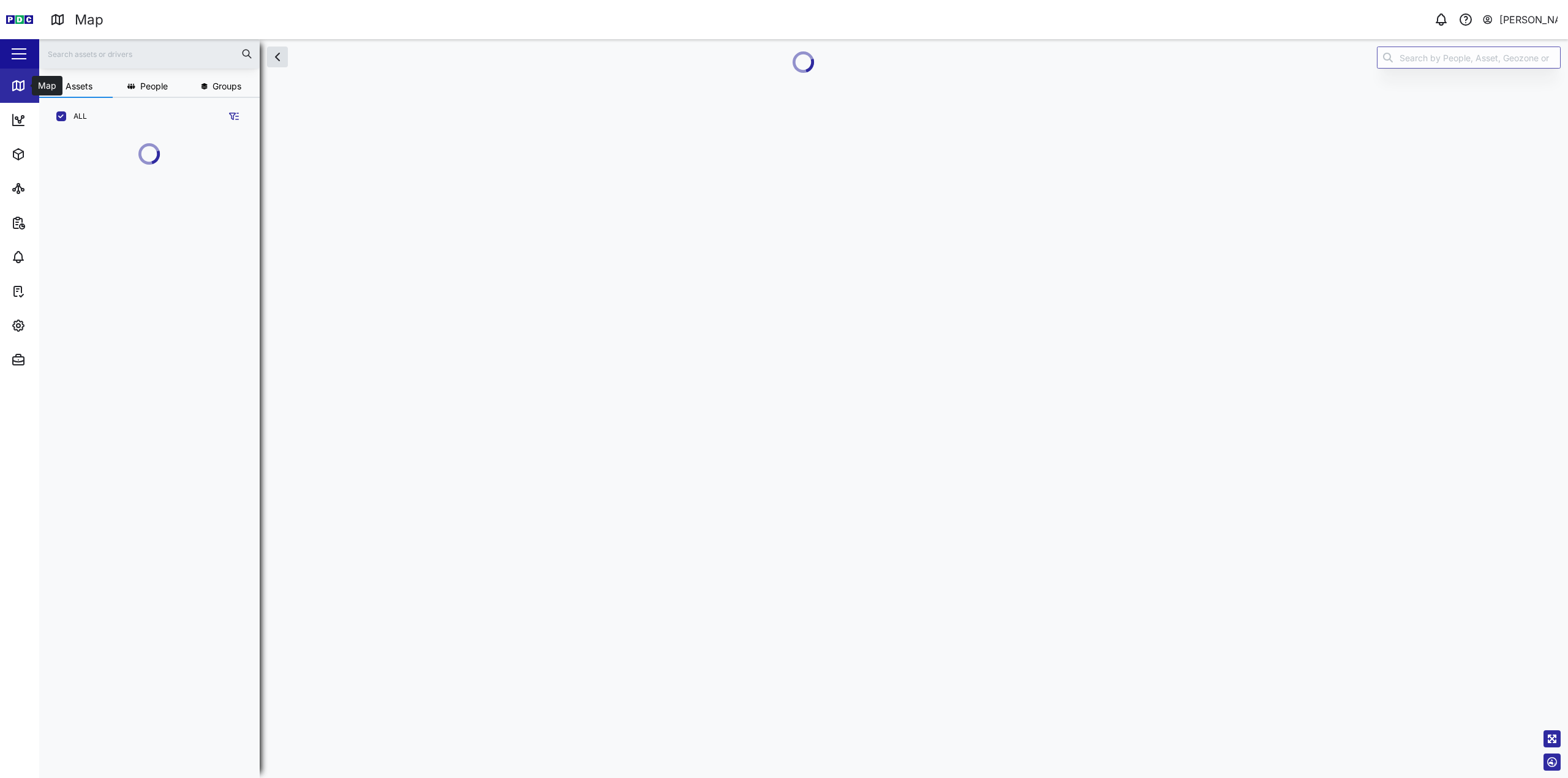
scroll to position [575, 191]
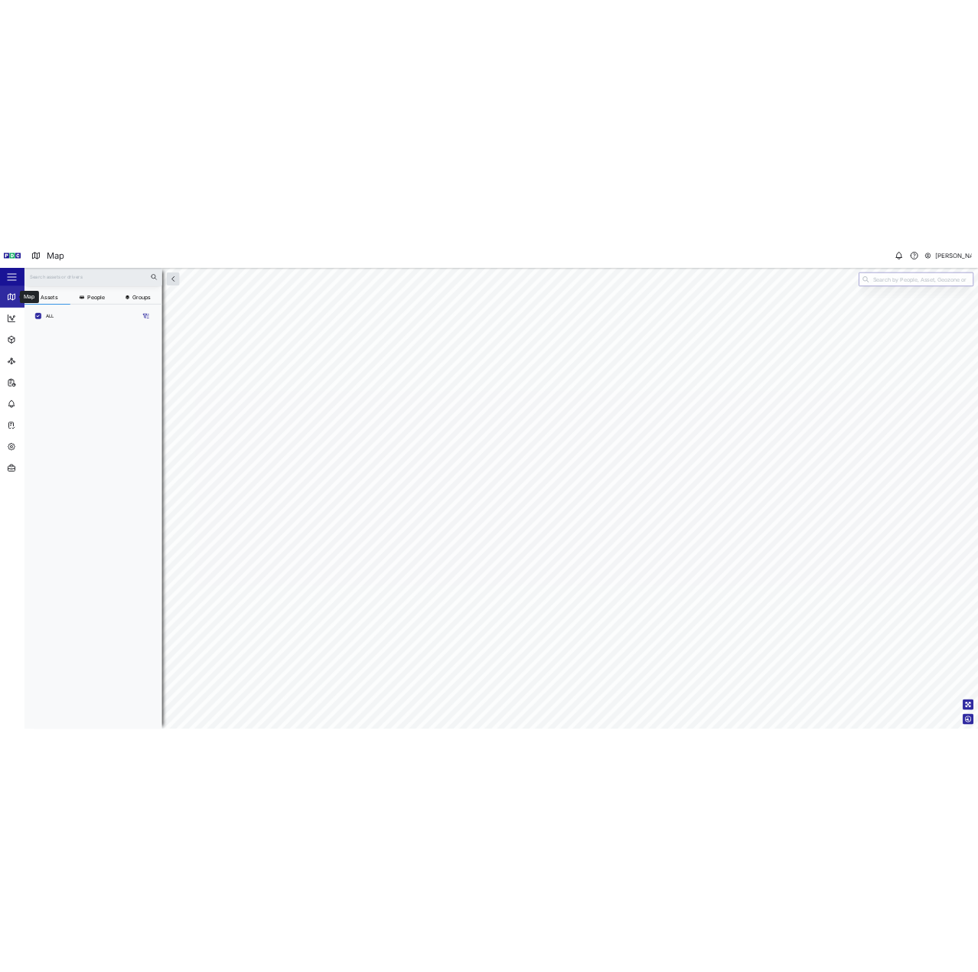
scroll to position [785, 239]
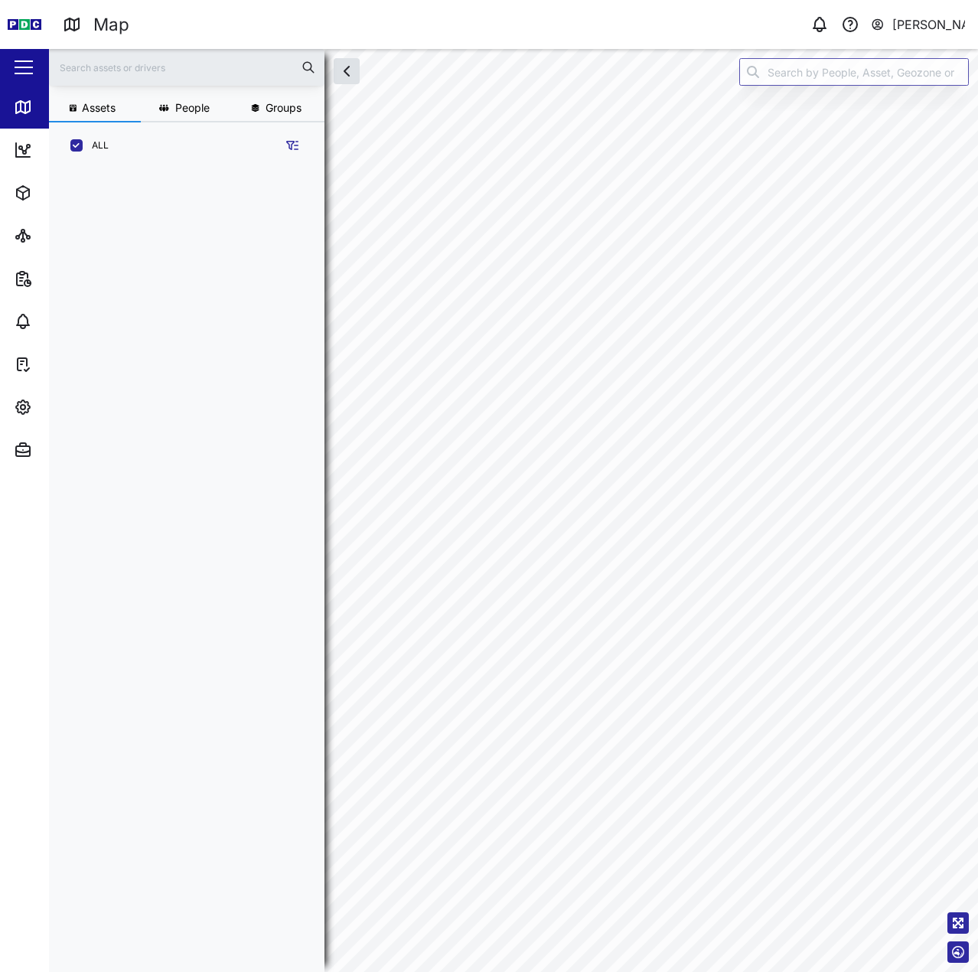
scroll to position [784, 239]
click at [34, 110] on div "Map" at bounding box center [44, 107] width 60 height 18
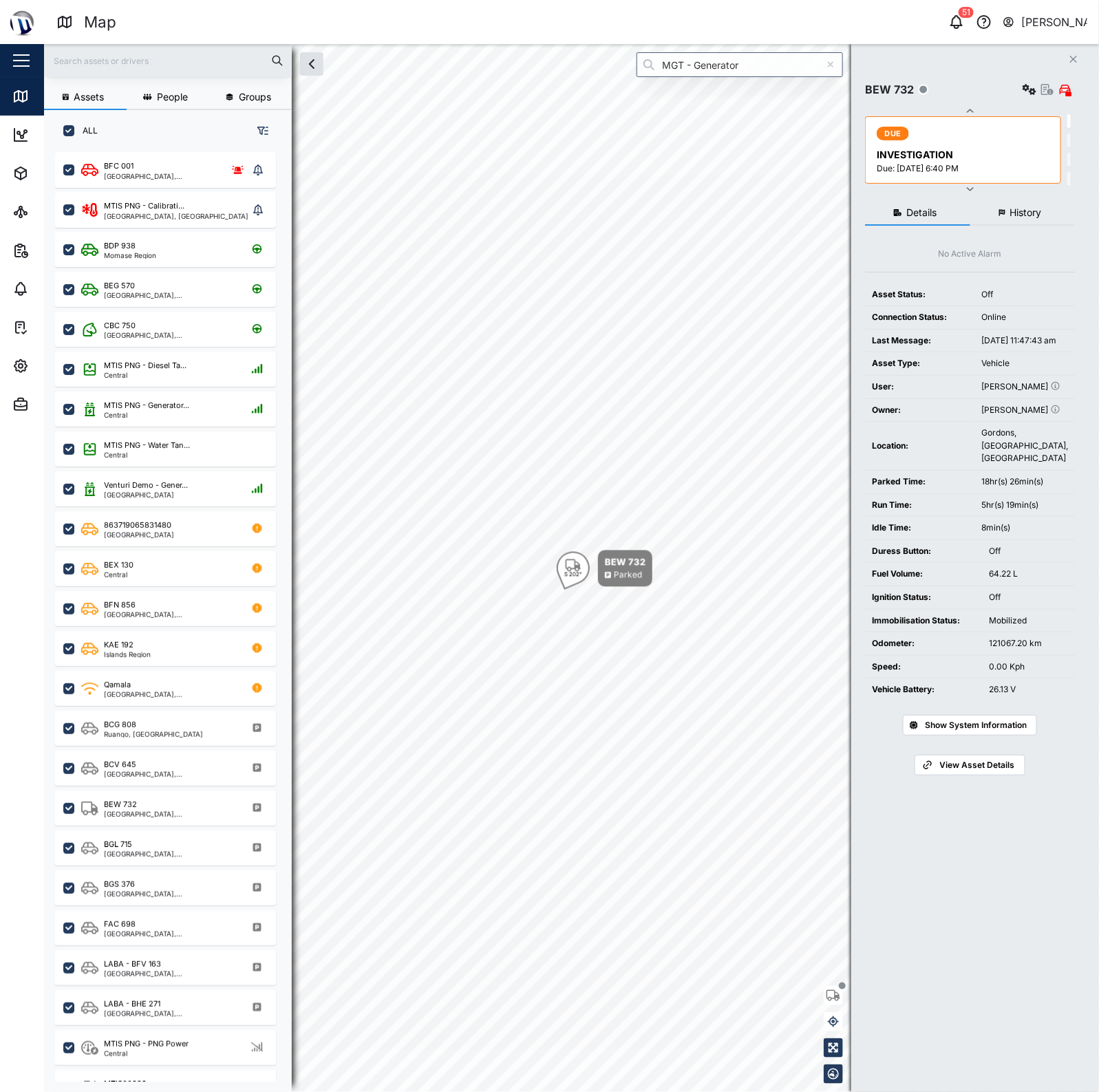
scroll to position [921, 213]
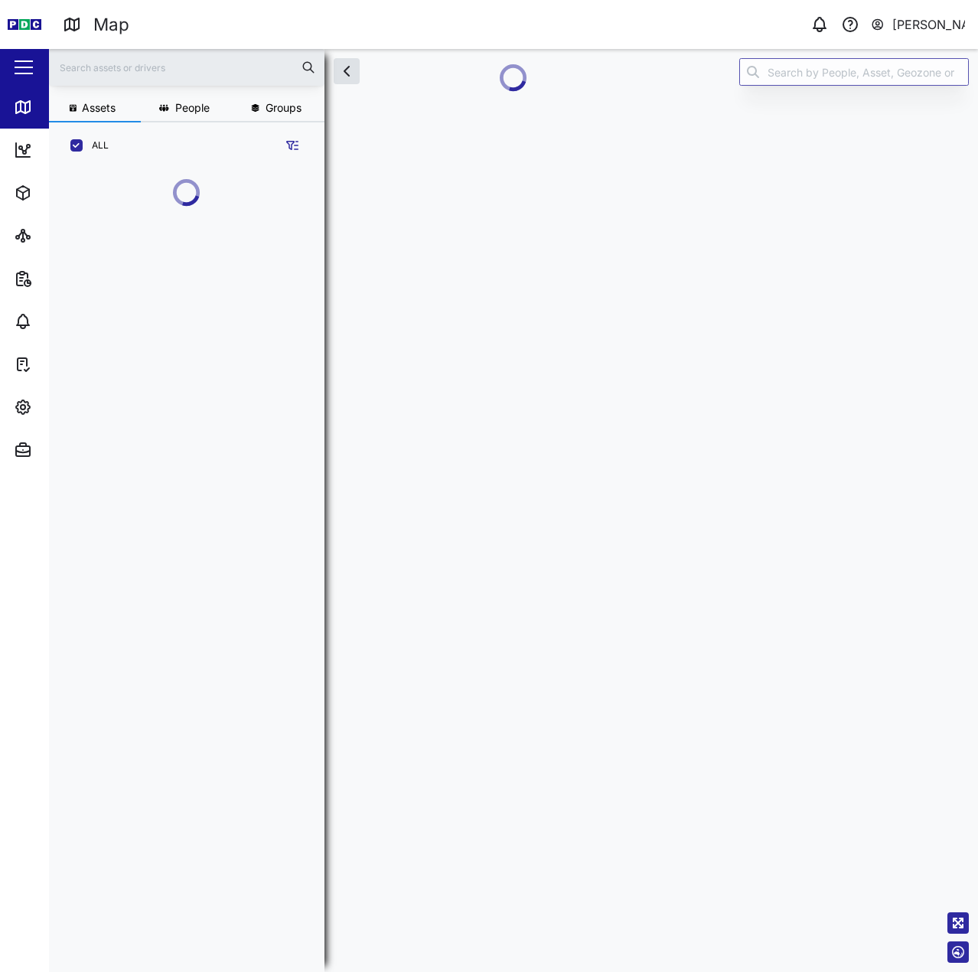
scroll to position [784, 239]
click at [171, 190] on div "grid" at bounding box center [192, 562] width 262 height 796
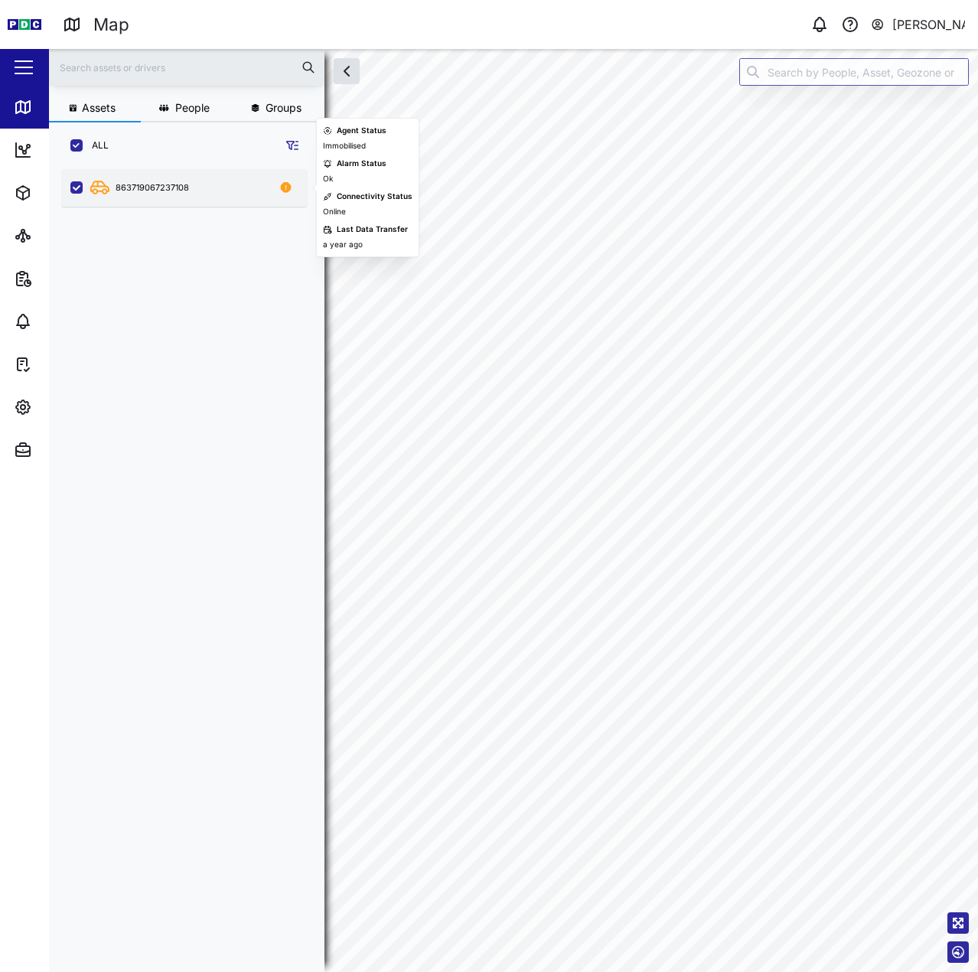
click at [161, 194] on div "863719067237108" at bounding box center [152, 187] width 73 height 13
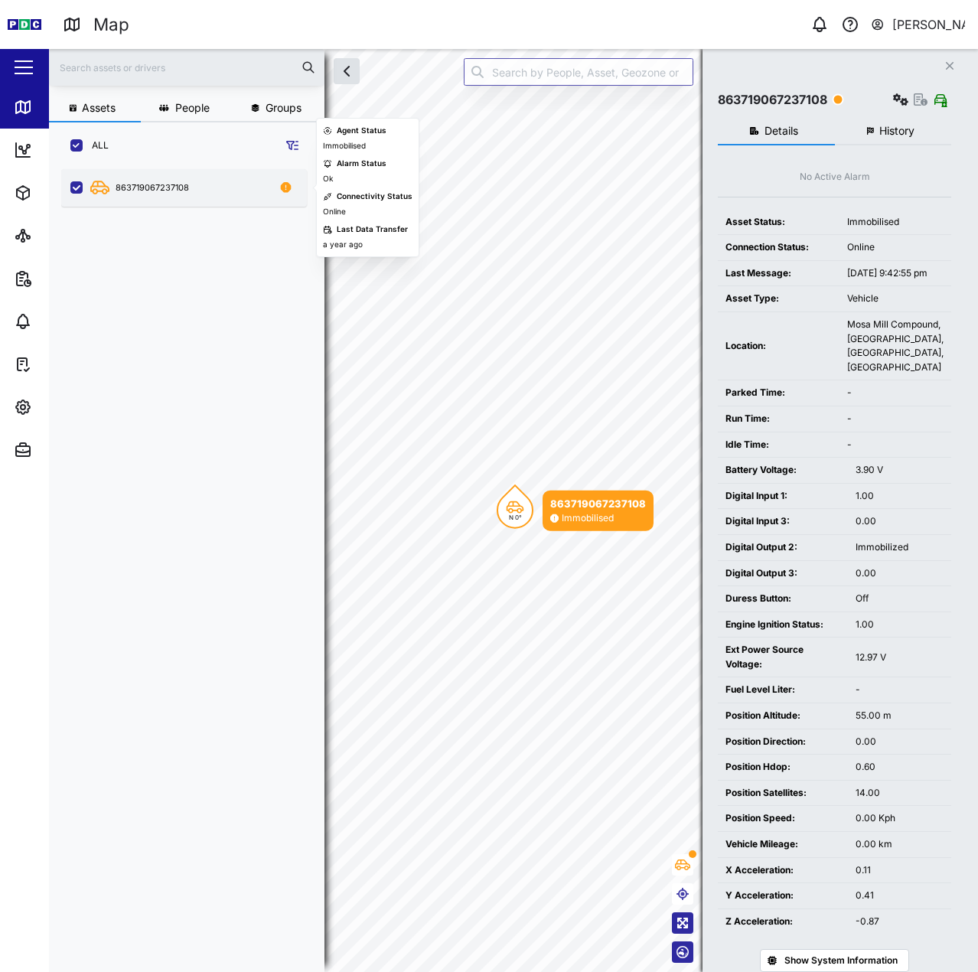
click at [116, 192] on div "863719067237108" at bounding box center [152, 187] width 73 height 13
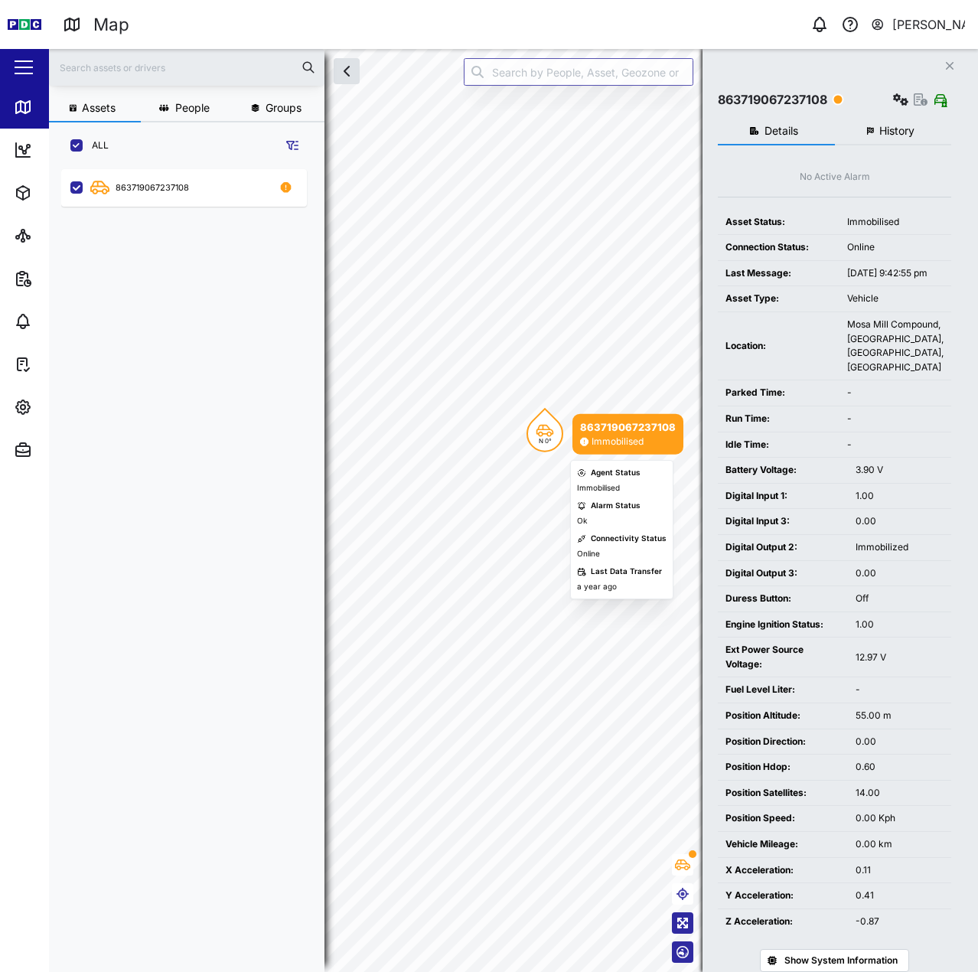
click at [557, 429] on div "N 0°" at bounding box center [544, 433] width 37 height 37
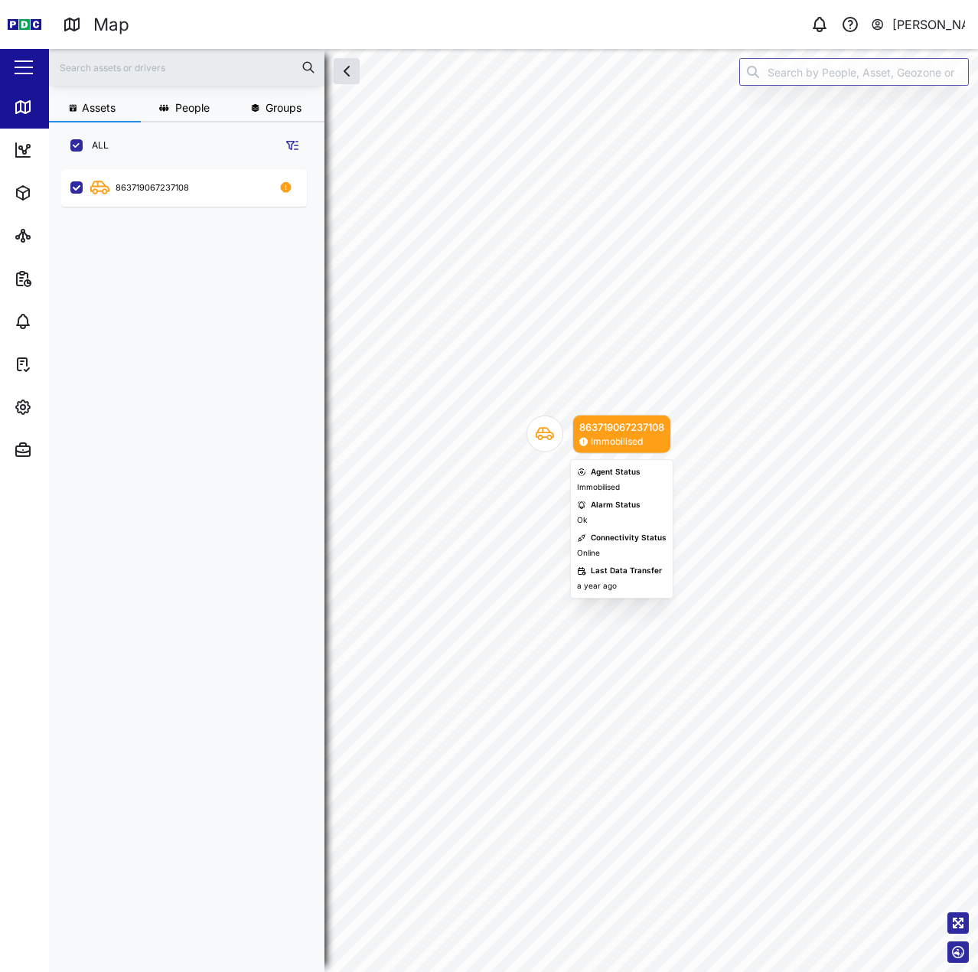
click at [547, 436] on icon "Map marker" at bounding box center [545, 434] width 18 height 13
click at [549, 434] on icon "Map marker" at bounding box center [545, 434] width 18 height 18
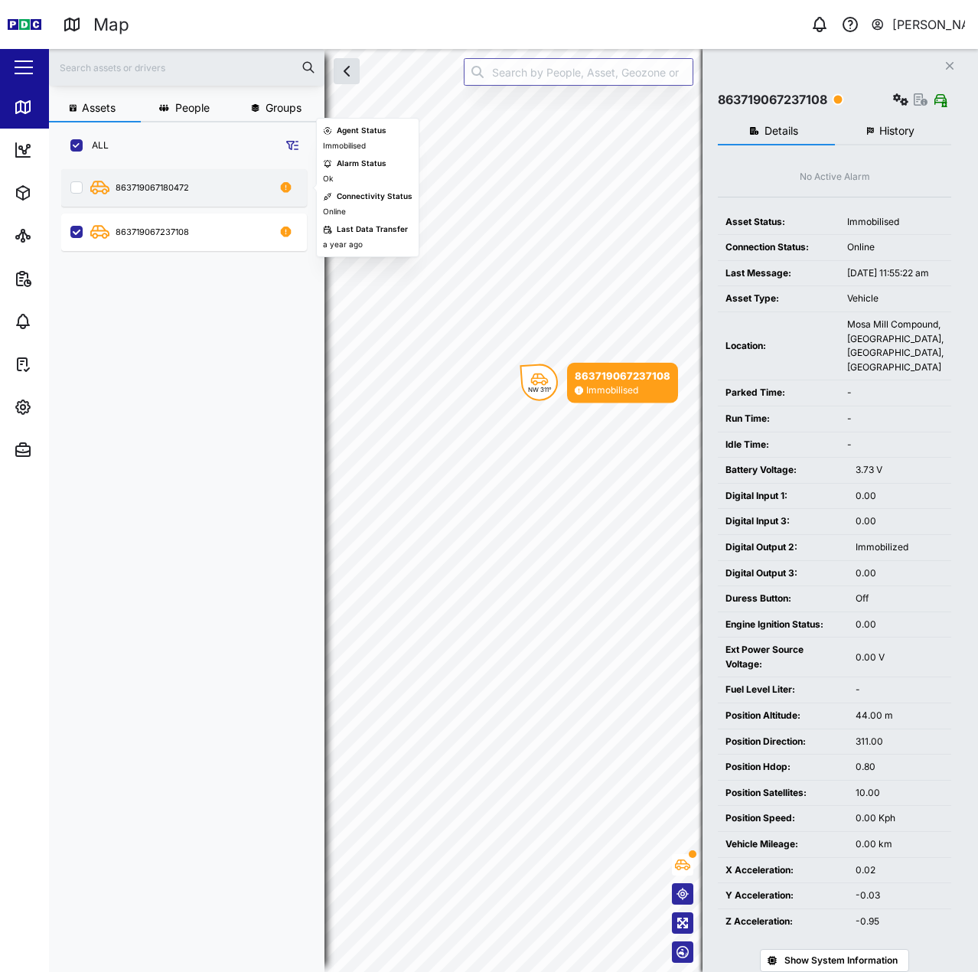
click at [168, 196] on div "863719067180472" at bounding box center [193, 187] width 207 height 19
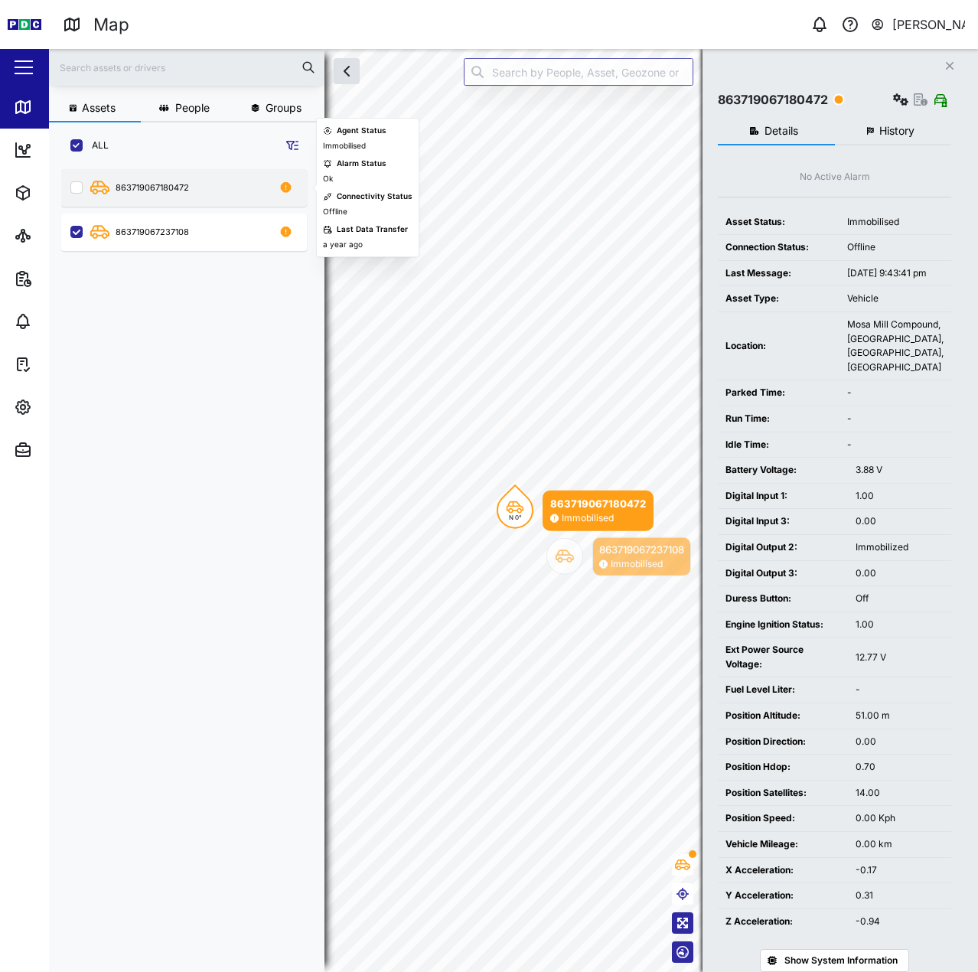
click at [77, 192] on input "grid" at bounding box center [76, 187] width 12 height 12
checkbox input "true"
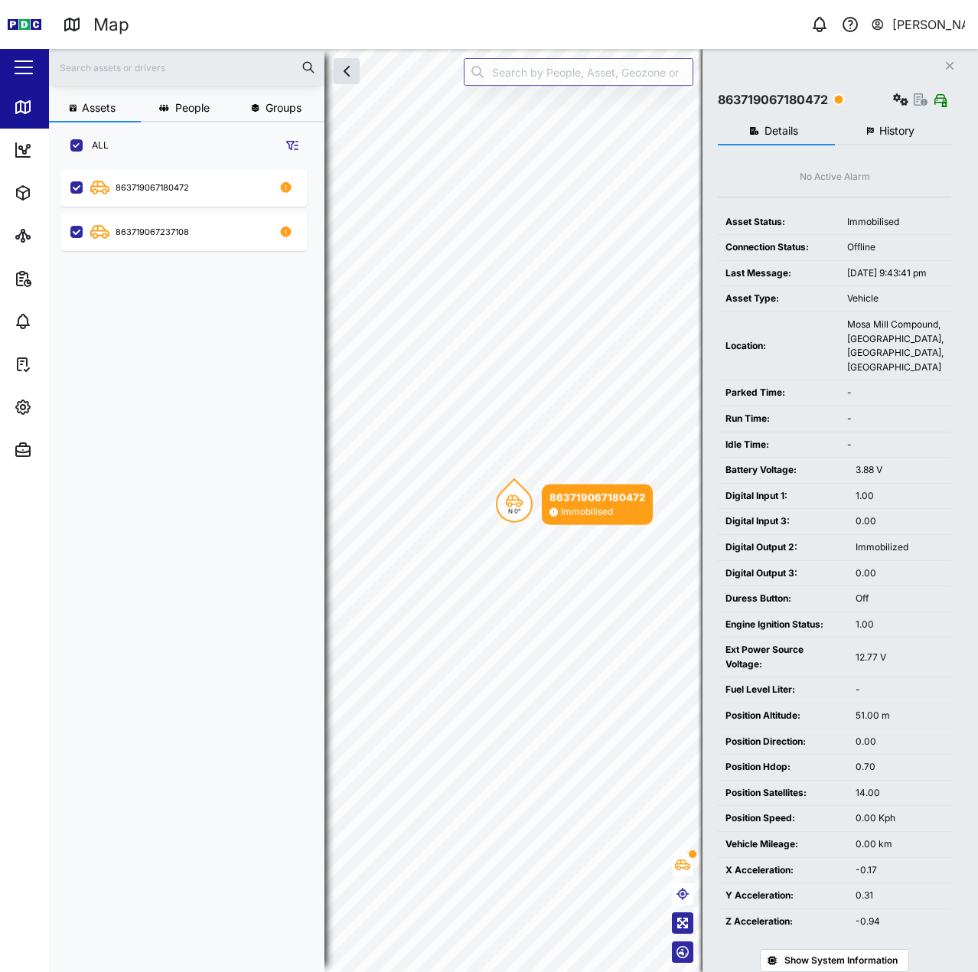
scroll to position [784, 239]
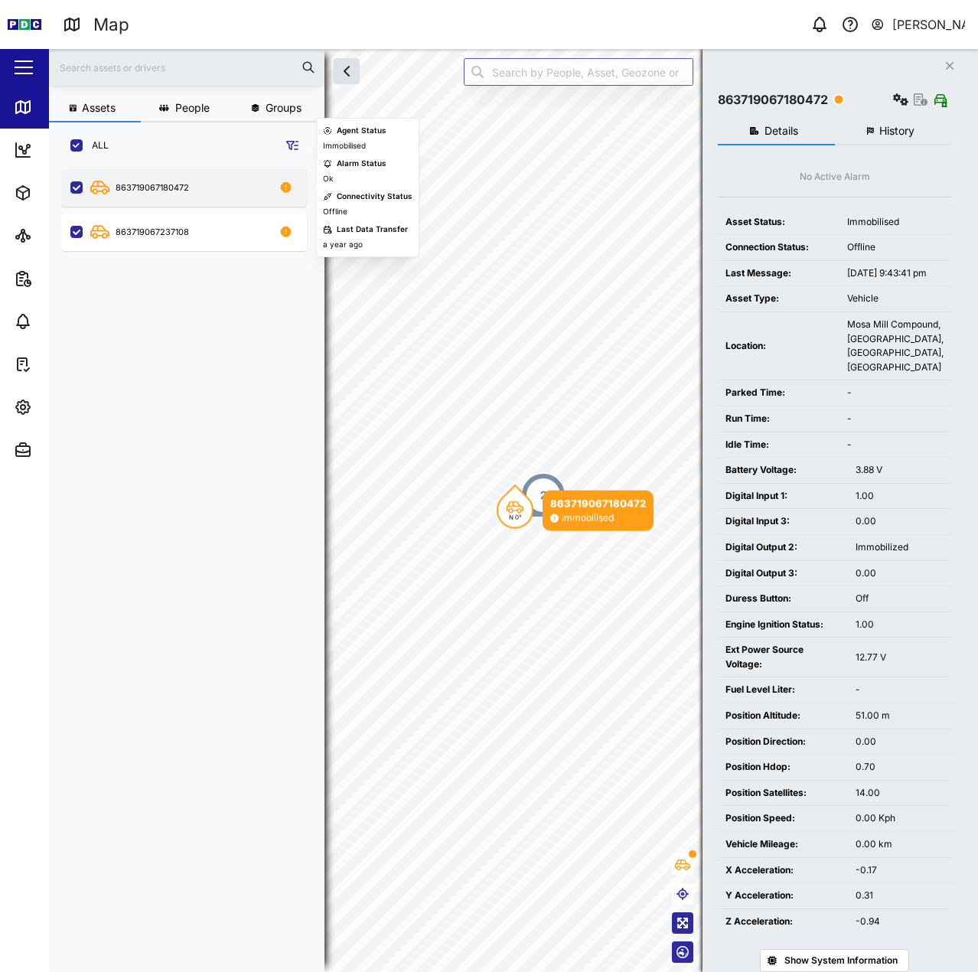
click at [161, 194] on div "863719067180472" at bounding box center [152, 187] width 73 height 13
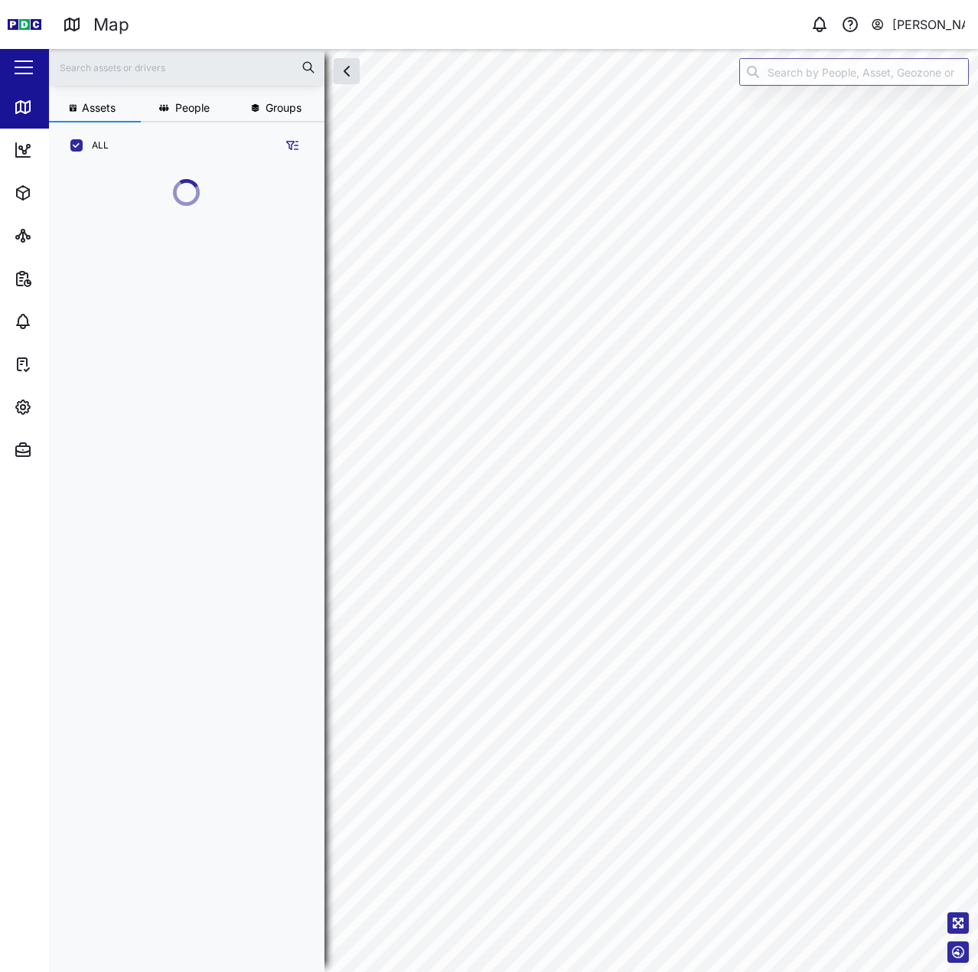
scroll to position [784, 239]
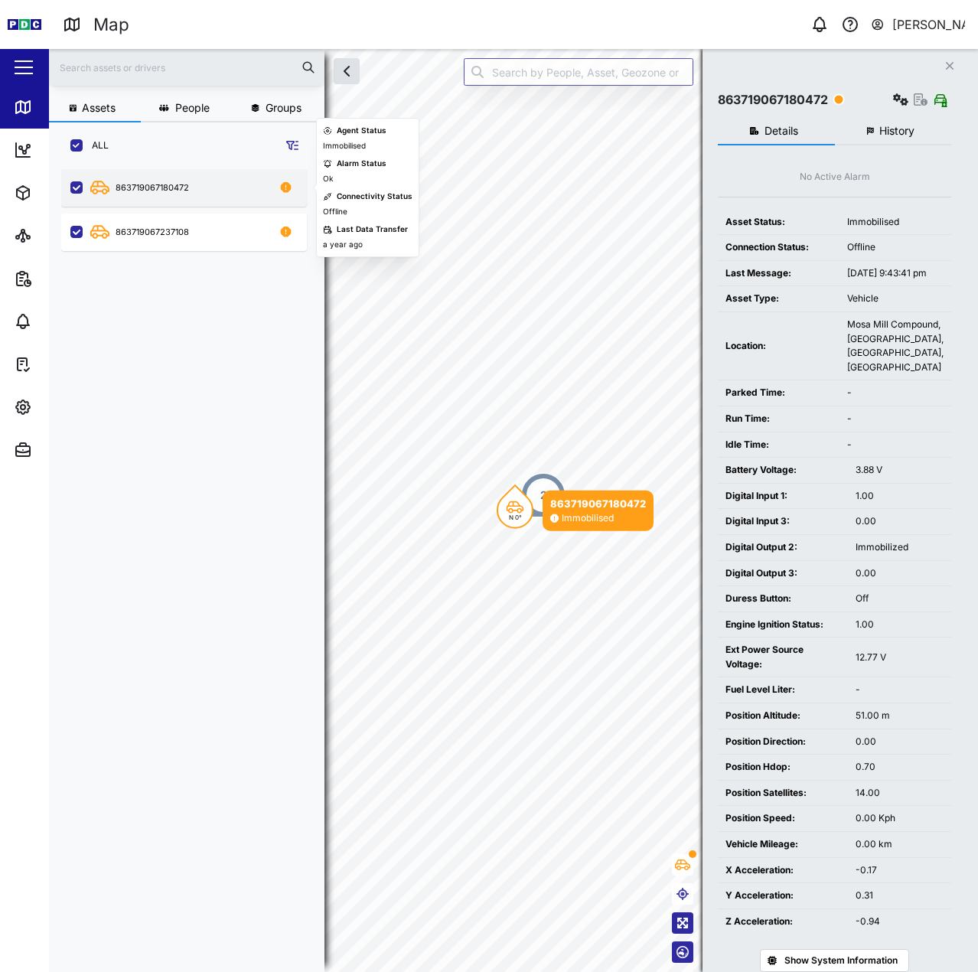
click at [153, 189] on div "863719067180472" at bounding box center [152, 187] width 73 height 13
click at [155, 186] on div "863719067180472" at bounding box center [152, 187] width 73 height 13
click at [163, 183] on div "863719067180472" at bounding box center [152, 187] width 73 height 13
click at [162, 201] on div "863719067180472" at bounding box center [184, 187] width 246 height 37
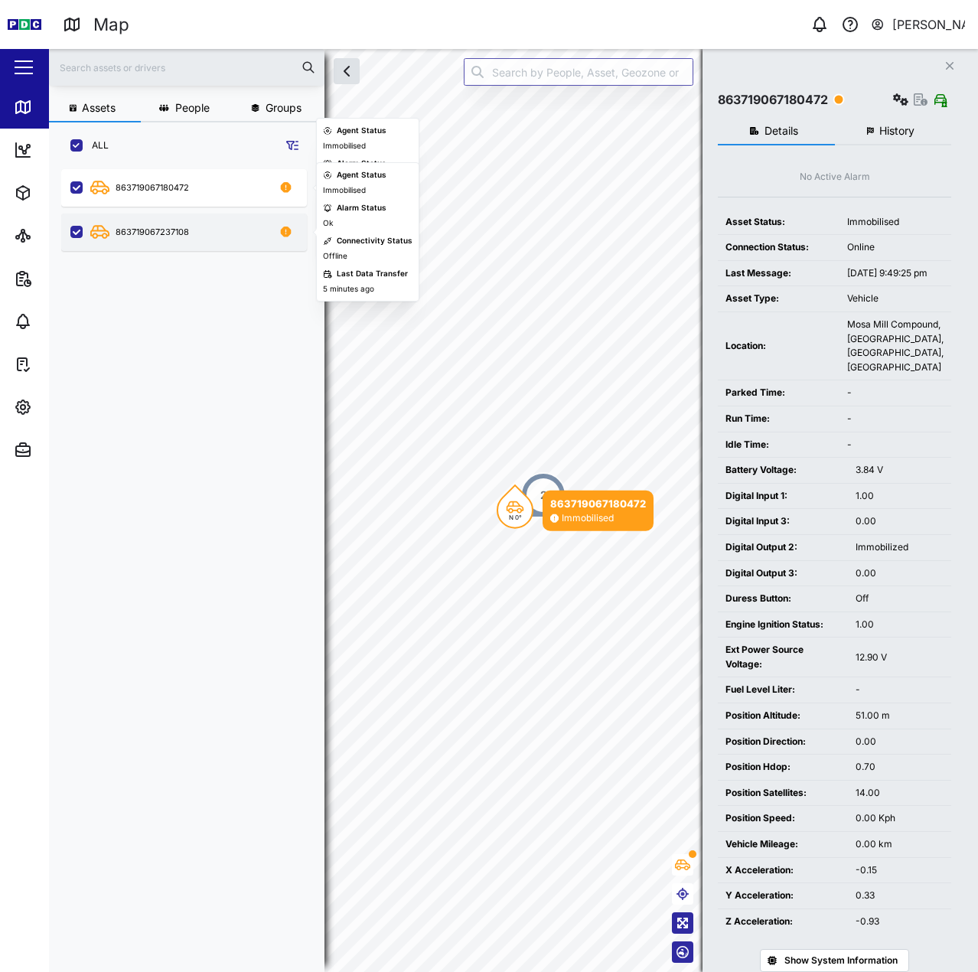
click at [172, 243] on div "863719067237108" at bounding box center [184, 231] width 246 height 37
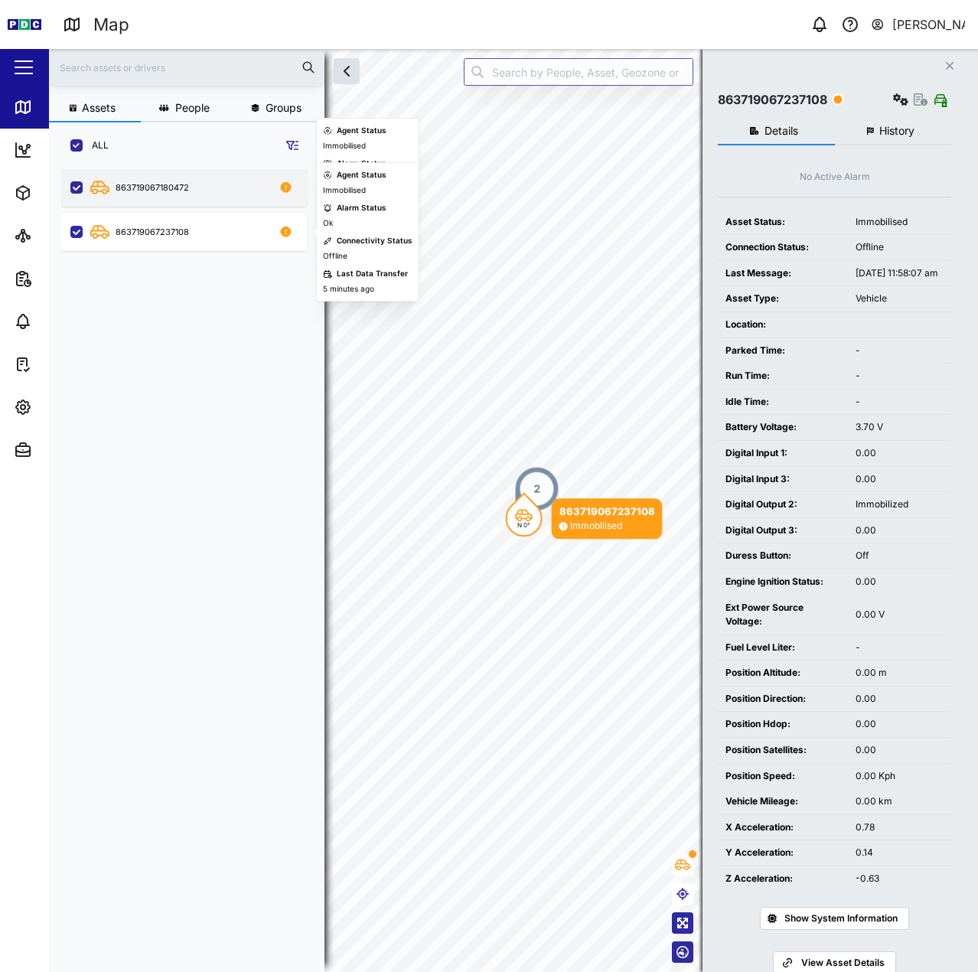
click at [176, 196] on div "863719067180472" at bounding box center [193, 187] width 207 height 19
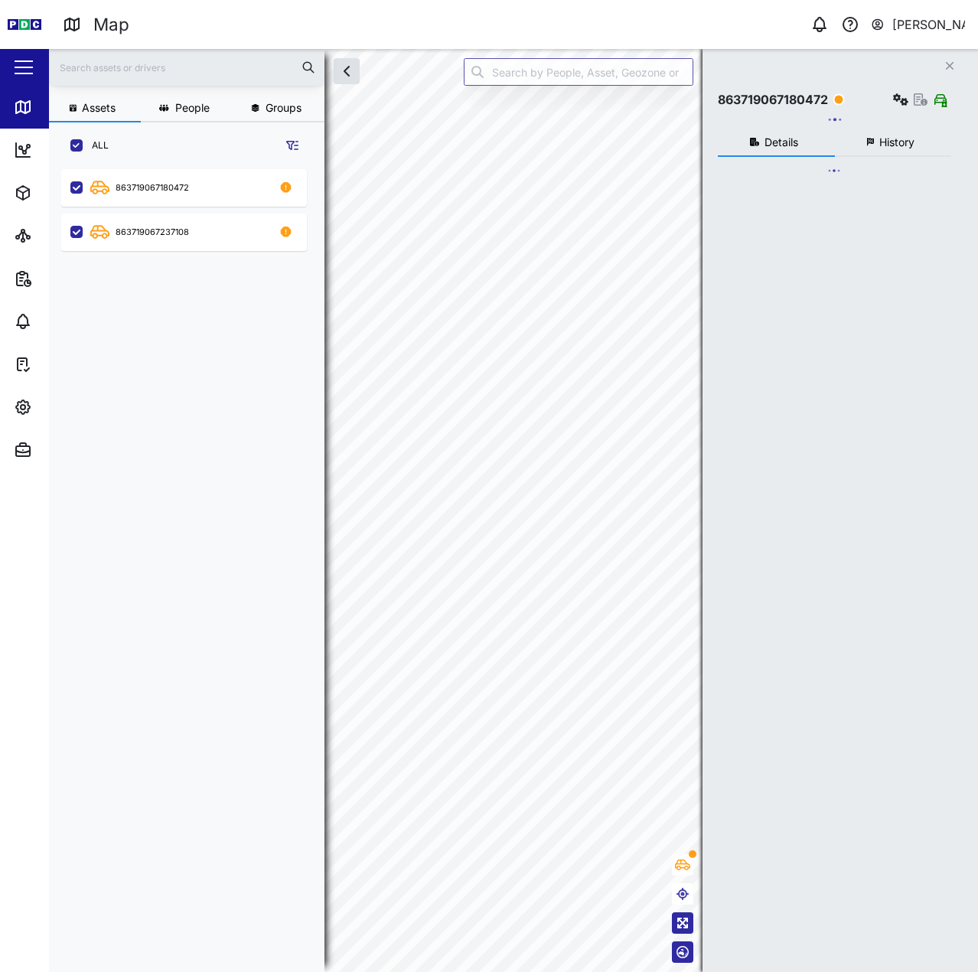
scroll to position [784, 239]
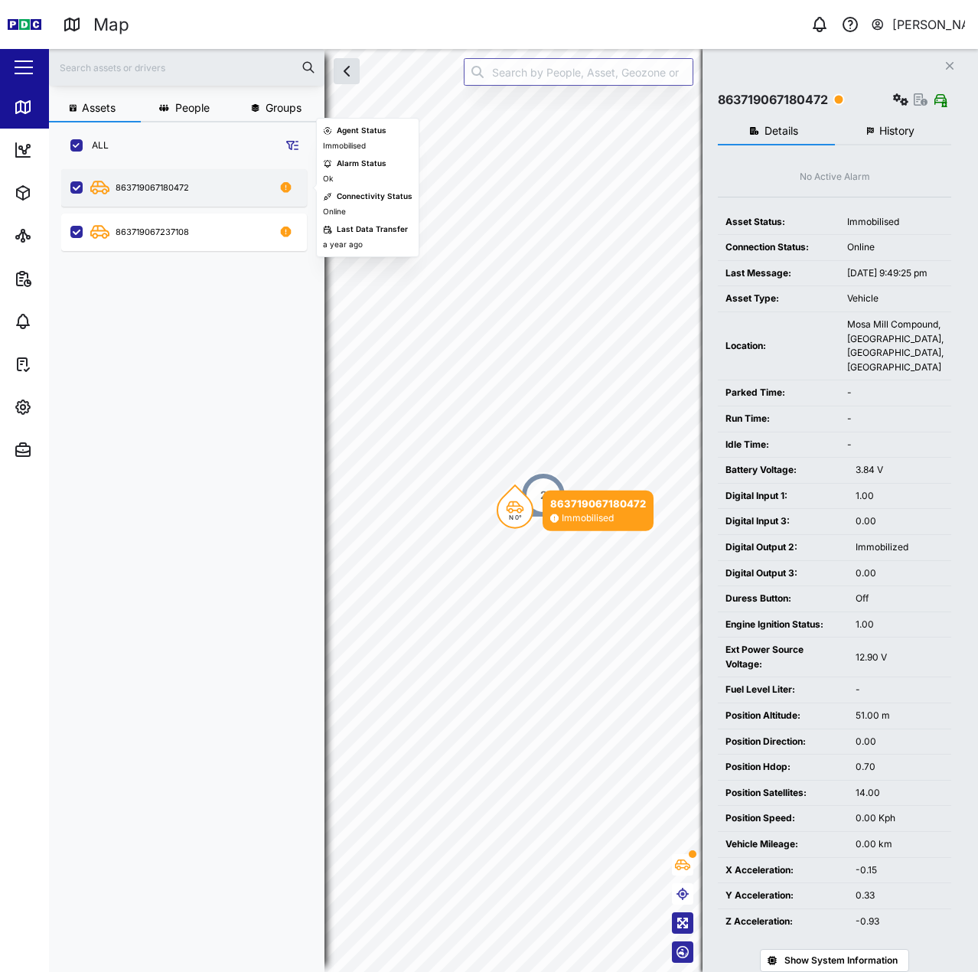
click at [163, 191] on div "863719067180472" at bounding box center [152, 187] width 73 height 13
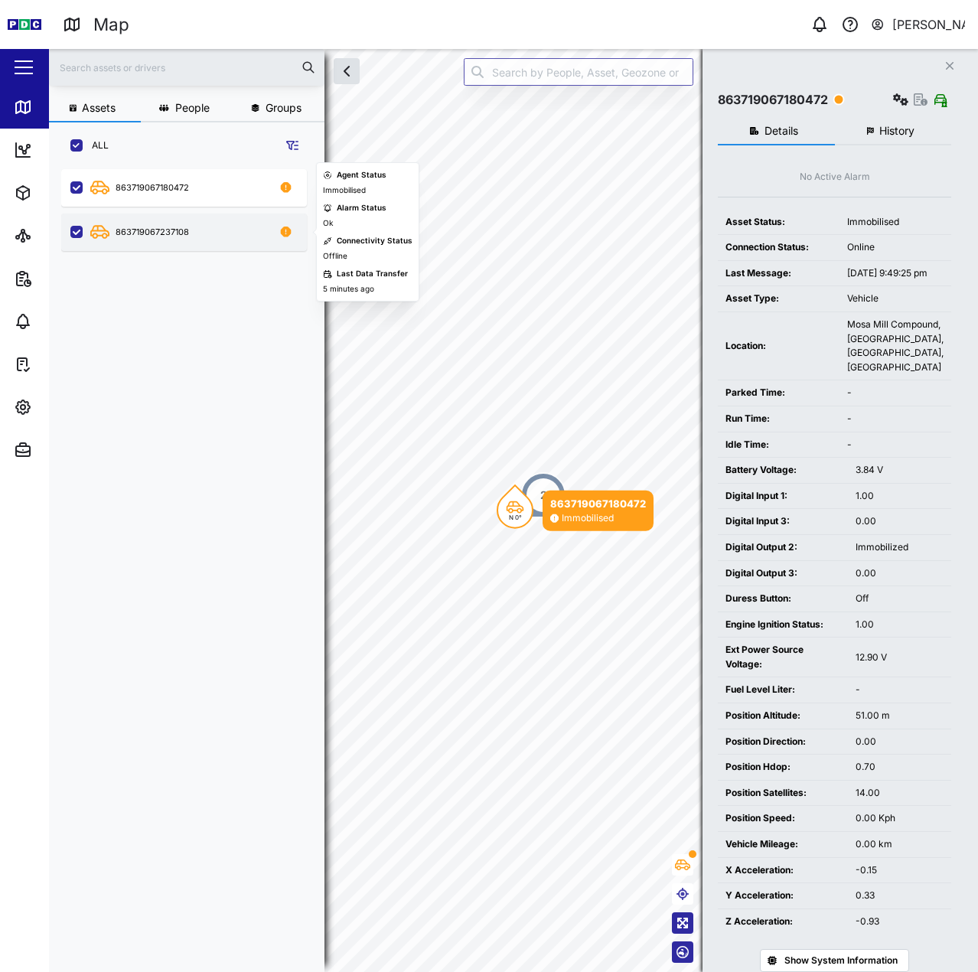
click at [160, 237] on div "863719067237108" at bounding box center [152, 232] width 73 height 13
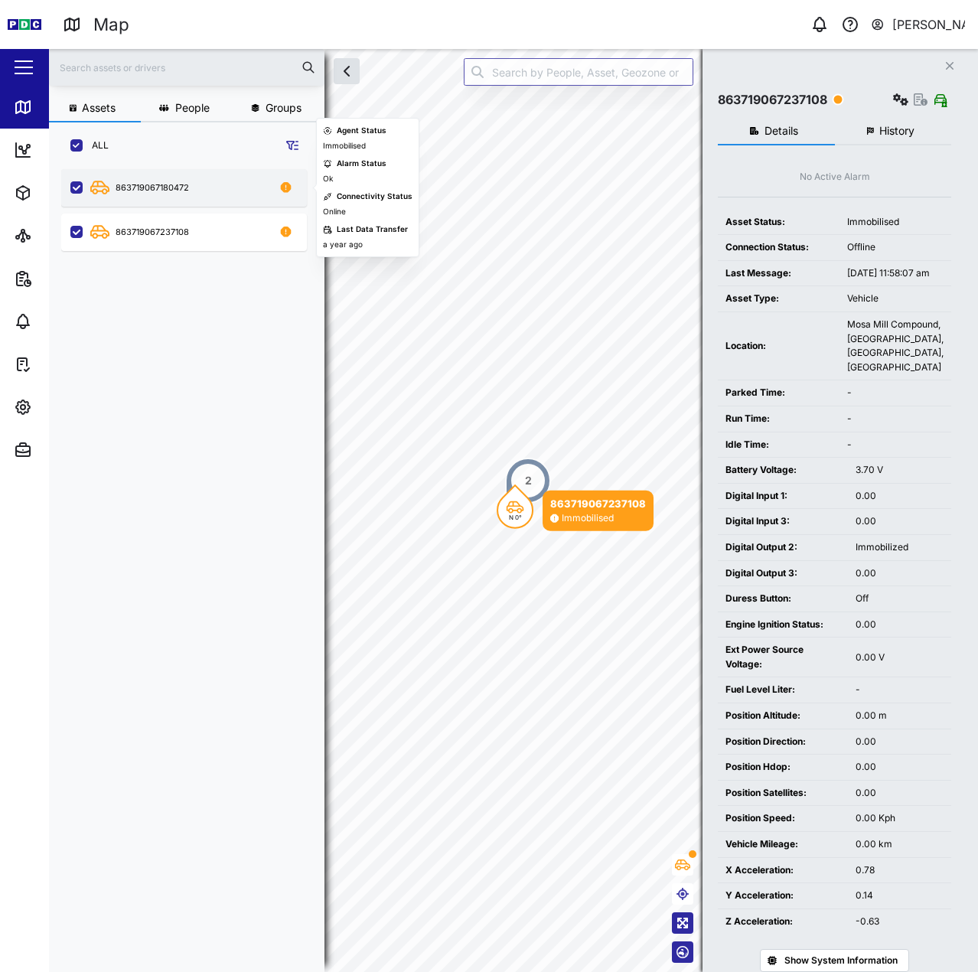
click at [161, 197] on div "863719067180472" at bounding box center [184, 187] width 246 height 37
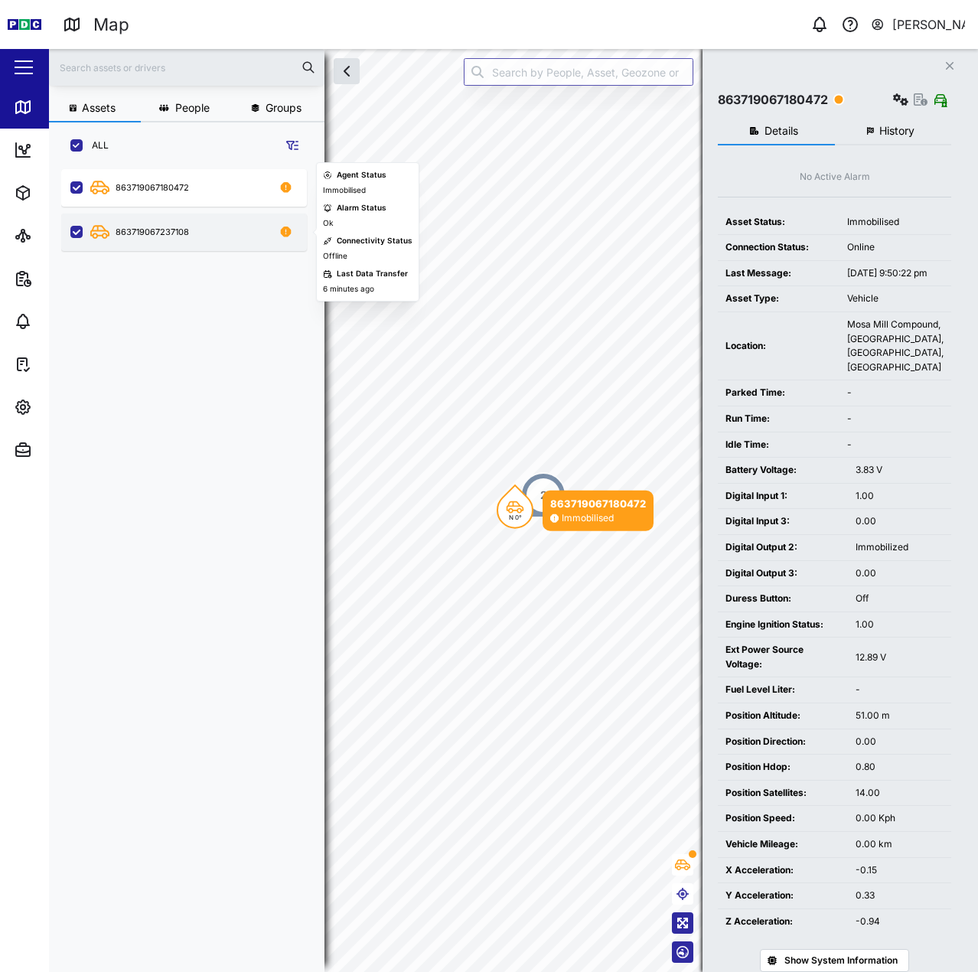
drag, startPoint x: 142, startPoint y: 232, endPoint x: 131, endPoint y: 231, distance: 11.5
click at [131, 231] on div "863719067237108" at bounding box center [152, 232] width 73 height 13
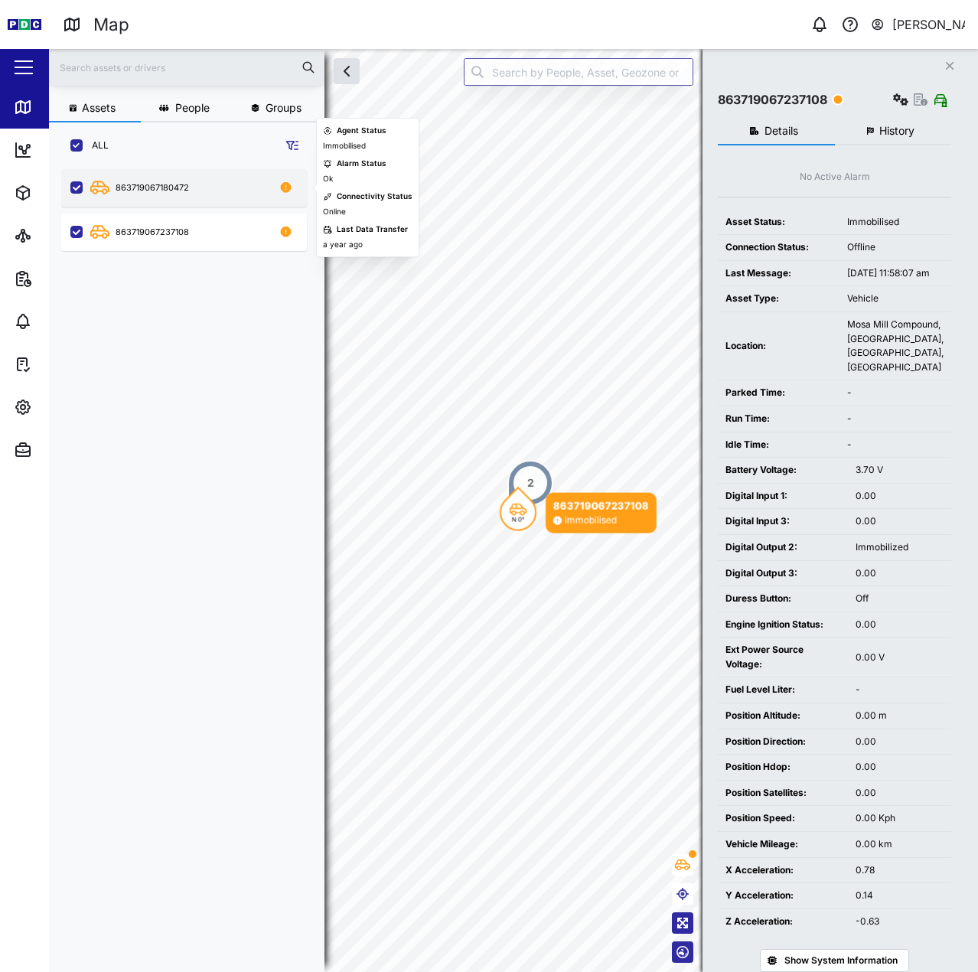
click at [163, 184] on div "863719067180472" at bounding box center [152, 187] width 73 height 13
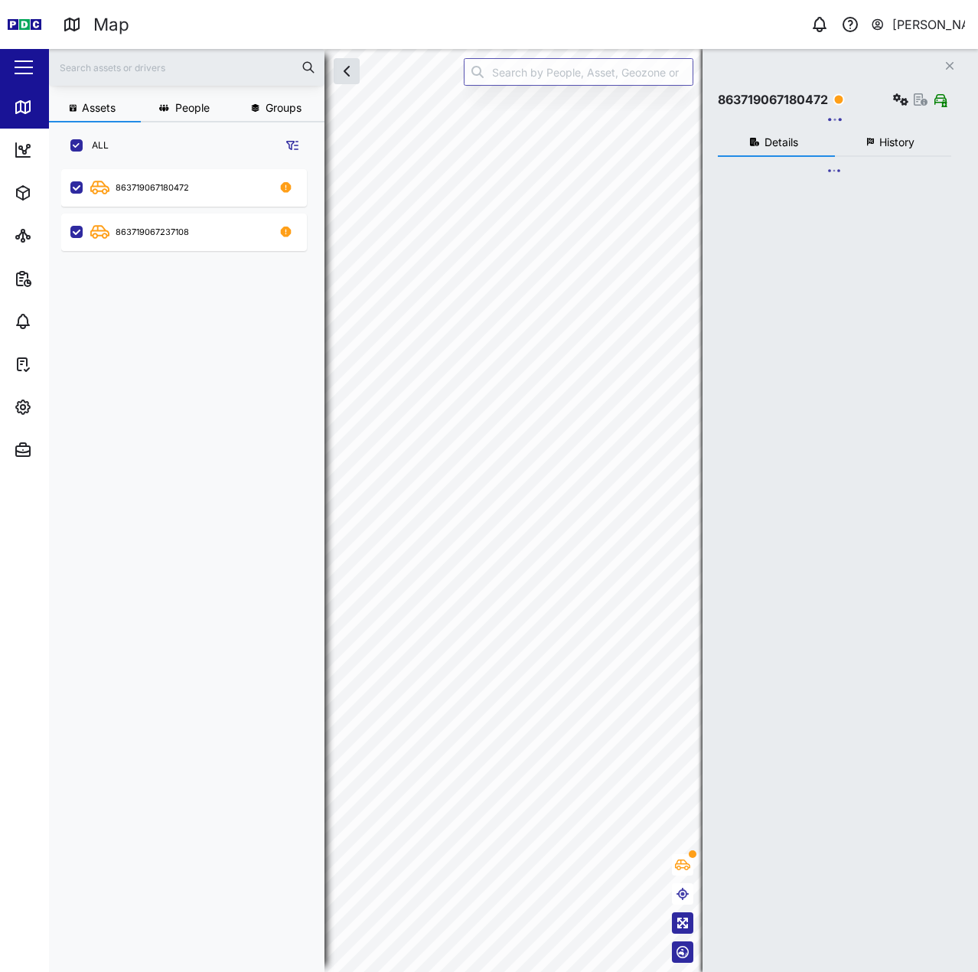
scroll to position [784, 239]
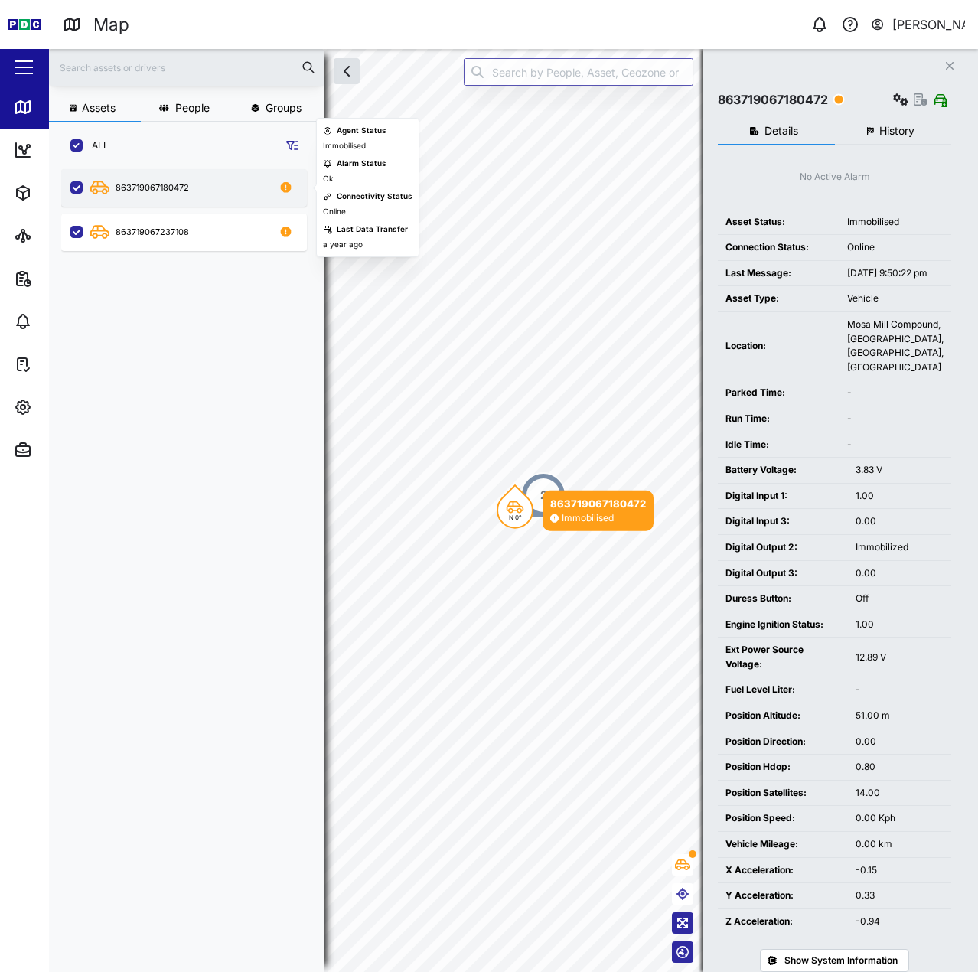
click at [207, 181] on div "863719067180472" at bounding box center [193, 187] width 207 height 19
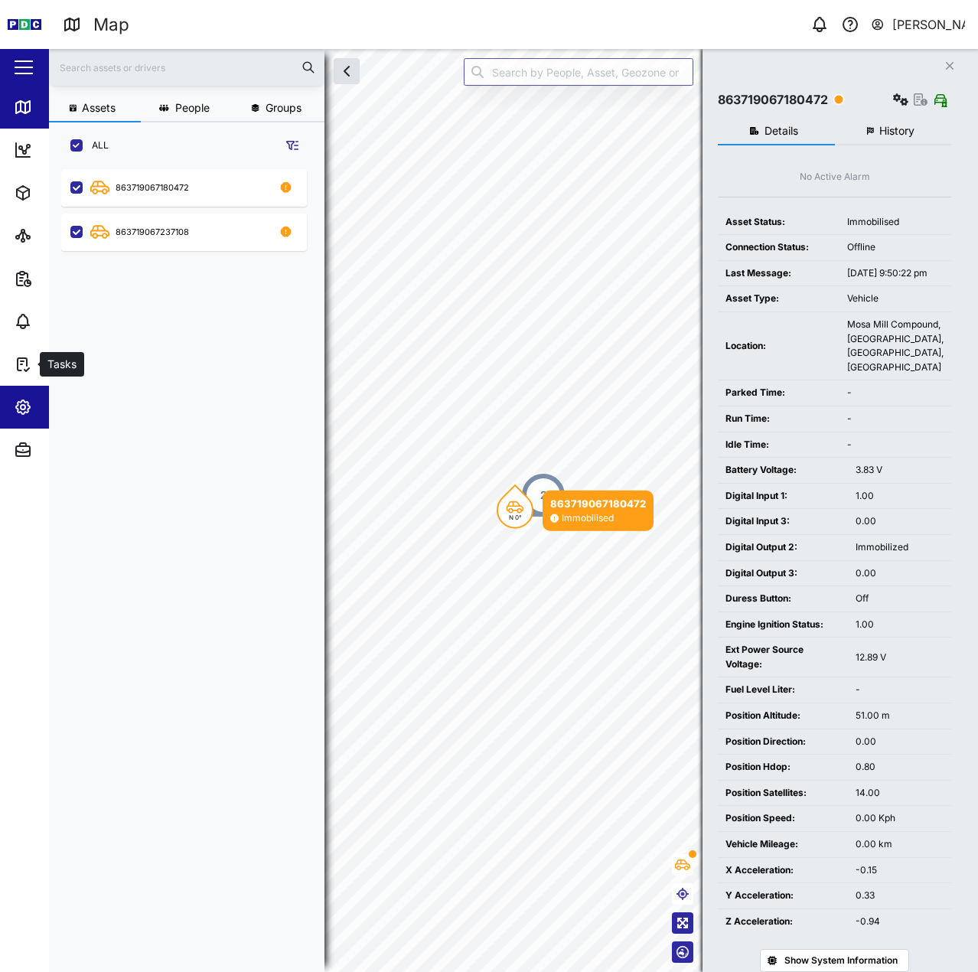
click at [37, 395] on span "Settings" at bounding box center [83, 407] width 139 height 43
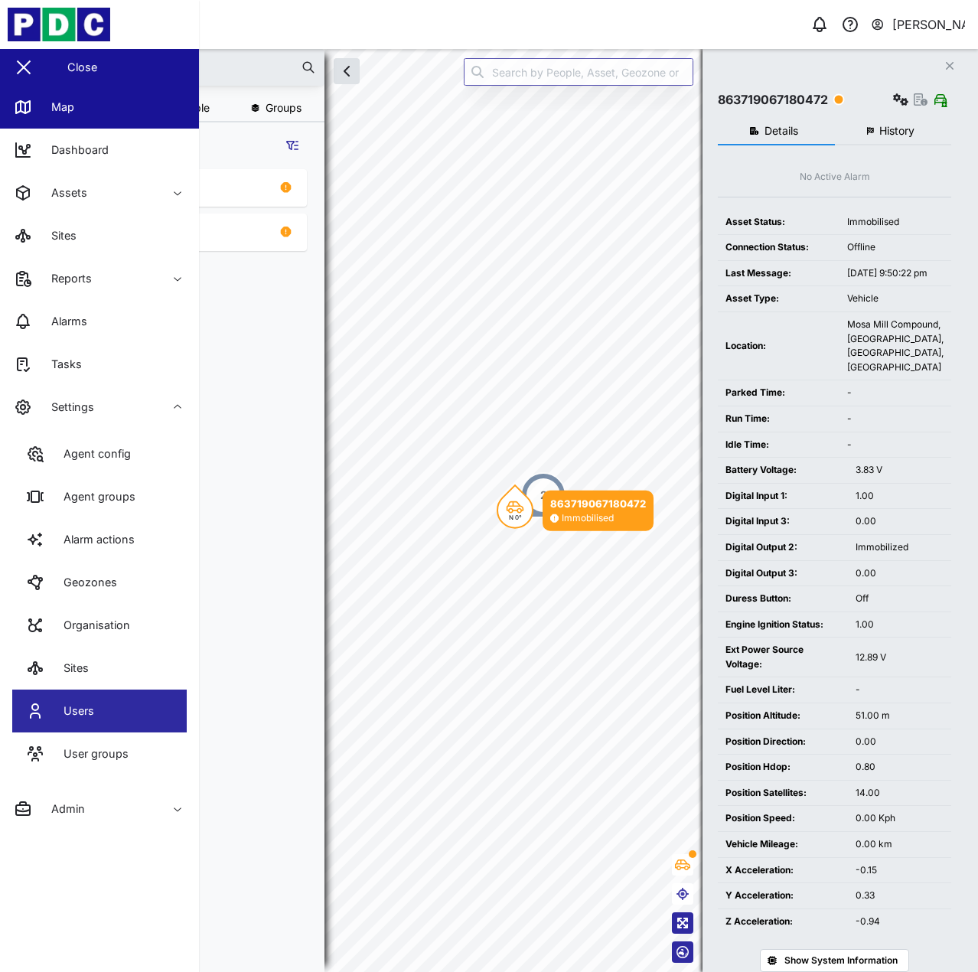
click at [124, 699] on link "Users" at bounding box center [99, 710] width 174 height 43
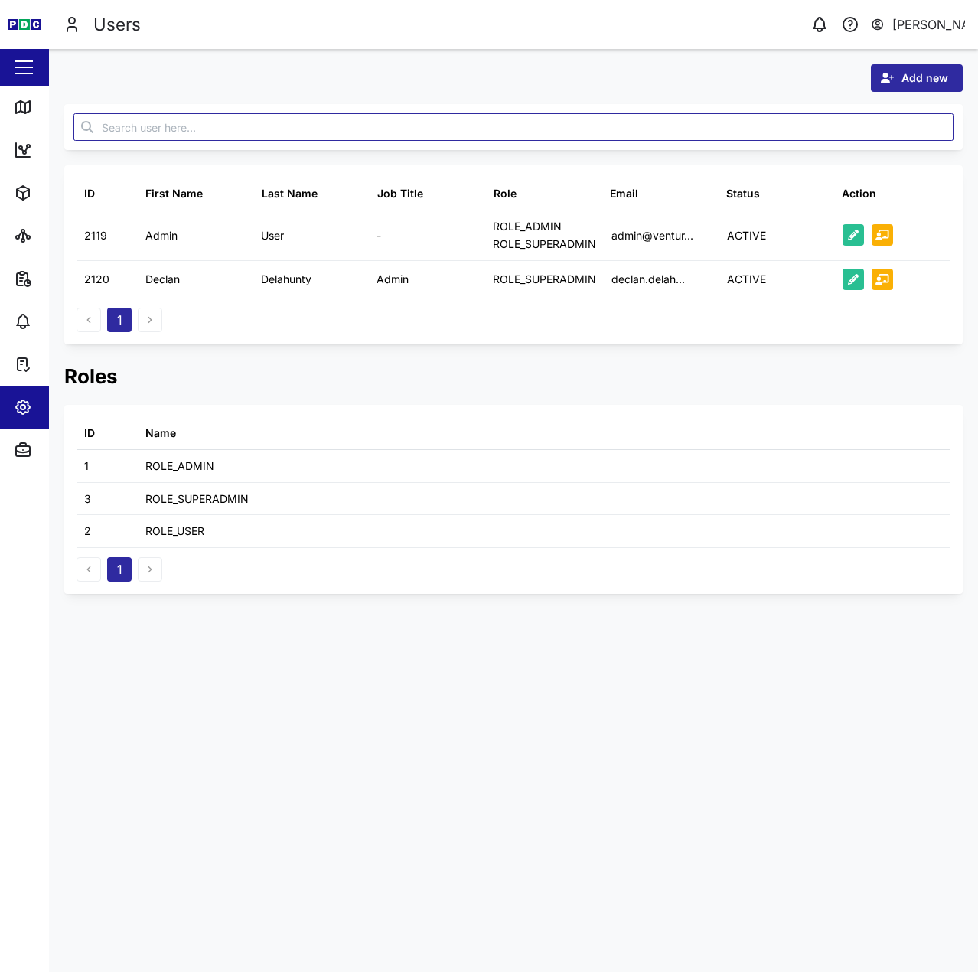
click at [891, 76] on icon "button" at bounding box center [888, 78] width 14 height 11
click at [878, 145] on div "Platform User" at bounding box center [905, 146] width 89 height 12
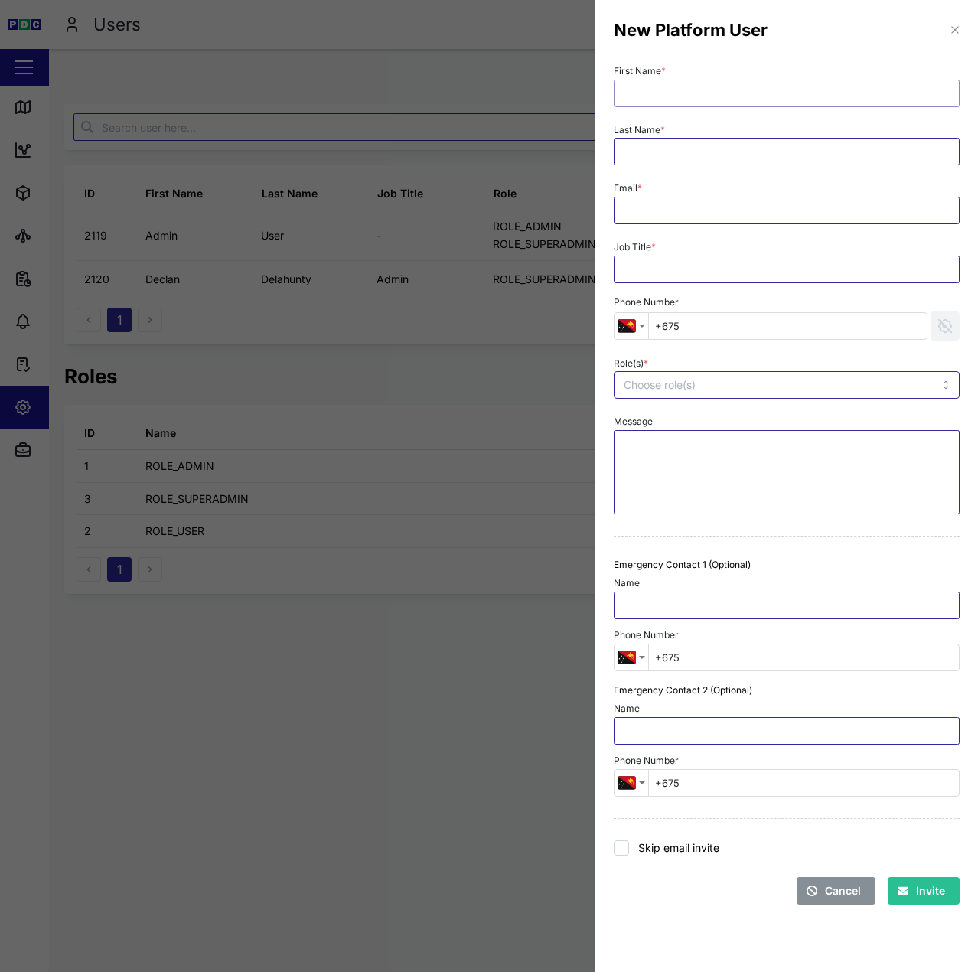
click at [643, 92] on input "First Name *" at bounding box center [787, 94] width 346 height 28
type input "Esther"
type input "Tomba"
click at [680, 222] on input "Email *" at bounding box center [787, 211] width 346 height 28
paste input "esther.tomba@venturi.io"
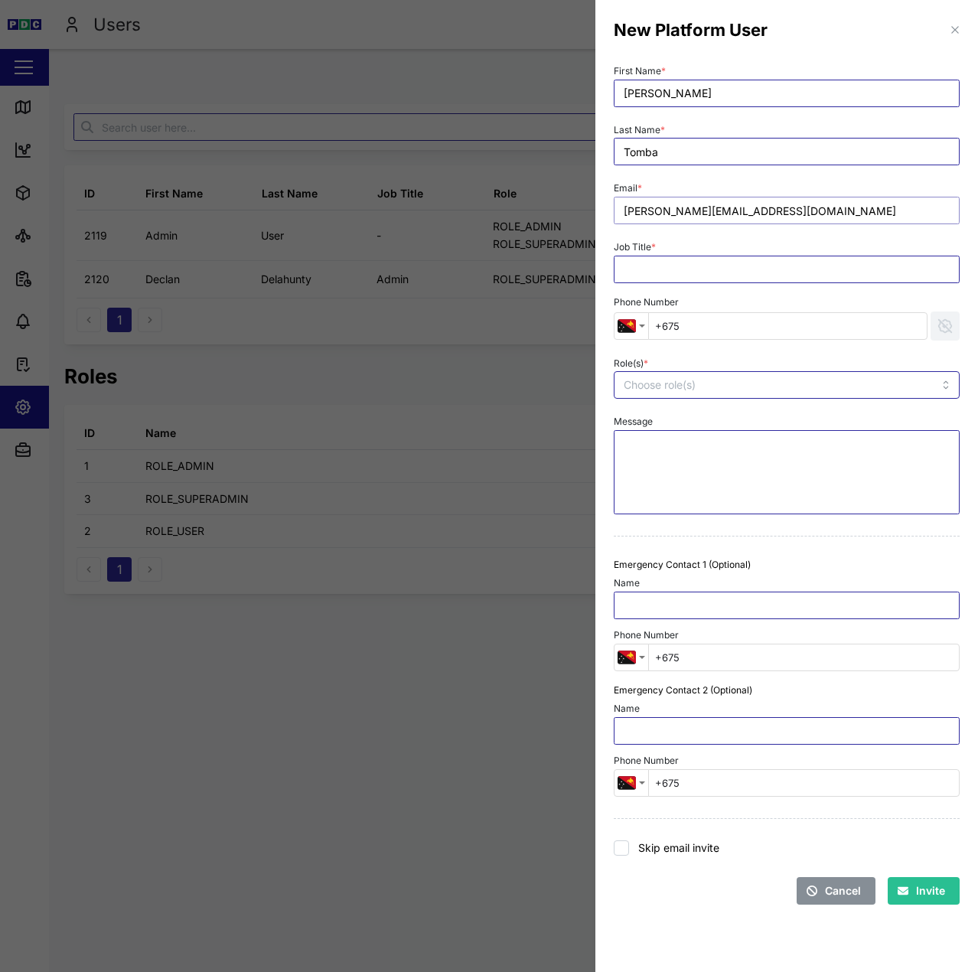
type input "esther.tomba@venturi.io"
click at [674, 273] on input "Job Title *" at bounding box center [787, 270] width 346 height 28
type input "a"
type input "Admin"
click at [687, 374] on div at bounding box center [754, 385] width 268 height 26
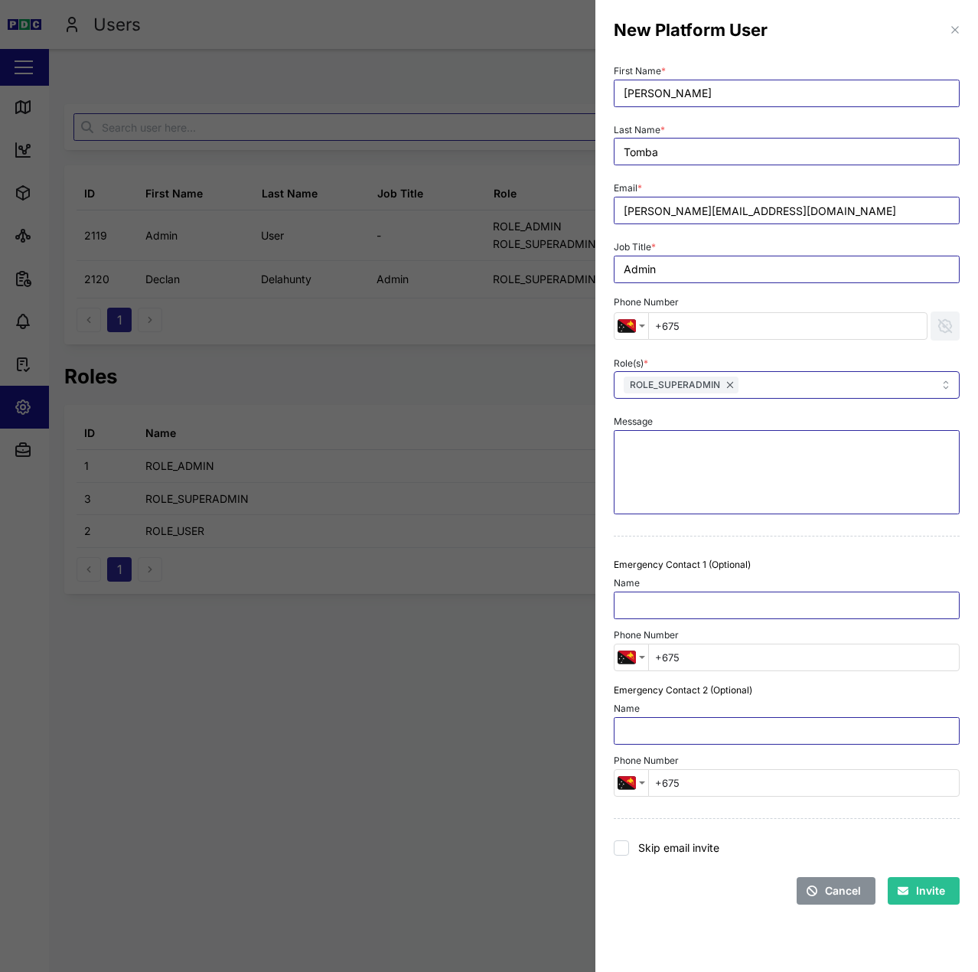
click at [674, 529] on div at bounding box center [786, 535] width 358 height 31
click at [901, 879] on div "Invite" at bounding box center [920, 891] width 47 height 26
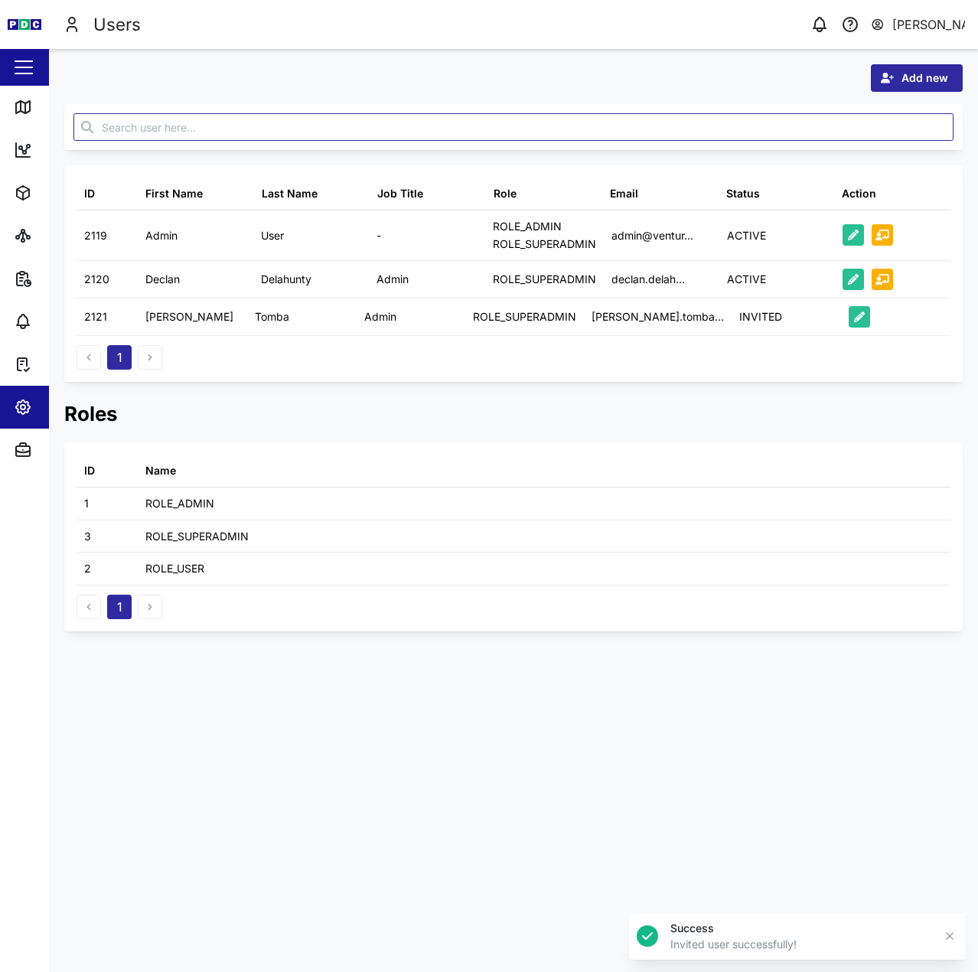
click at [884, 78] on icon "button" at bounding box center [888, 78] width 14 height 11
click at [870, 153] on button "Platform User" at bounding box center [905, 146] width 107 height 28
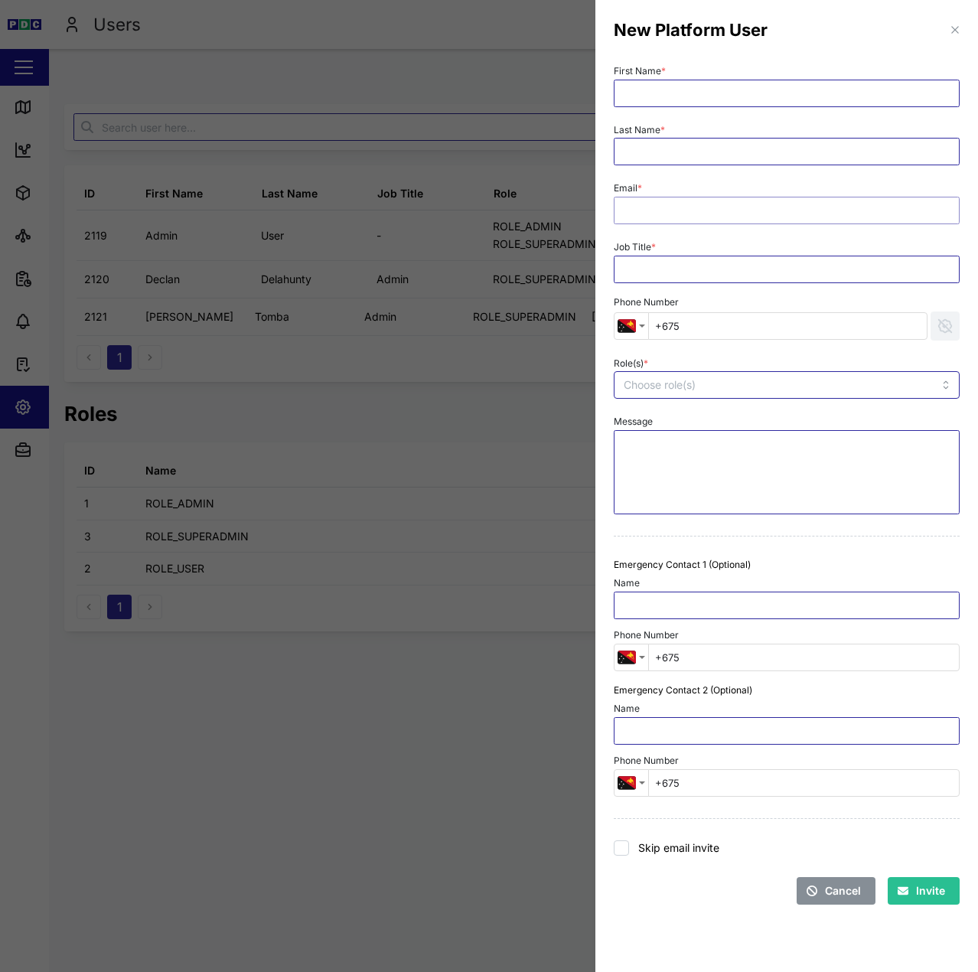
click at [652, 218] on input "Email *" at bounding box center [787, 211] width 346 height 28
paste input "nellie.mekere@venturi.io"
type input "nellie.mekere@venturi.io"
click at [714, 103] on input "First Name *" at bounding box center [787, 94] width 346 height 28
type input "[PERSON_NAME]"
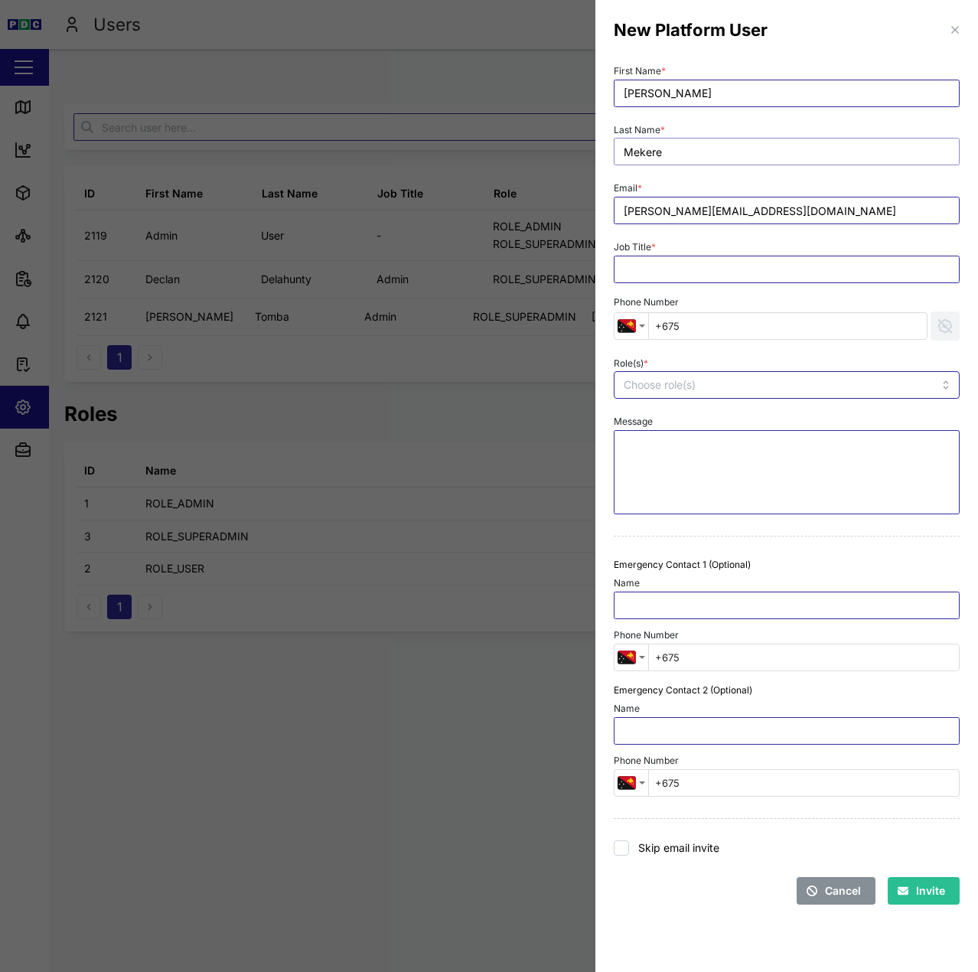
type input "Mekere"
type input "Admin"
click at [666, 384] on input "Role(s) *" at bounding box center [756, 385] width 264 height 12
click at [715, 892] on div "Cancel Invite" at bounding box center [787, 891] width 346 height 28
click at [897, 888] on button "Invite" at bounding box center [923, 891] width 72 height 28
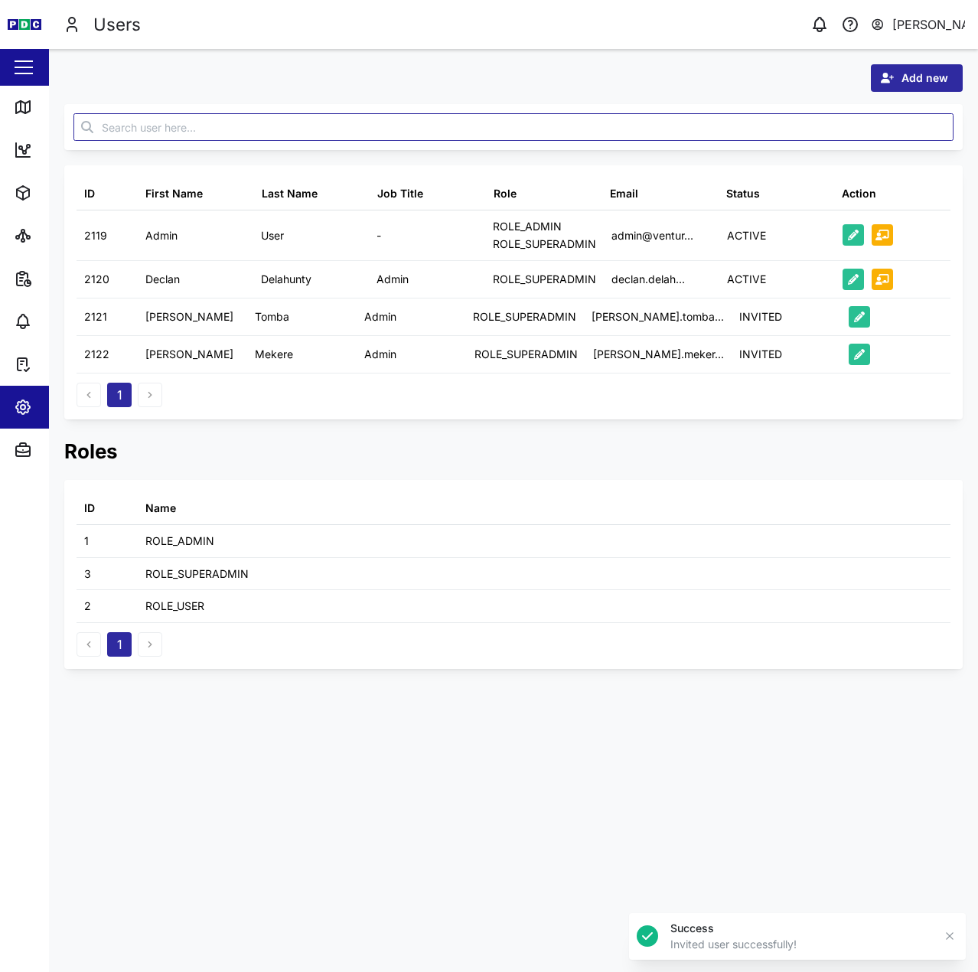
click at [917, 100] on div "Add new ID First Name Last Name Job Title Role Email Status Action 2119 Admin U…" at bounding box center [513, 366] width 898 height 604
click at [920, 80] on span "Add new" at bounding box center [924, 78] width 47 height 26
click at [886, 145] on div "Platform User" at bounding box center [905, 146] width 89 height 12
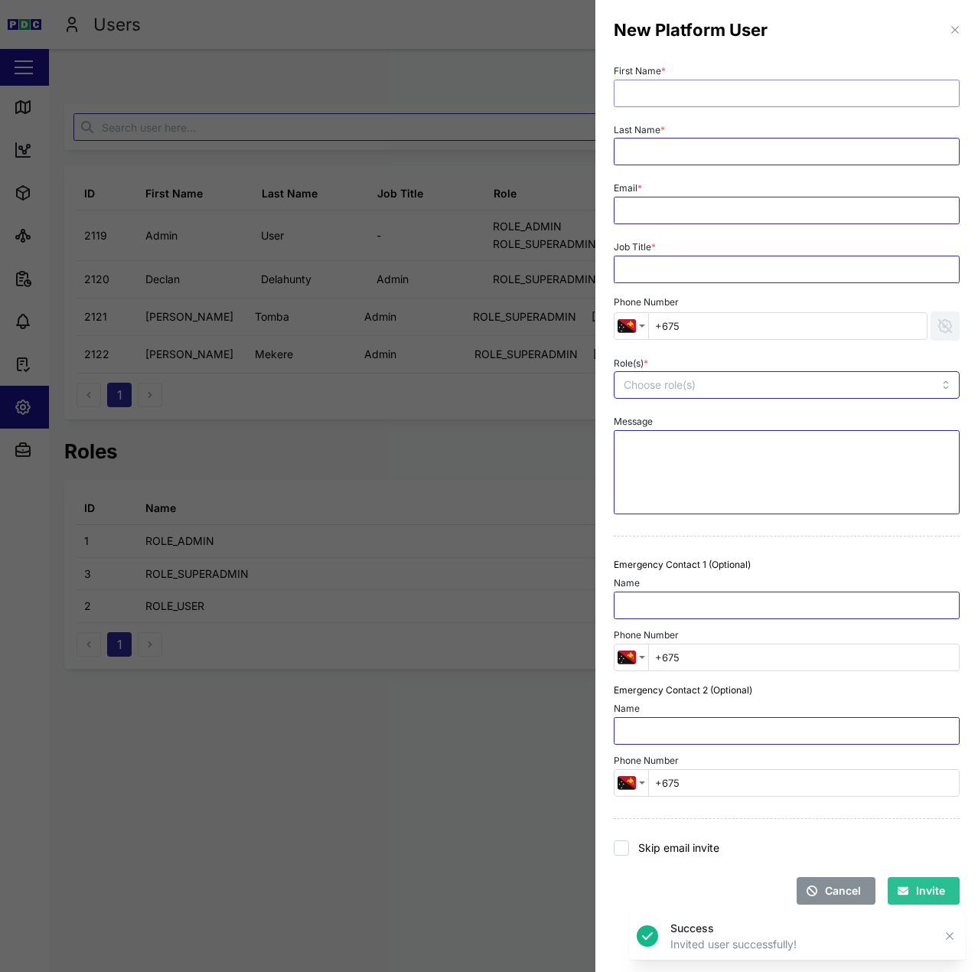
click at [703, 90] on input "First Name *" at bounding box center [787, 94] width 346 height 28
type input "[PERSON_NAME]"
type input "Kerepa"
paste input "adam.kerepa@venturi.io"
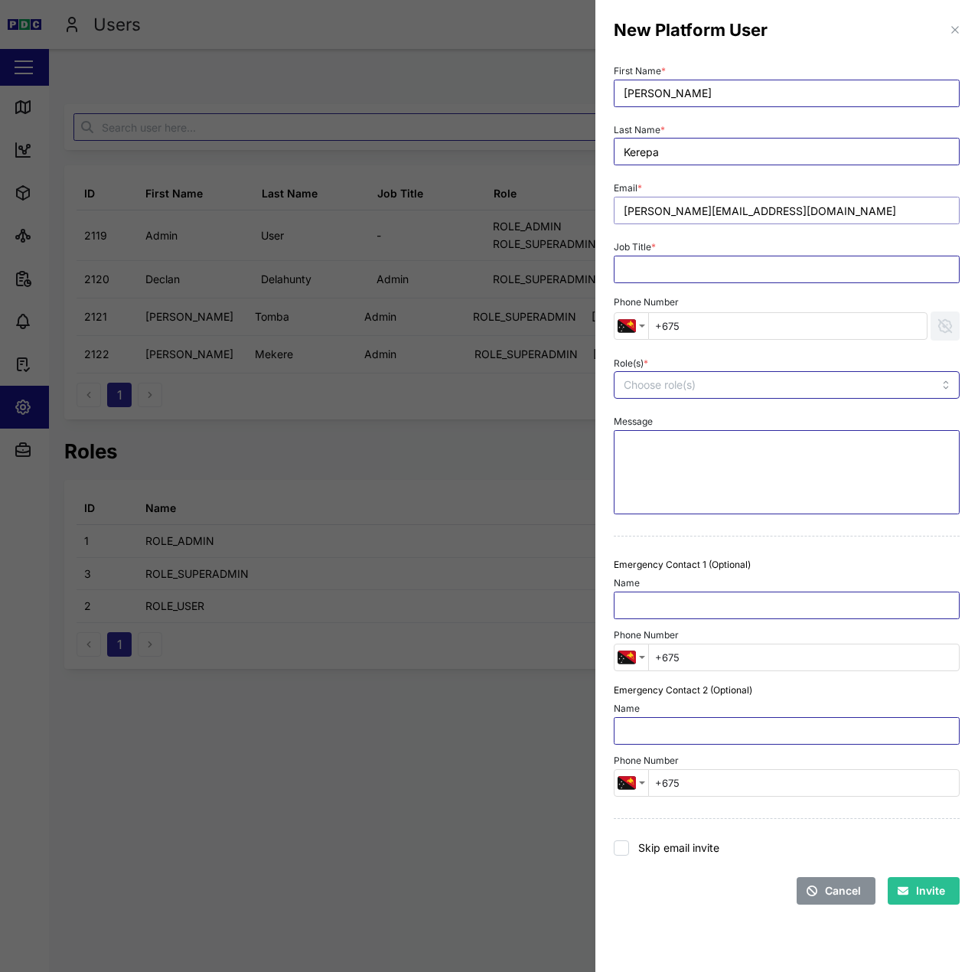
type input "adam.kerepa@venturi.io"
click at [686, 272] on input "Job Title *" at bounding box center [787, 270] width 346 height 28
type input "Admin"
click at [661, 370] on div "Role(s) *" at bounding box center [787, 376] width 346 height 47
click at [652, 392] on div at bounding box center [754, 385] width 268 height 26
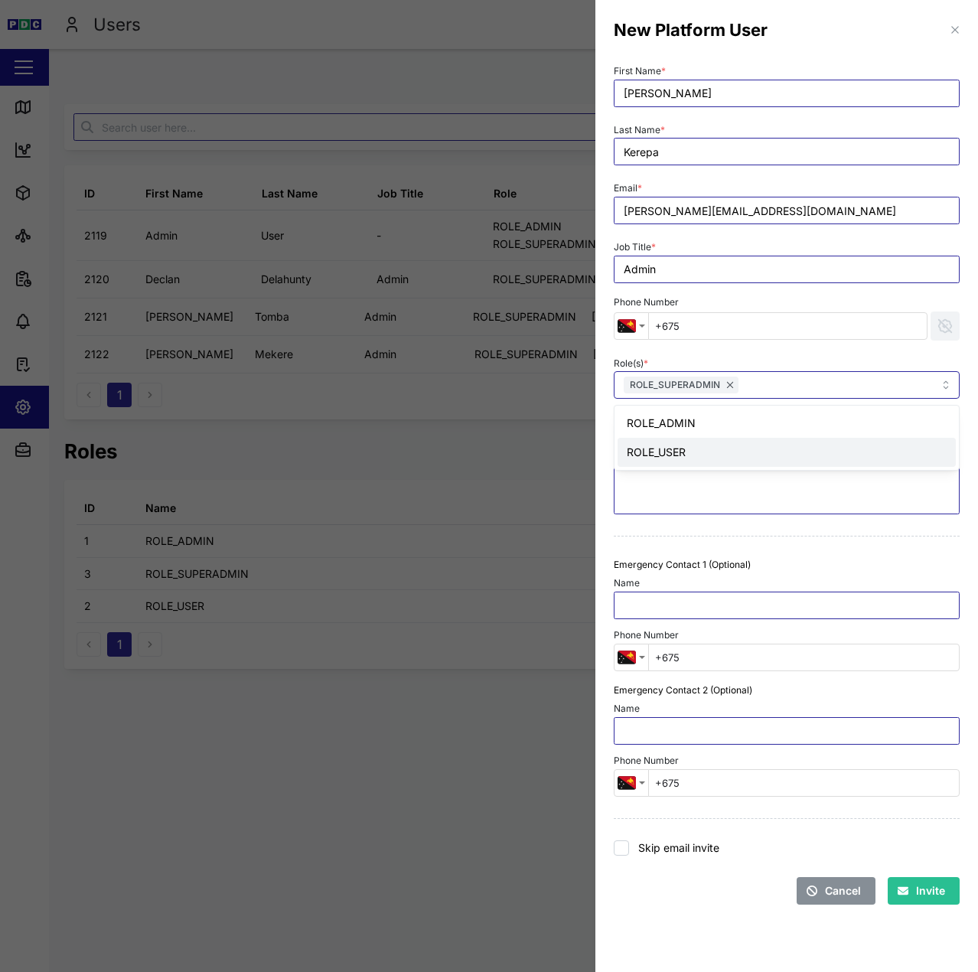
click at [723, 922] on div "First Name * Adam Last Name * Kerepa Email * adam.kerepa@venturi.io Job Title *…" at bounding box center [786, 488] width 383 height 868
click at [910, 900] on div "Invite" at bounding box center [920, 891] width 47 height 26
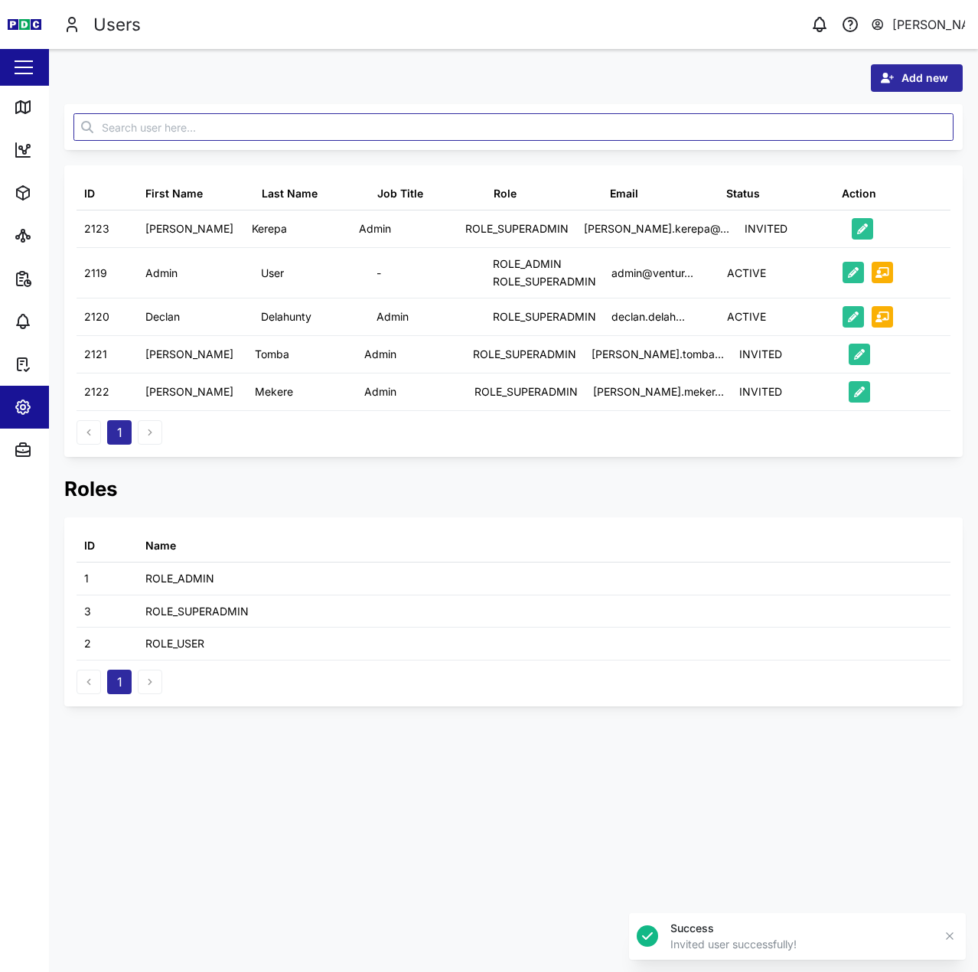
click at [618, 445] on div "ID First Name Last Name Job Title Role Email Status Action 2123 Adam Kerepa Adm…" at bounding box center [513, 310] width 898 height 291
click at [28, 114] on icon at bounding box center [23, 107] width 18 height 18
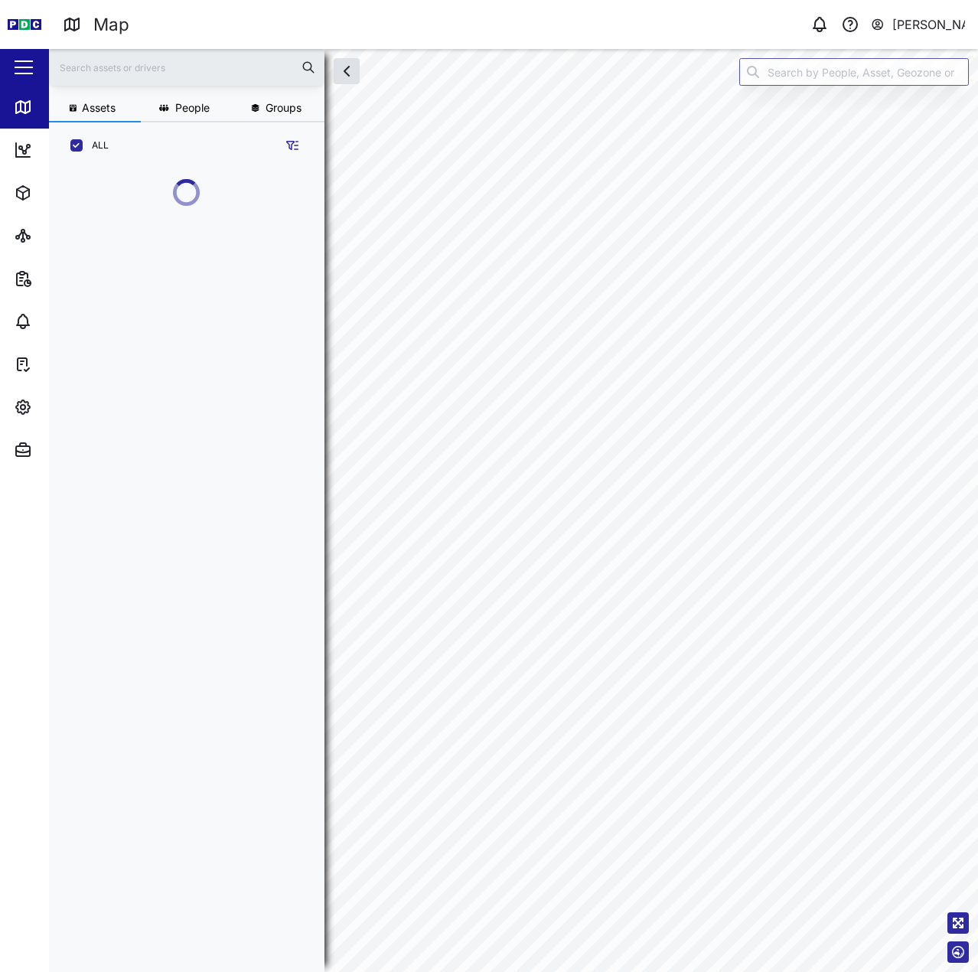
scroll to position [784, 239]
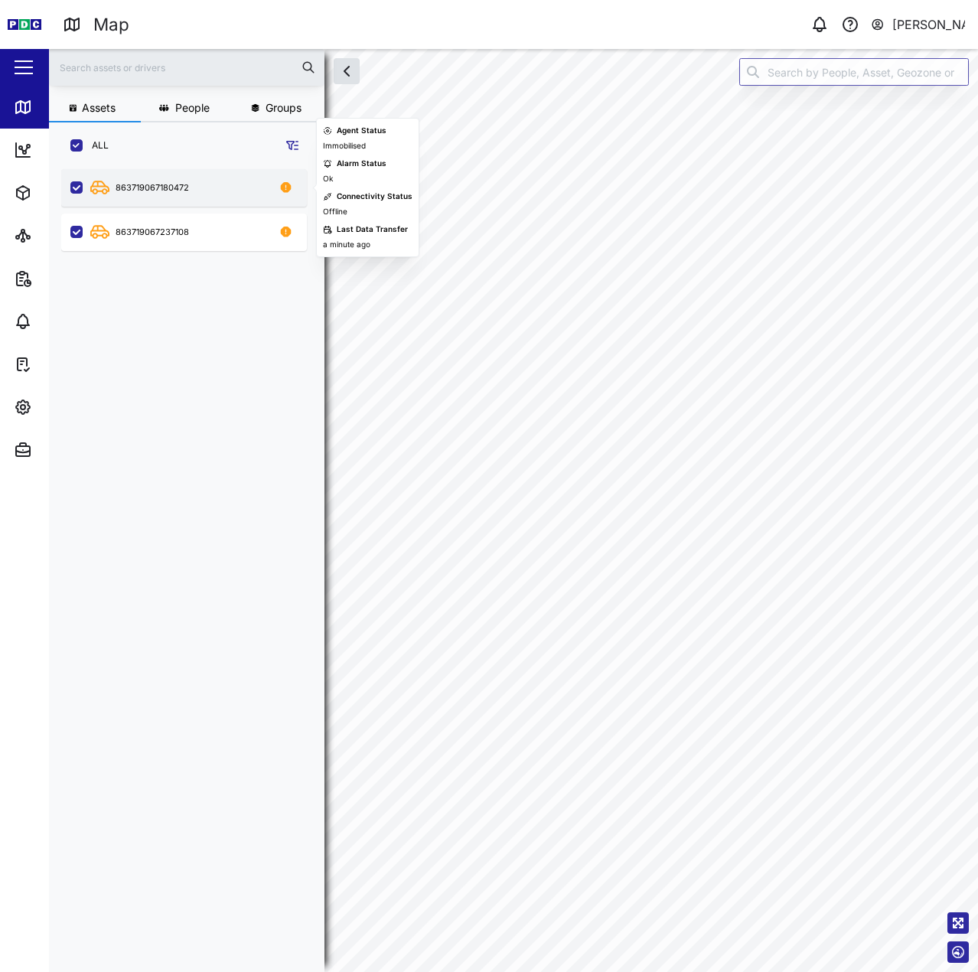
click at [119, 190] on div "863719067180472" at bounding box center [152, 187] width 73 height 13
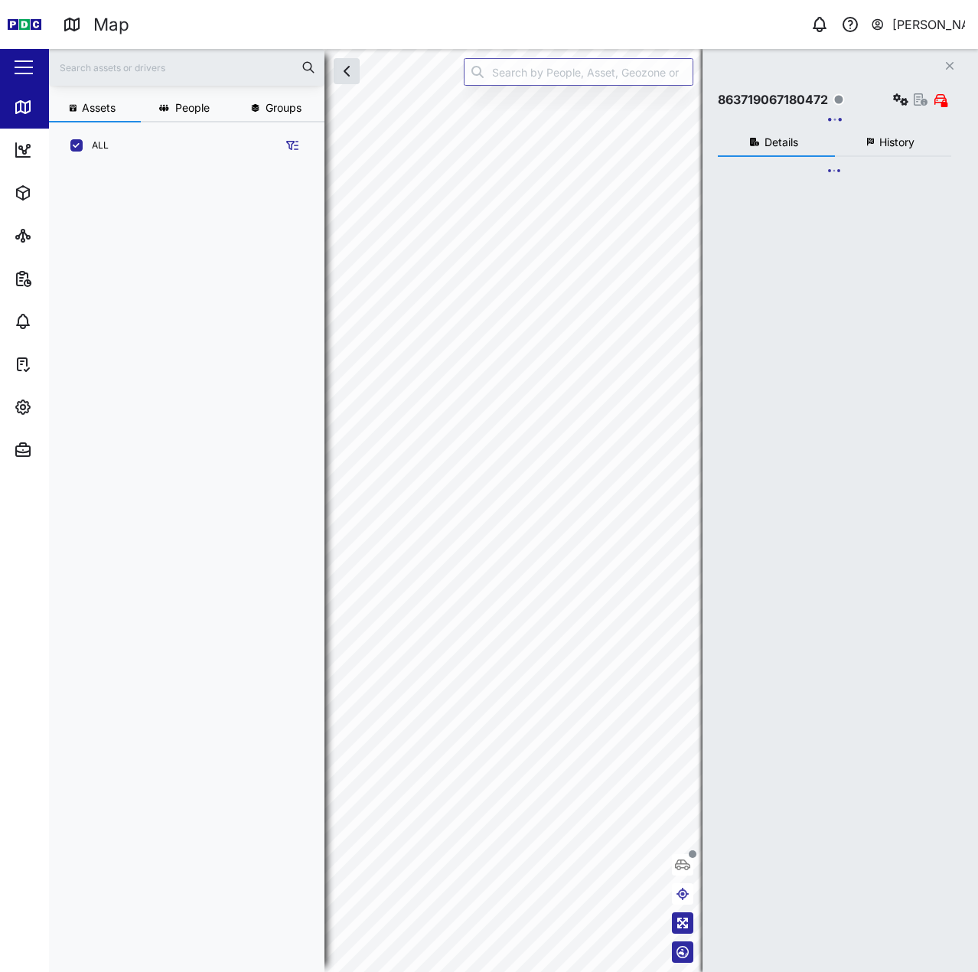
scroll to position [784, 239]
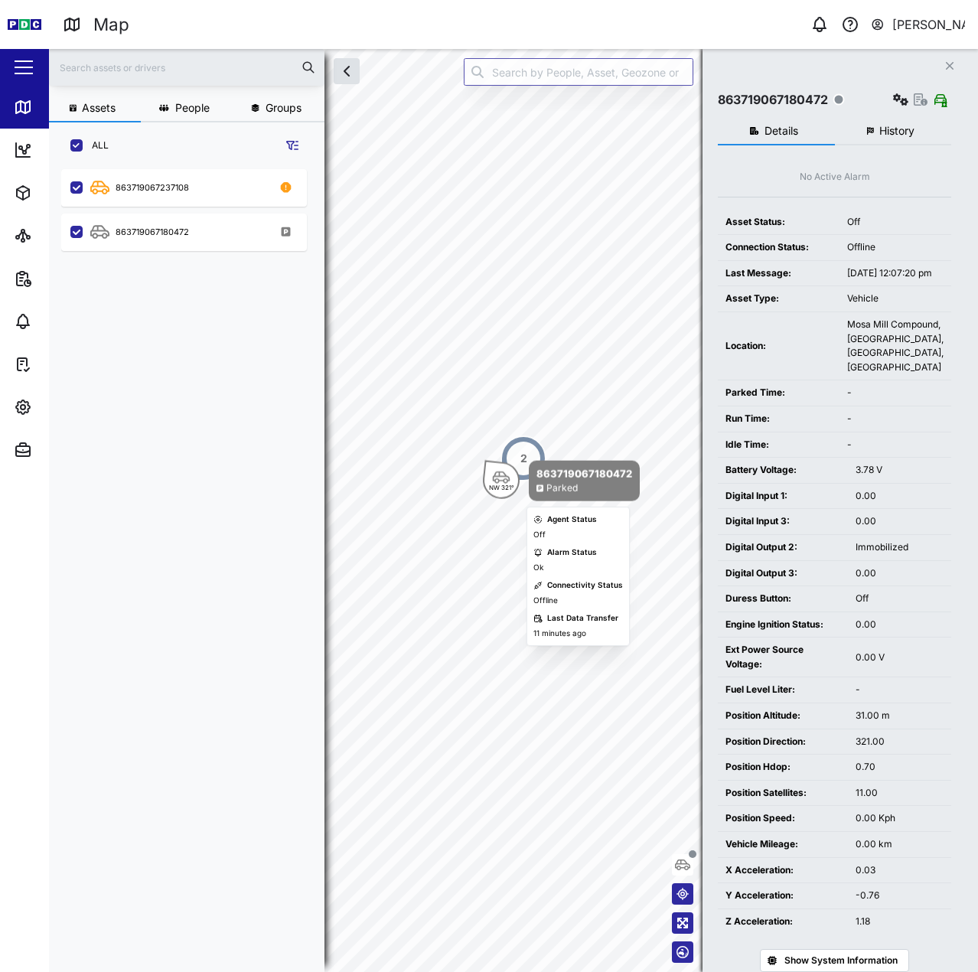
click at [488, 491] on div "NW 321°" at bounding box center [501, 480] width 37 height 37
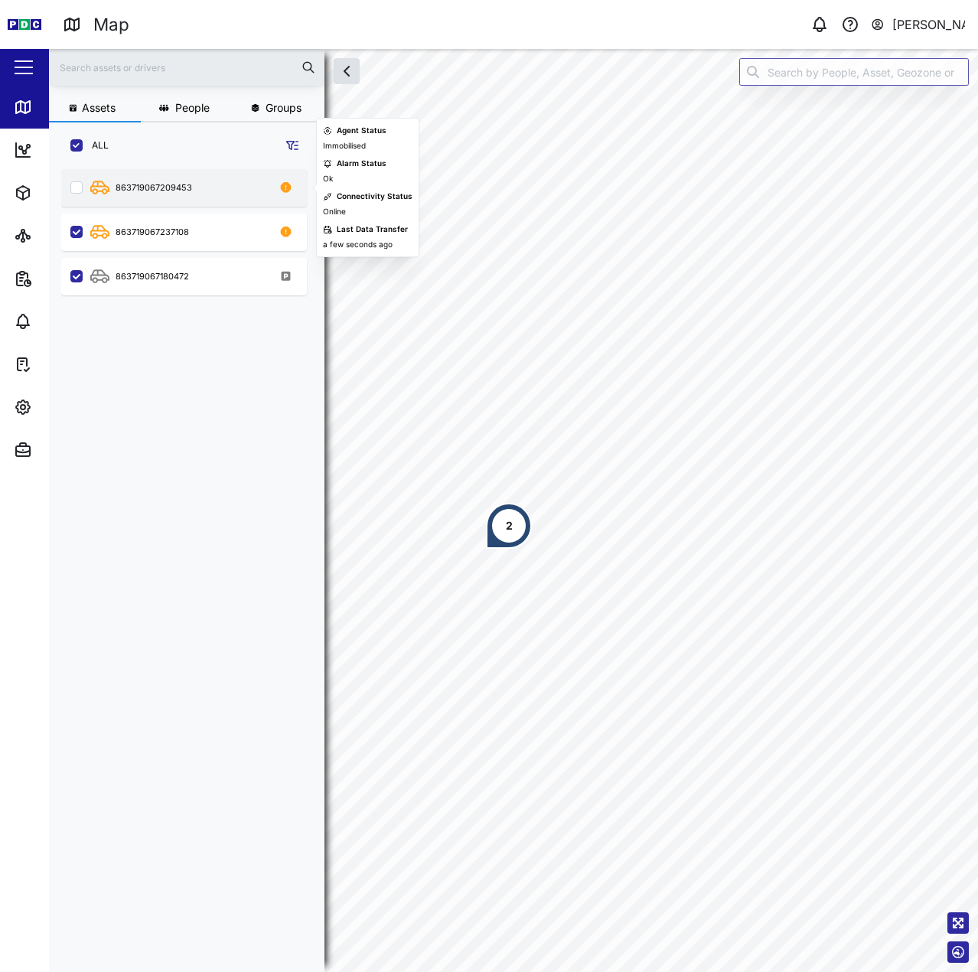
click at [230, 191] on div "863719067209453" at bounding box center [193, 187] width 207 height 19
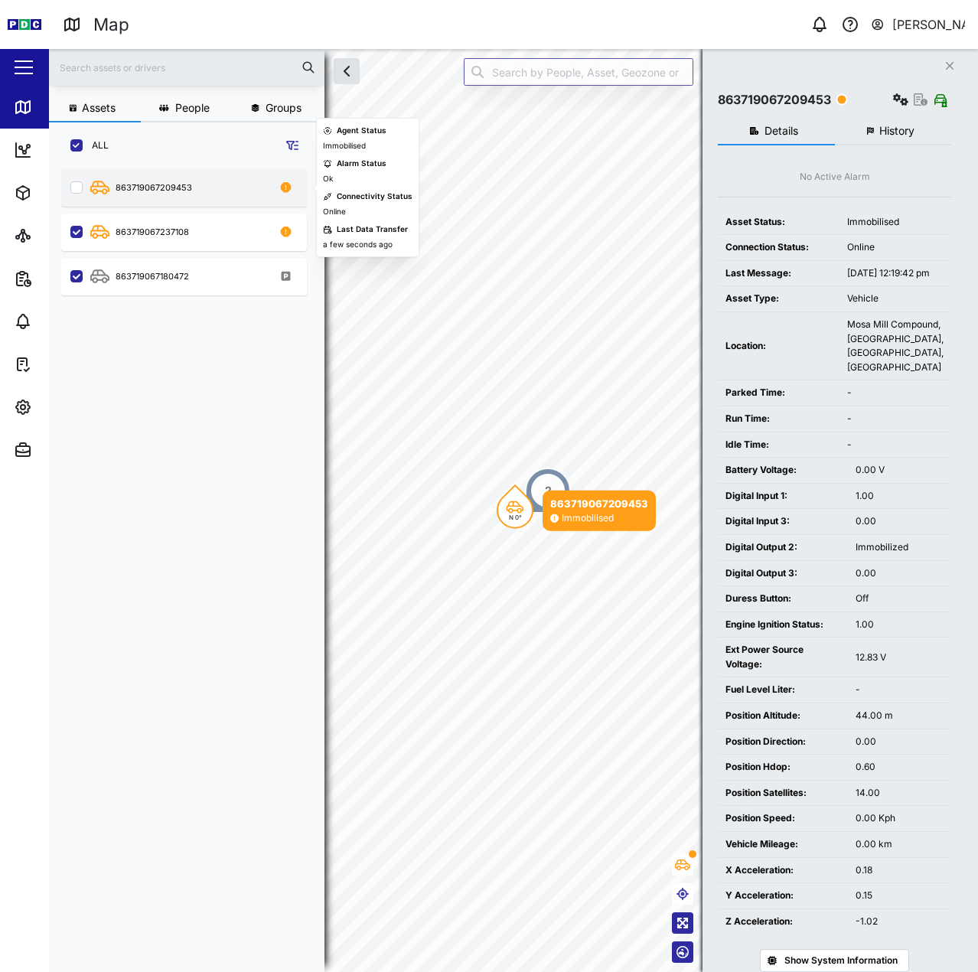
click at [77, 188] on input "grid" at bounding box center [76, 187] width 12 height 12
checkbox input "true"
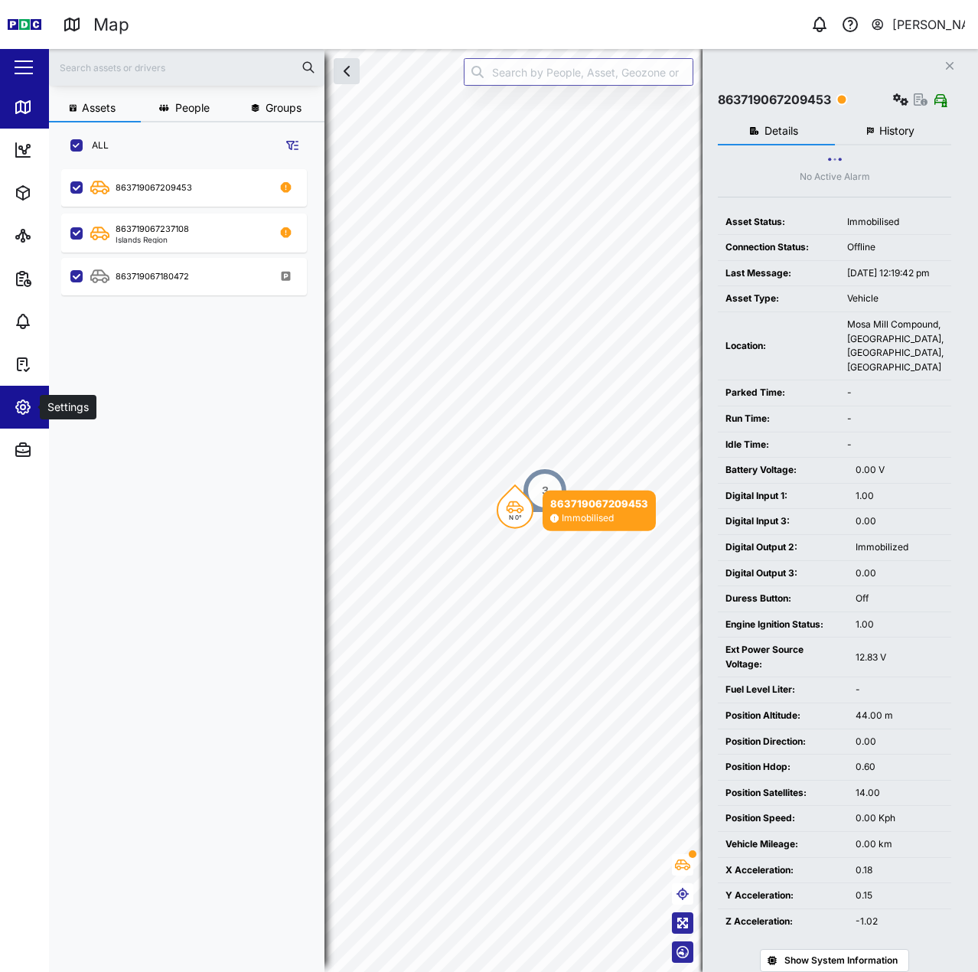
click at [28, 388] on span "Settings" at bounding box center [83, 407] width 139 height 43
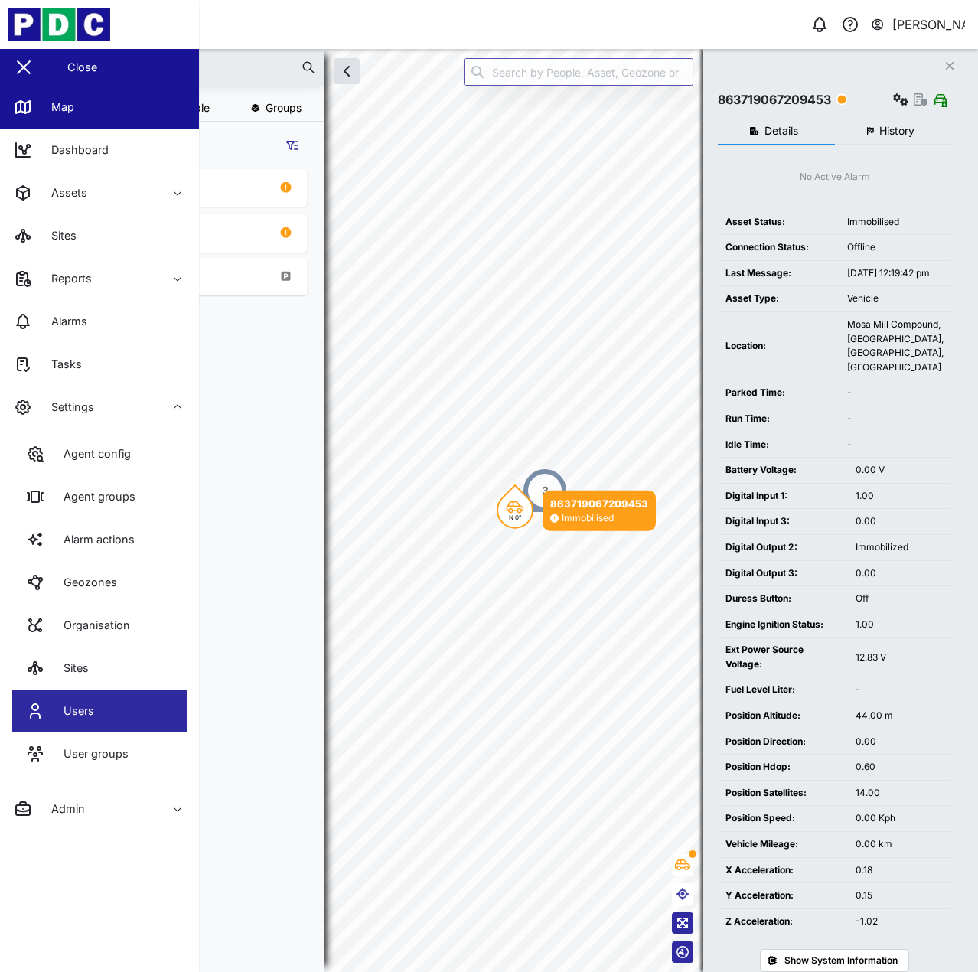
click at [64, 693] on link "Users" at bounding box center [99, 710] width 174 height 43
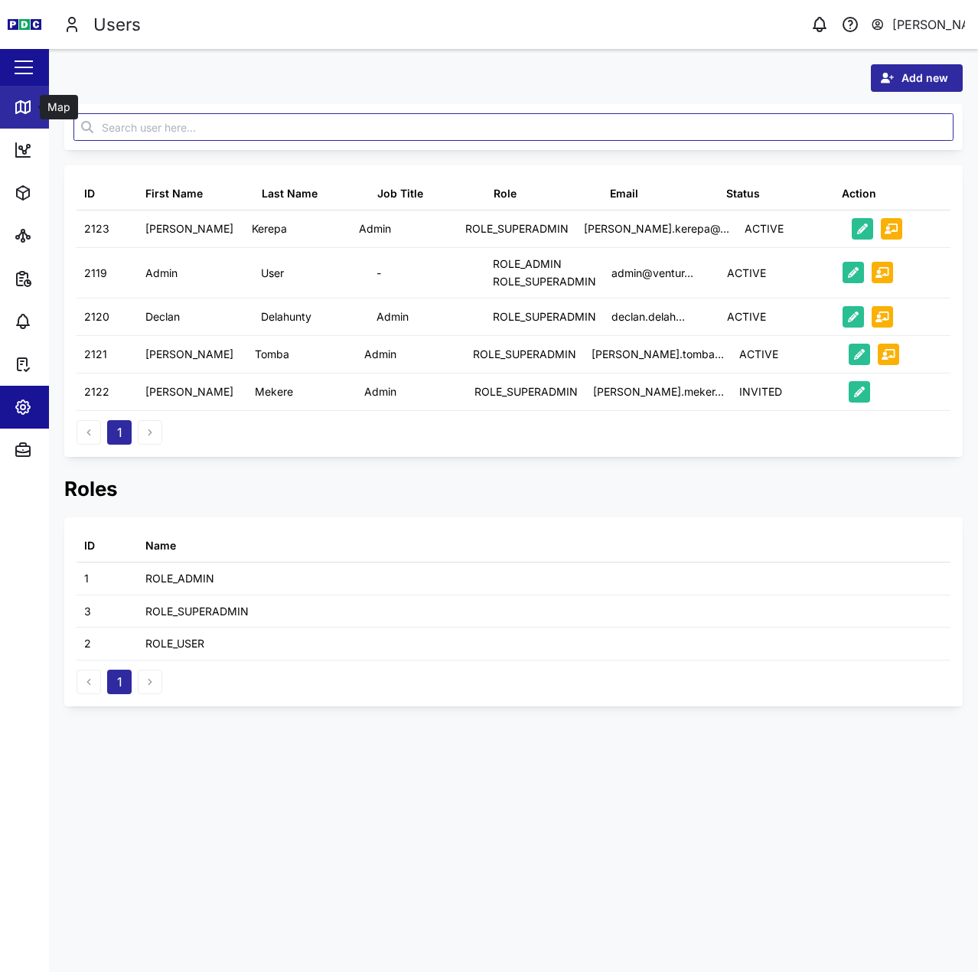
click at [30, 116] on link "Map" at bounding box center [99, 107] width 199 height 43
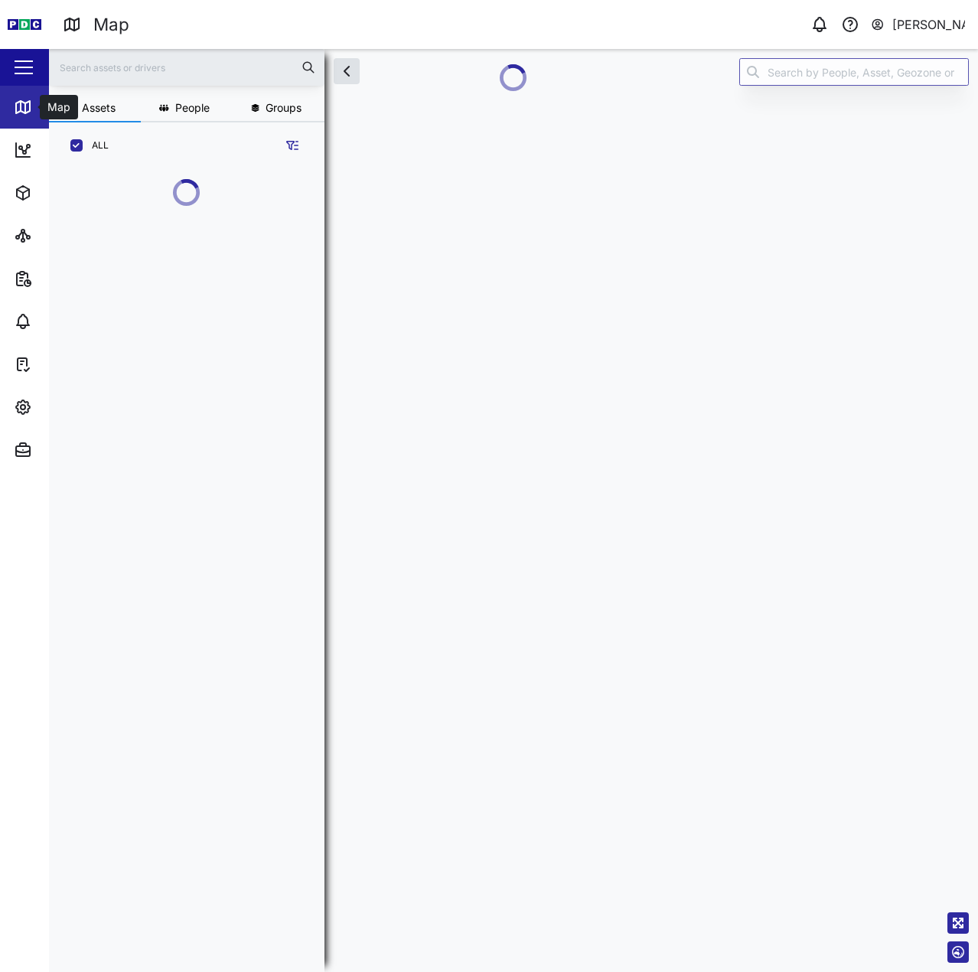
scroll to position [718, 239]
click at [188, 330] on div "863719067209453 863719067237108 Islands Region 863719067180472" at bounding box center [192, 562] width 262 height 796
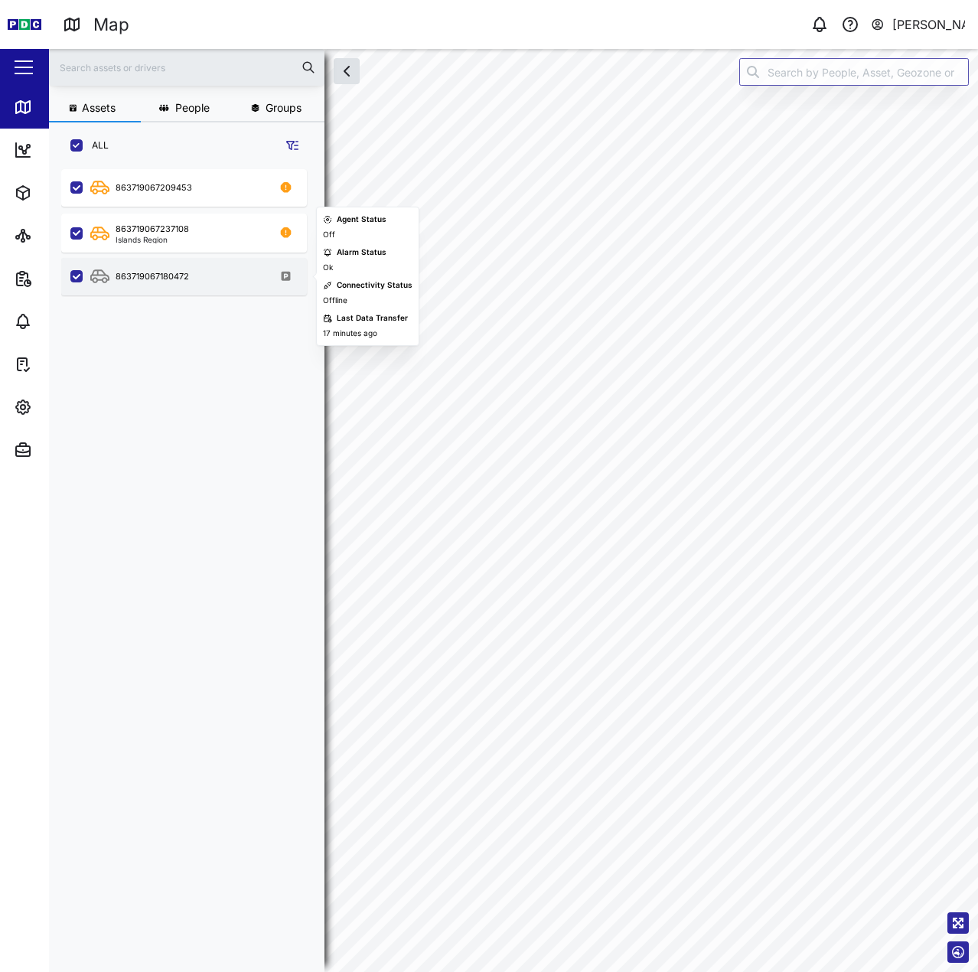
click at [271, 285] on div "863719067180472" at bounding box center [193, 276] width 207 height 19
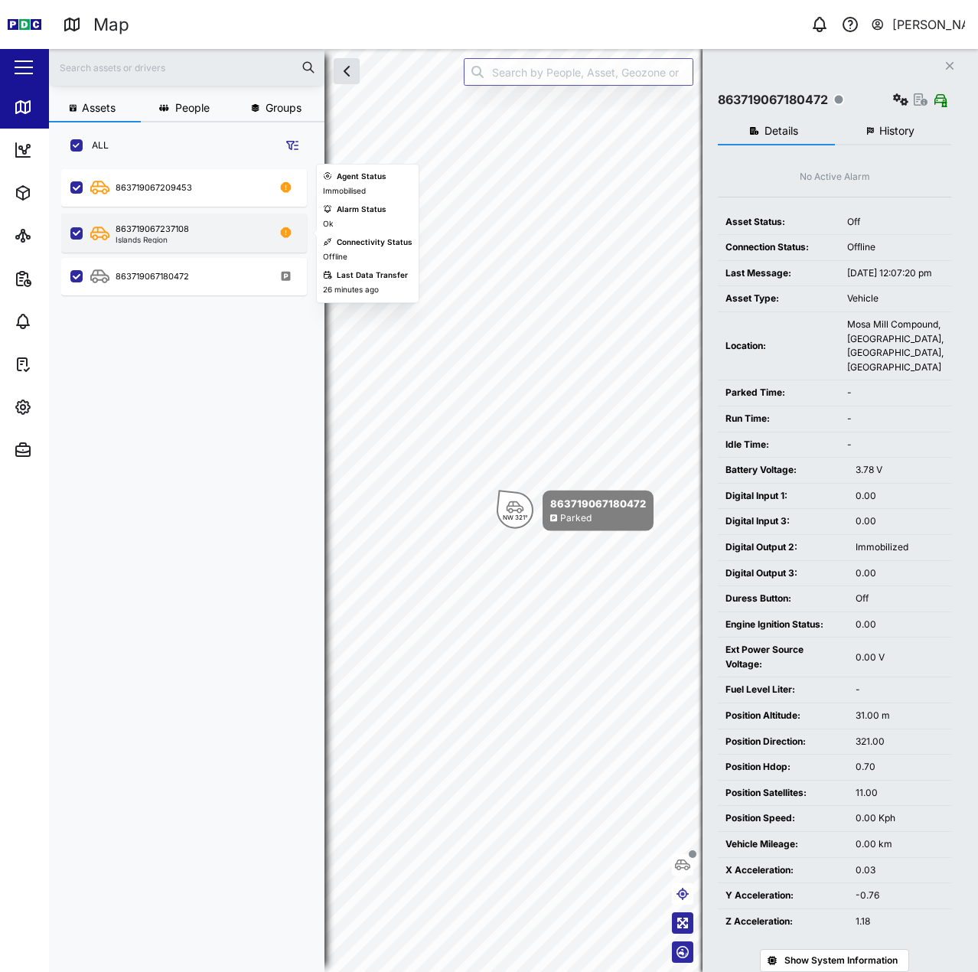
click at [180, 241] on div "Islands Region" at bounding box center [152, 240] width 73 height 8
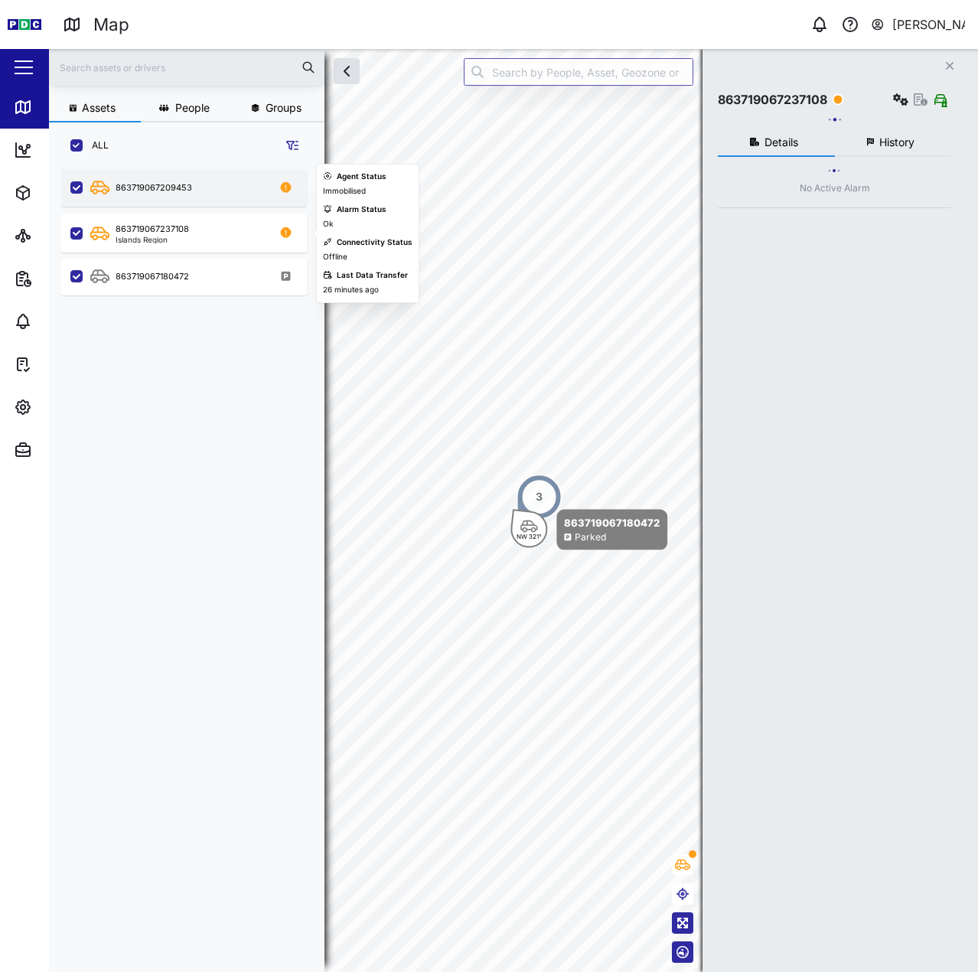
click at [175, 187] on div "863719067209453" at bounding box center [154, 187] width 77 height 13
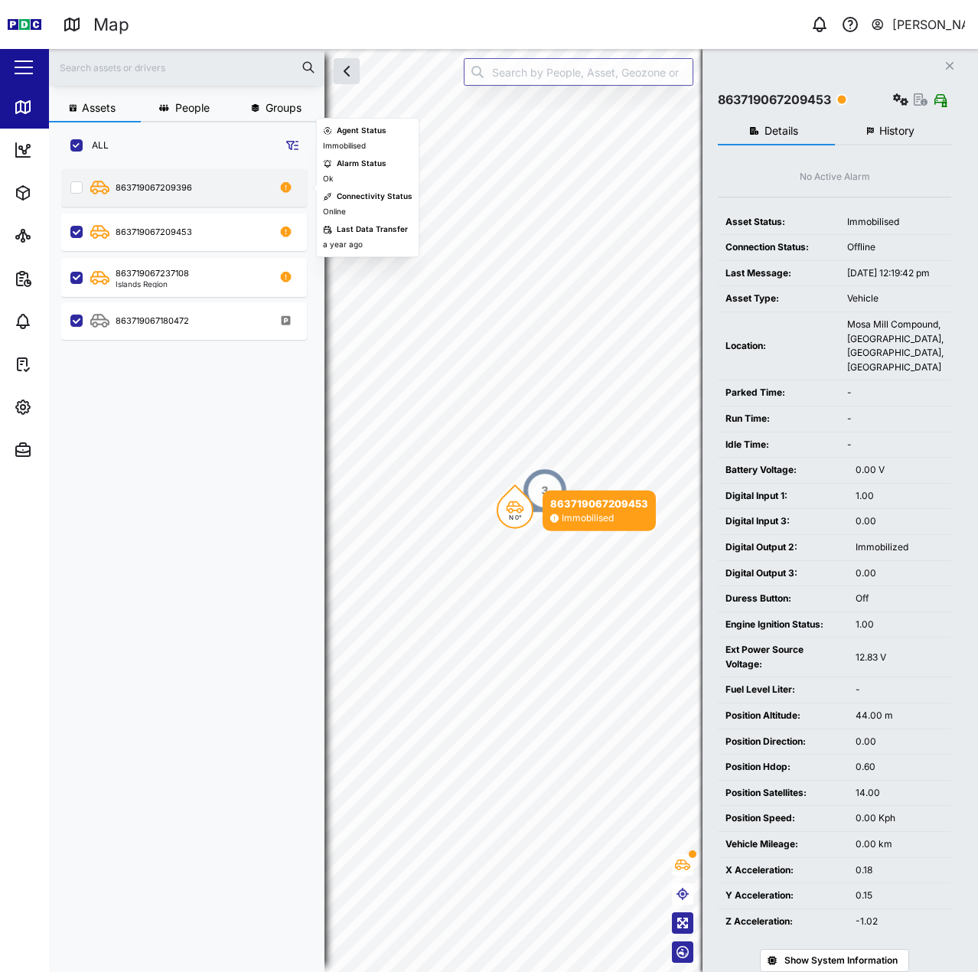
click at [233, 194] on div "863719067209396" at bounding box center [193, 187] width 207 height 19
click at [229, 189] on div "863719067209396" at bounding box center [193, 187] width 207 height 19
click at [162, 187] on div "863719067209396" at bounding box center [154, 187] width 77 height 13
click at [158, 181] on div "863719067209396" at bounding box center [154, 187] width 77 height 13
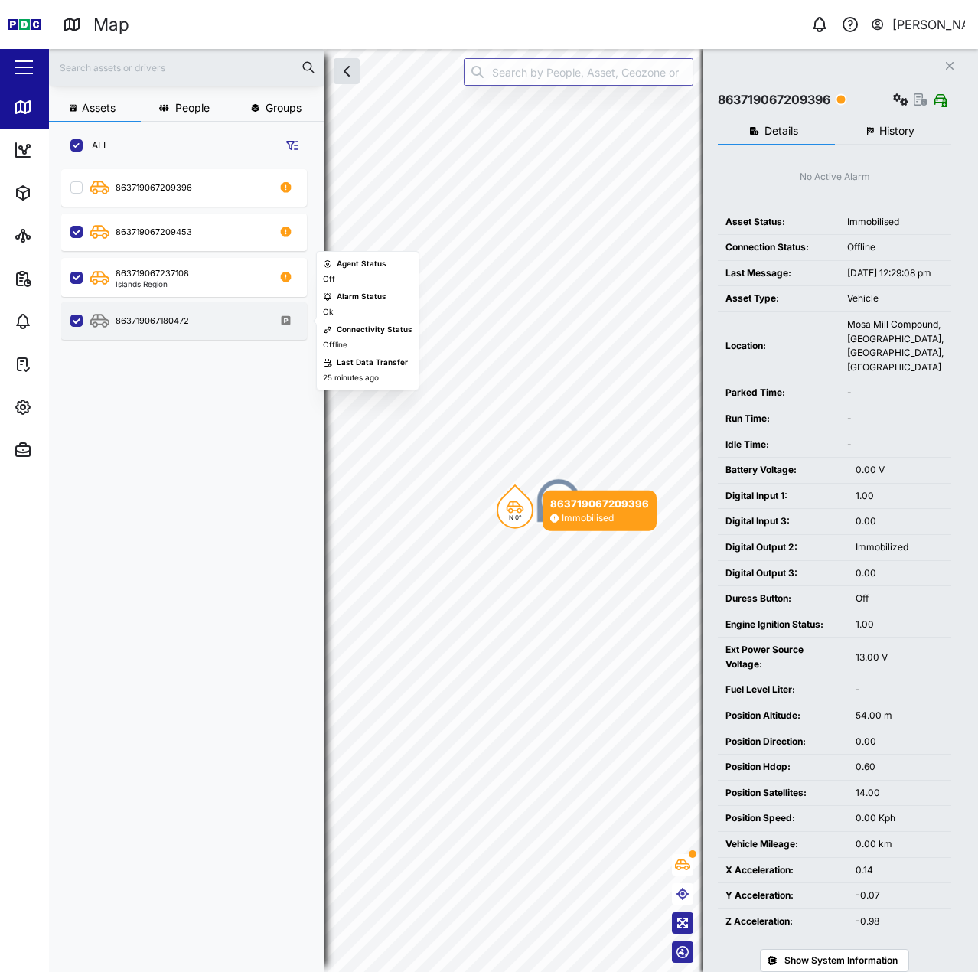
click at [177, 328] on div "863719067180472" at bounding box center [139, 320] width 99 height 15
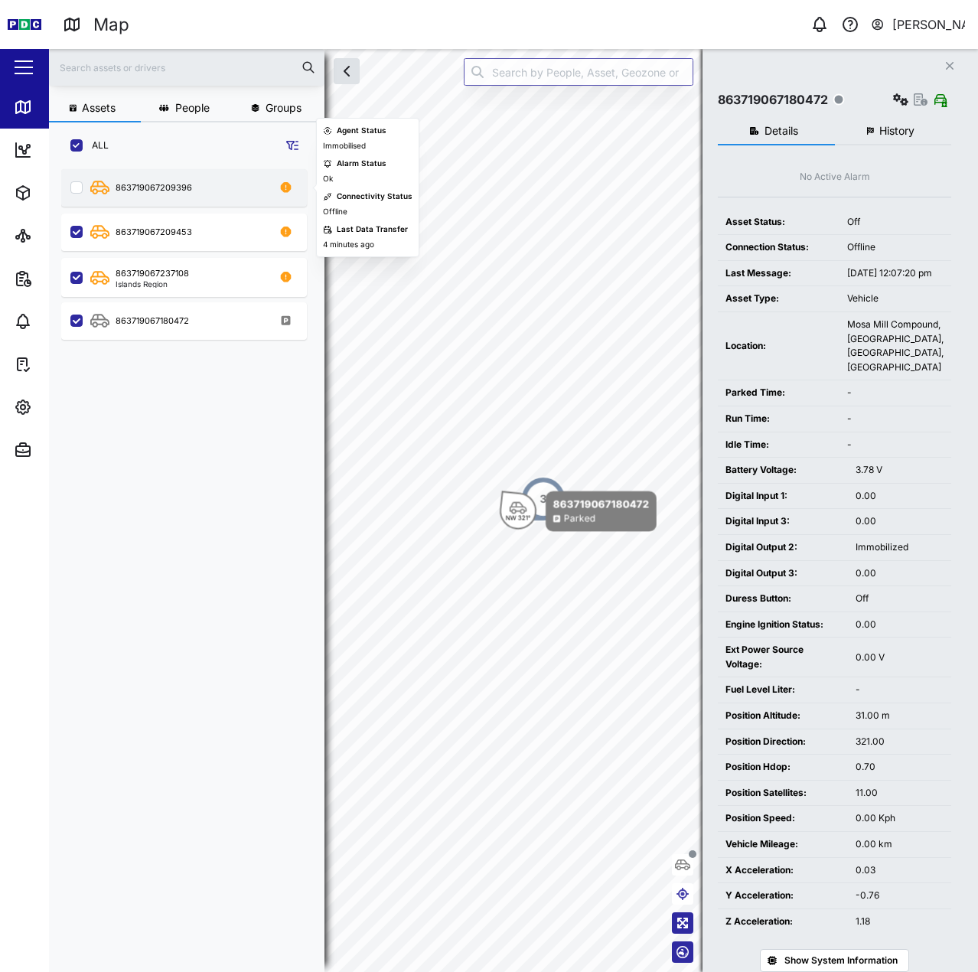
click at [166, 196] on div "863719067209396" at bounding box center [193, 187] width 207 height 19
click at [72, 192] on input "grid" at bounding box center [76, 187] width 12 height 12
checkbox input "true"
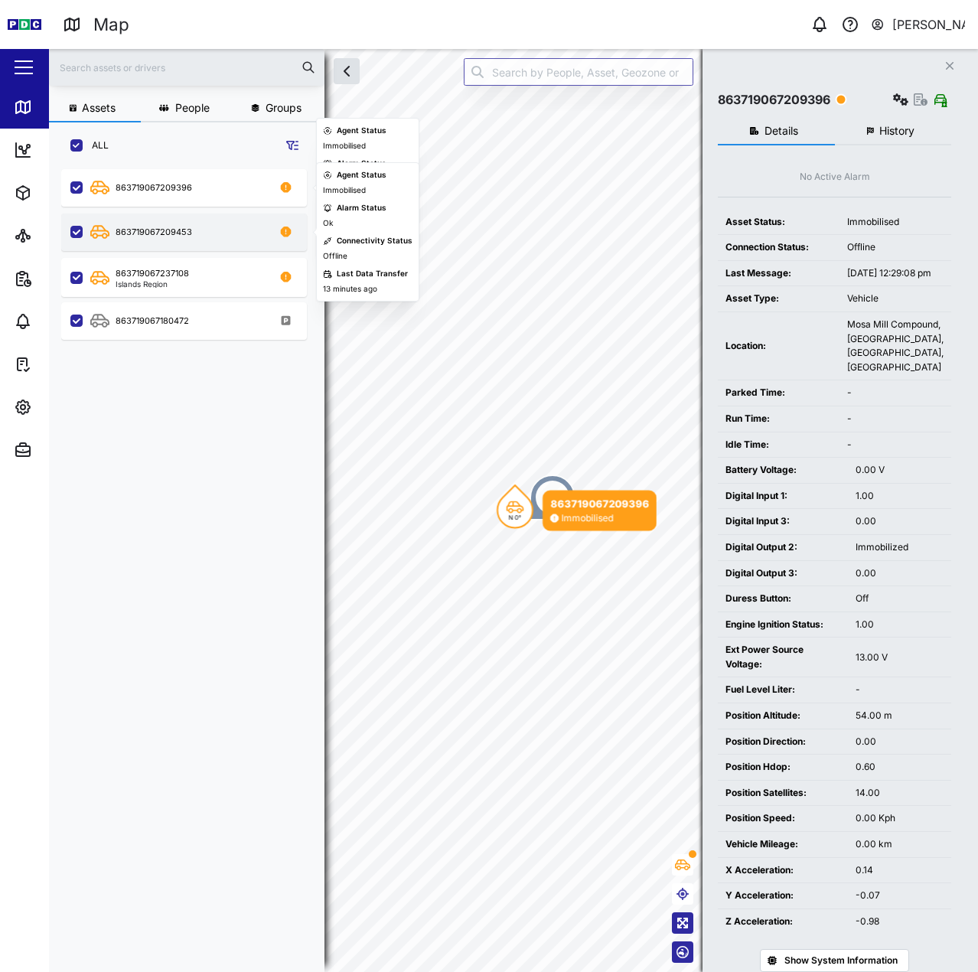
click at [144, 233] on div "863719067209453" at bounding box center [154, 232] width 77 height 13
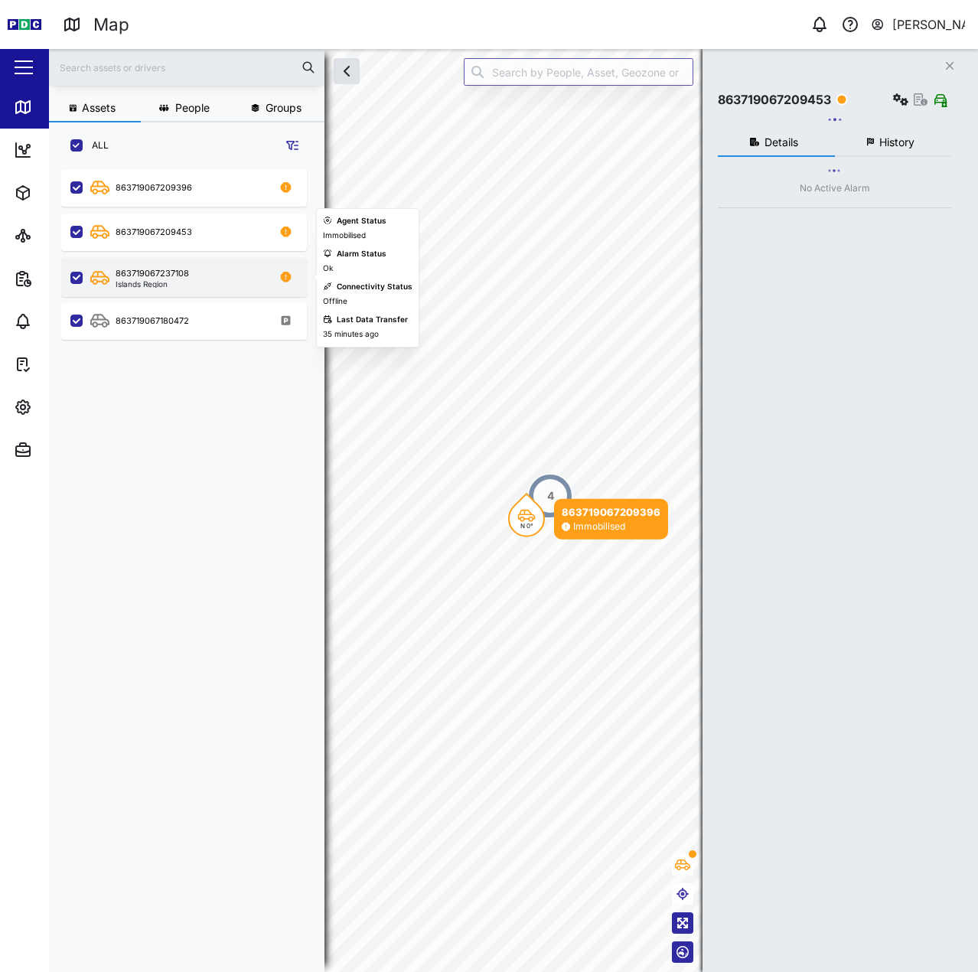
click at [152, 275] on div "863719067237108" at bounding box center [152, 273] width 73 height 13
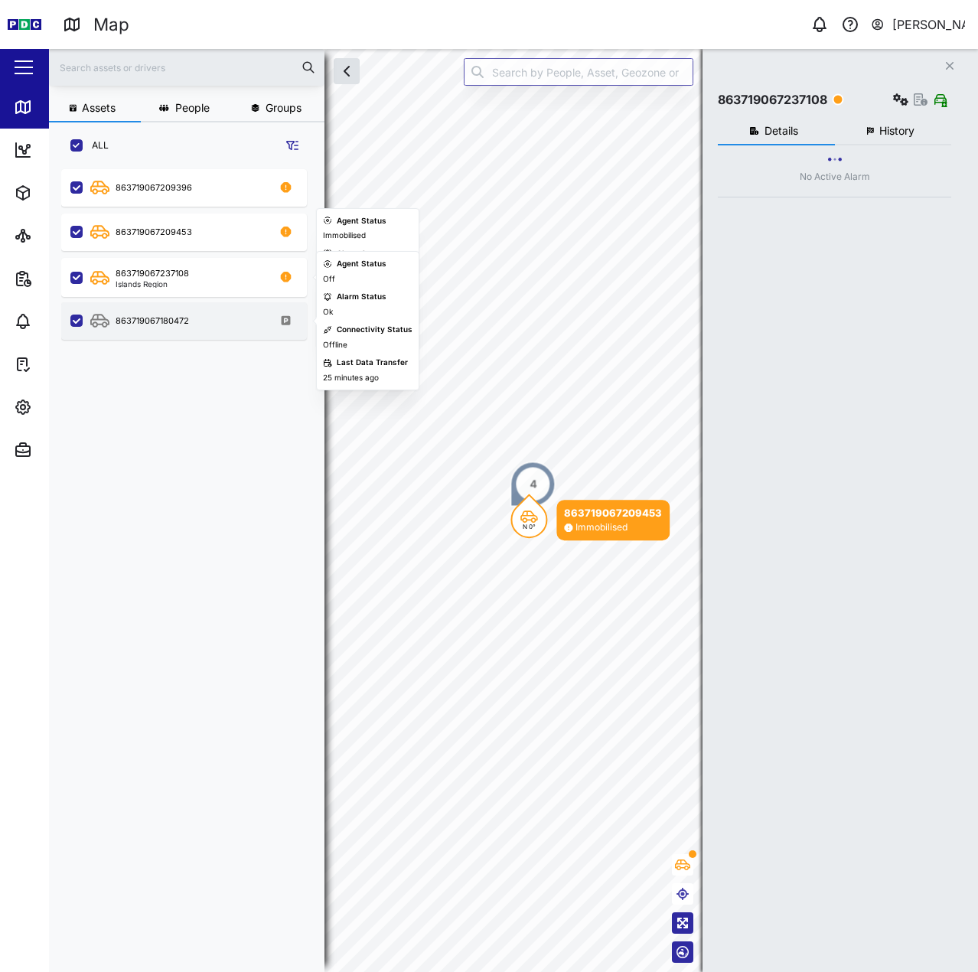
click at [159, 319] on div "863719067180472" at bounding box center [152, 320] width 73 height 13
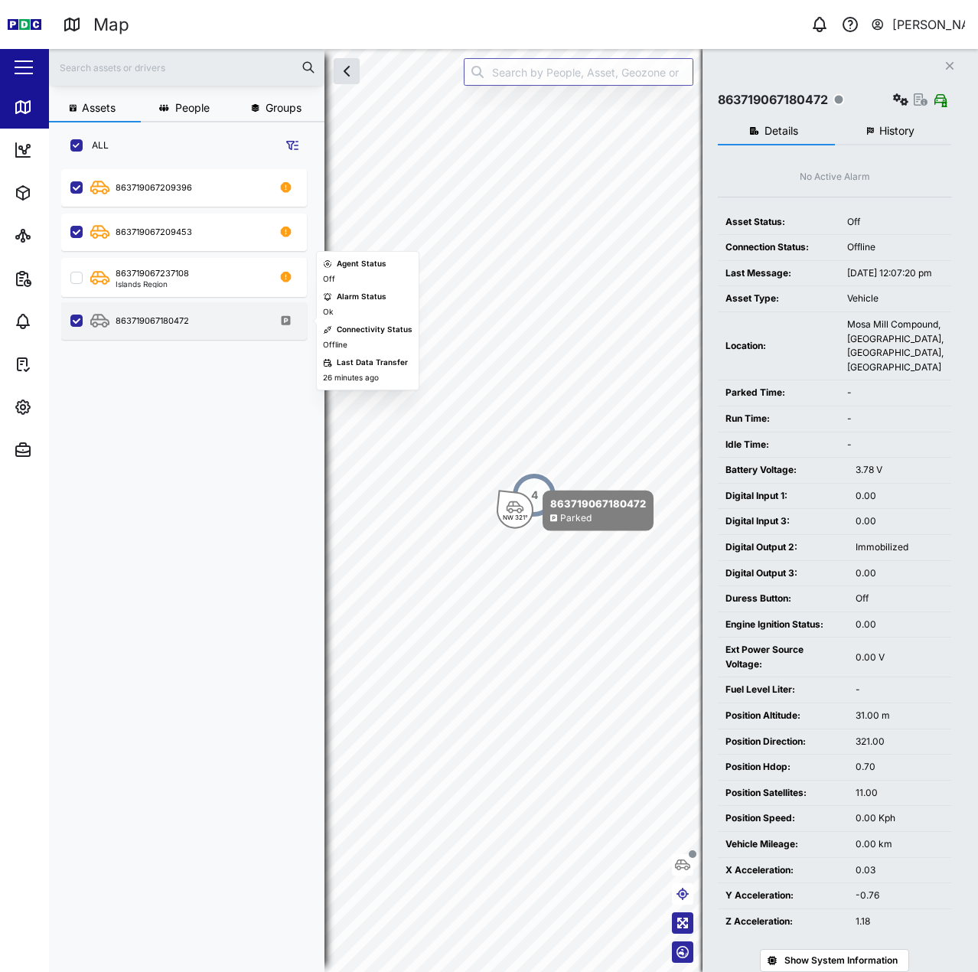
checkbox input "false"
